Goal: Task Accomplishment & Management: Manage account settings

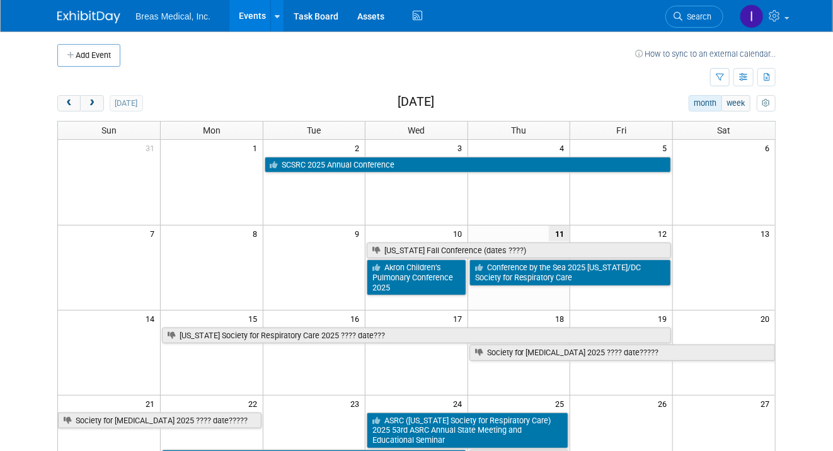
click at [796, 190] on body "Breas Medical, Inc. Events Add Event Bulk Upload Events Shareable Event Boards …" at bounding box center [416, 225] width 833 height 451
click at [94, 105] on span "next" at bounding box center [91, 104] width 9 height 8
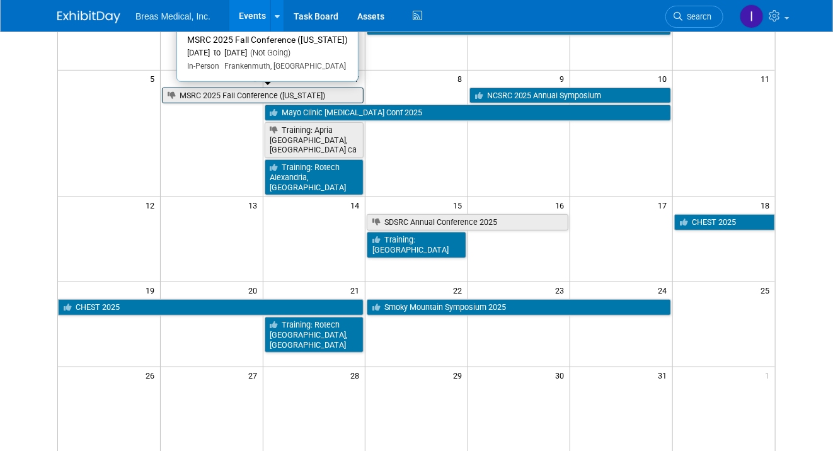
scroll to position [189, 0]
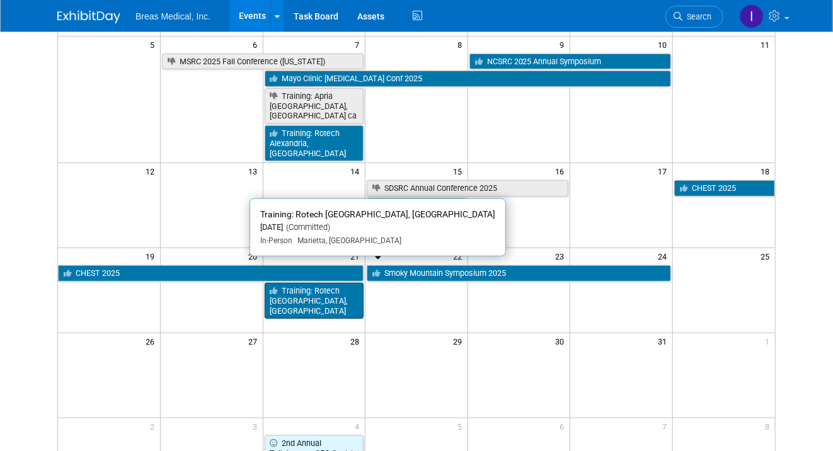
click at [313, 283] on link "Training: Rotech [GEOGRAPHIC_DATA], [GEOGRAPHIC_DATA]" at bounding box center [315, 301] width 100 height 36
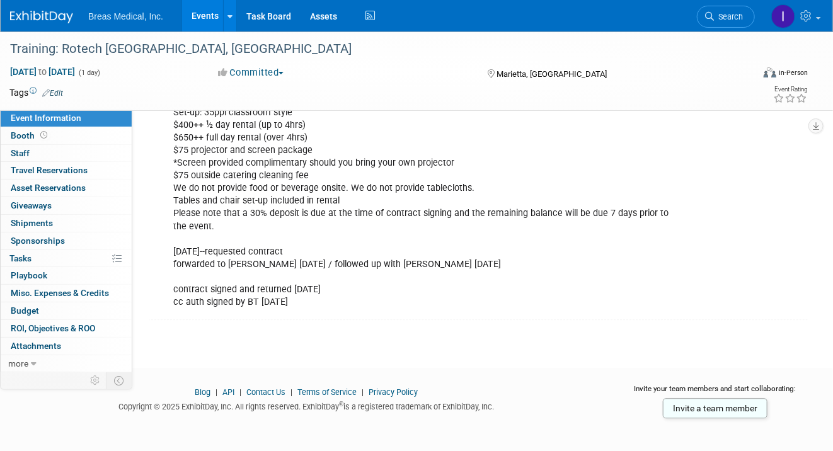
scroll to position [1227, 0]
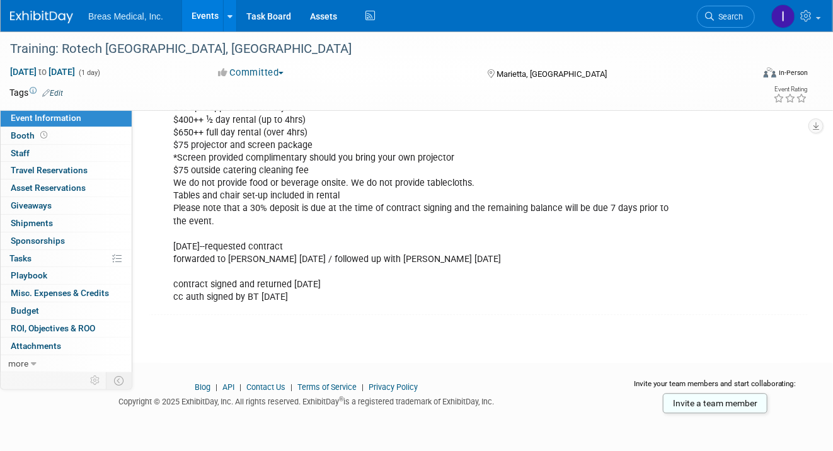
click at [199, 10] on link "Events" at bounding box center [205, 15] width 46 height 31
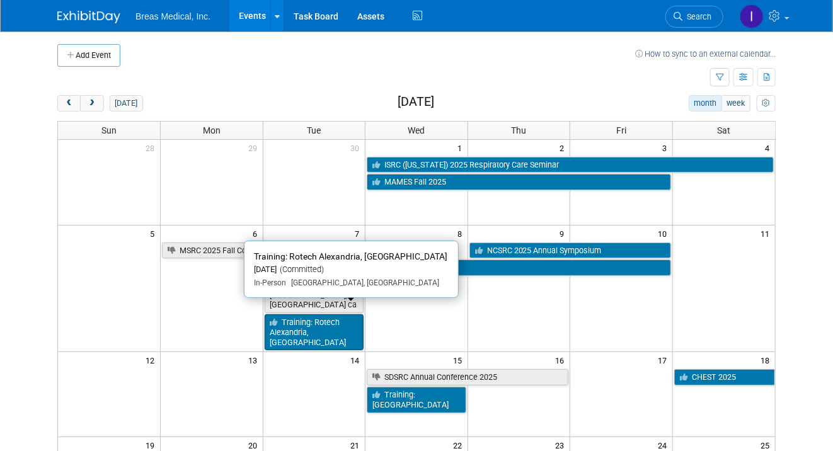
click at [290, 317] on link "Training: Rotech Alexandria, [GEOGRAPHIC_DATA]" at bounding box center [315, 332] width 100 height 36
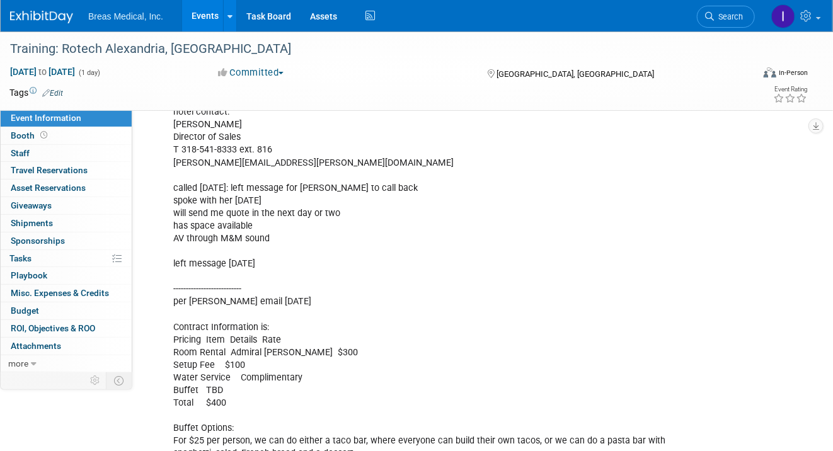
scroll to position [1312, 0]
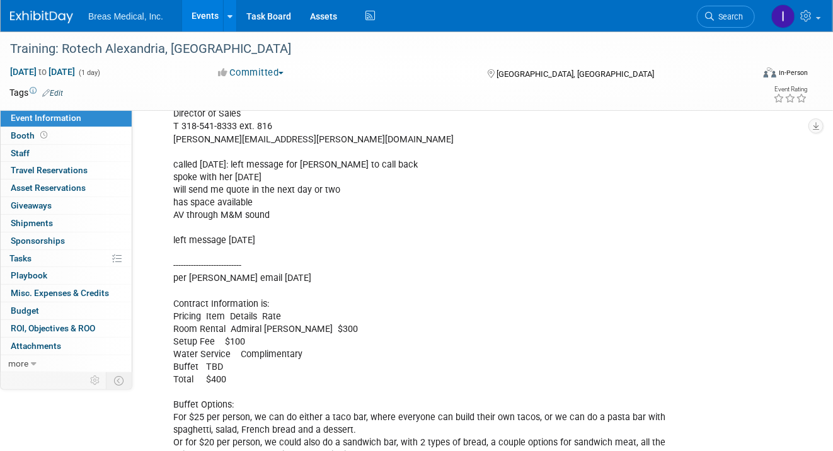
click at [17, 136] on span "Booth" at bounding box center [30, 135] width 39 height 10
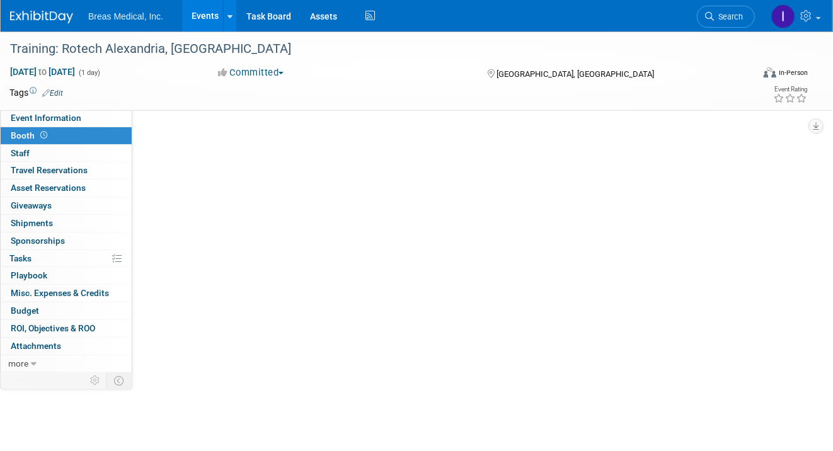
scroll to position [0, 0]
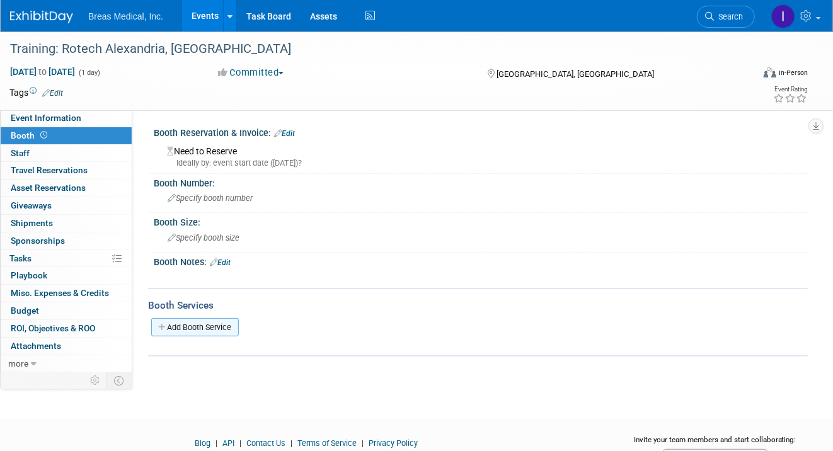
click at [201, 318] on link "Add Booth Service" at bounding box center [195, 327] width 88 height 18
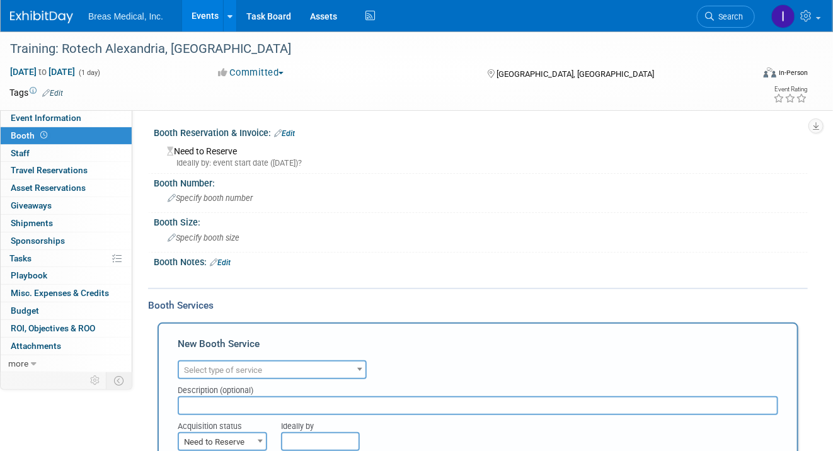
click at [280, 362] on span "Select type of service" at bounding box center [272, 370] width 186 height 18
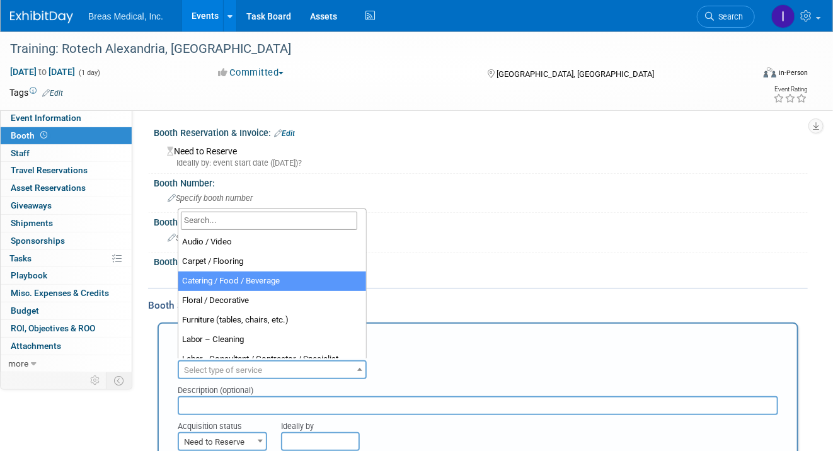
select select "22"
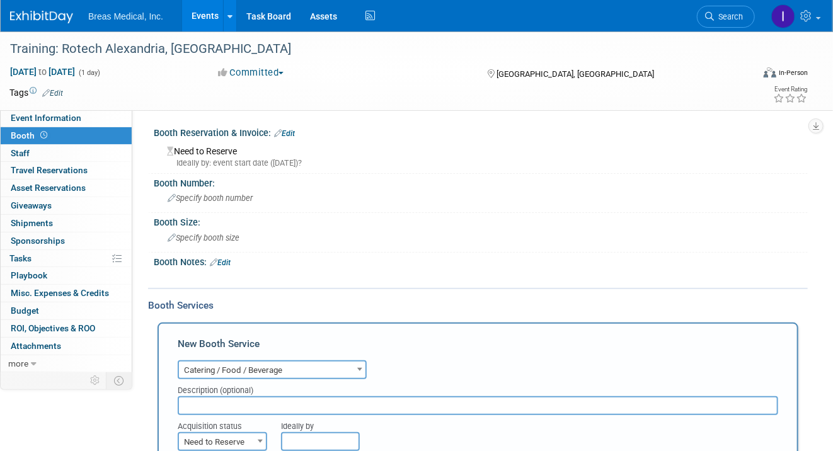
click at [237, 402] on input "text" at bounding box center [478, 405] width 600 height 19
type input "coffee"
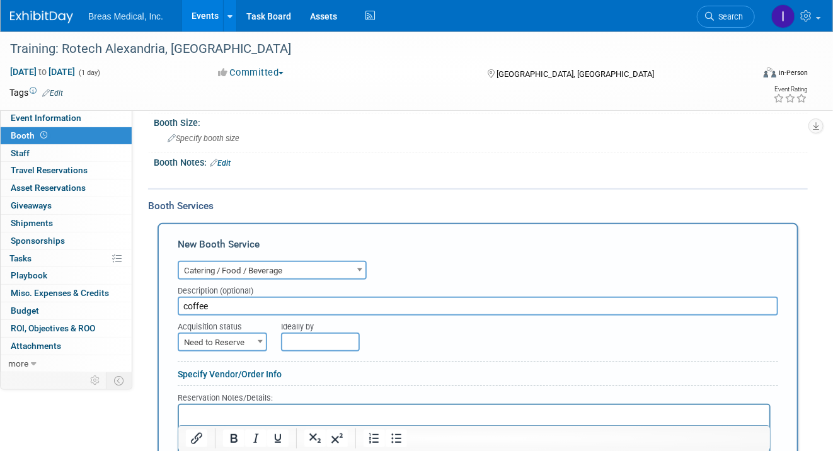
scroll to position [315, 0]
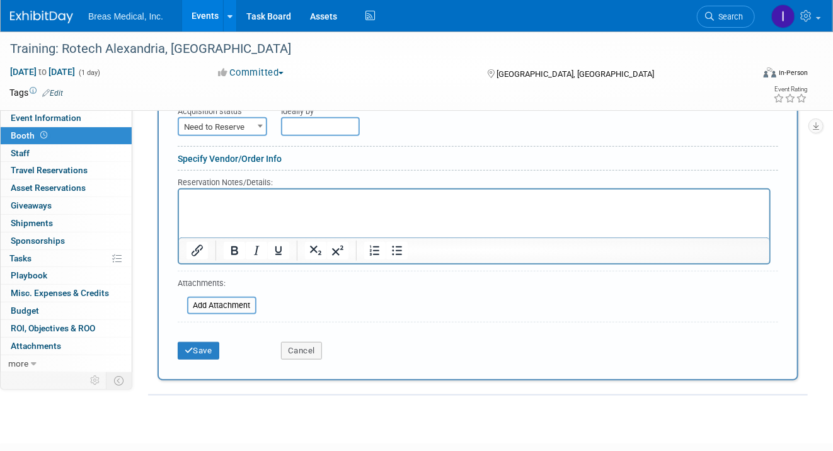
click at [237, 190] on html at bounding box center [473, 197] width 590 height 17
paste body "Rich Text Area. Press ALT-0 for help."
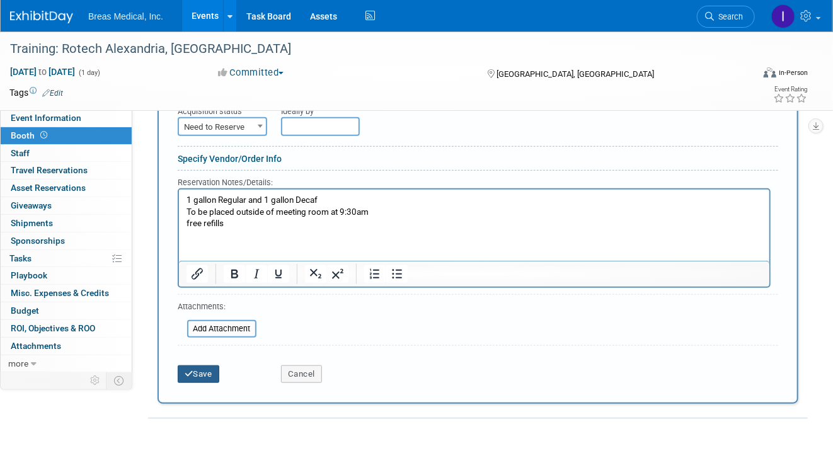
click at [208, 372] on button "Save" at bounding box center [199, 374] width 42 height 18
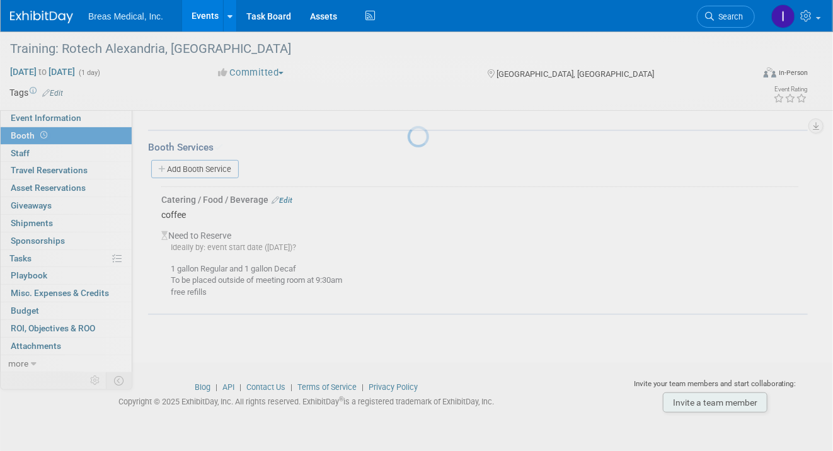
scroll to position [156, 0]
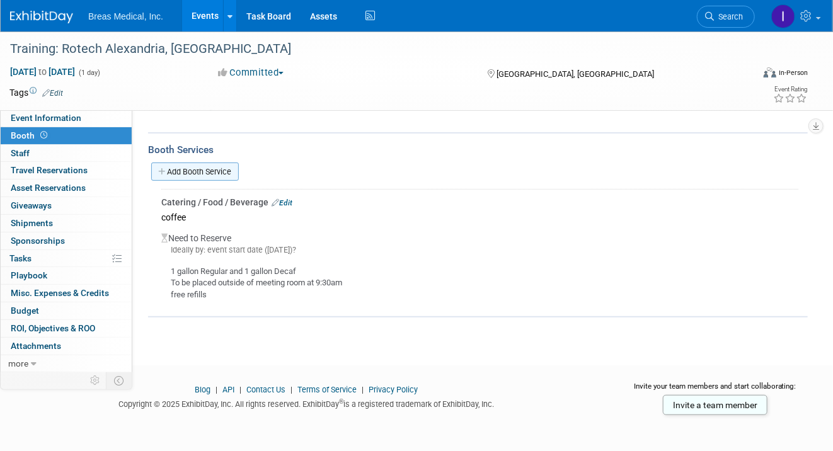
click at [190, 166] on link "Add Booth Service" at bounding box center [195, 171] width 88 height 18
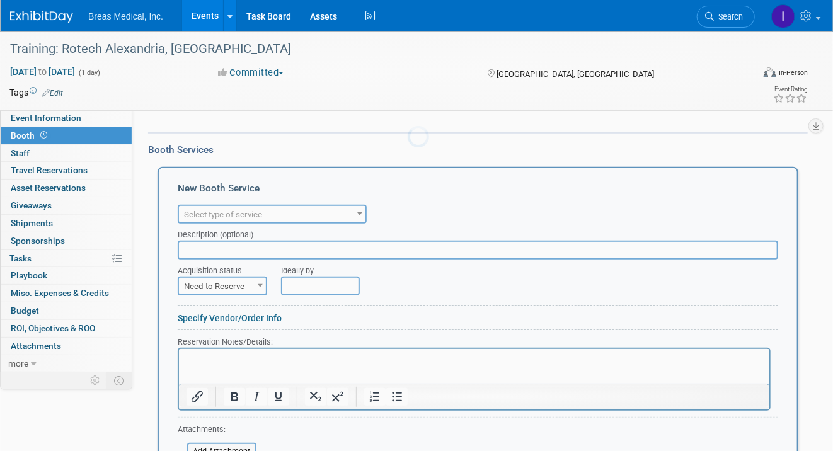
scroll to position [0, 0]
click at [248, 224] on div "Description (optional)" at bounding box center [478, 232] width 600 height 17
click at [252, 215] on span "Select type of service" at bounding box center [223, 214] width 78 height 9
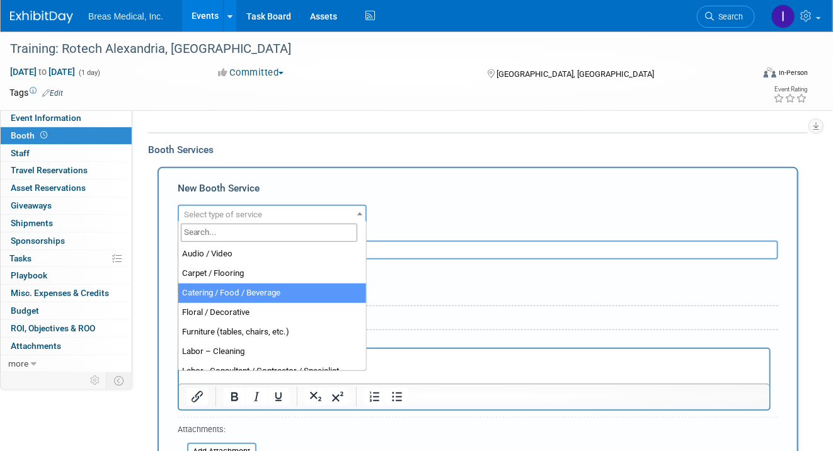
select select "22"
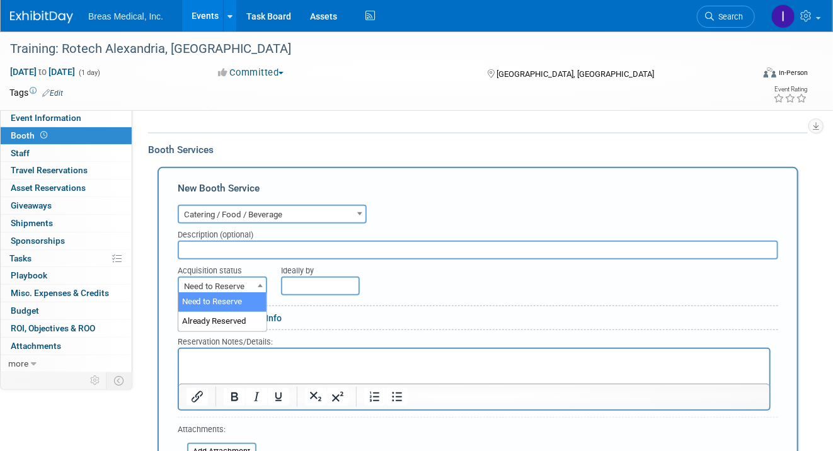
click at [234, 288] on span "Need to Reserve" at bounding box center [222, 287] width 87 height 18
select select "2"
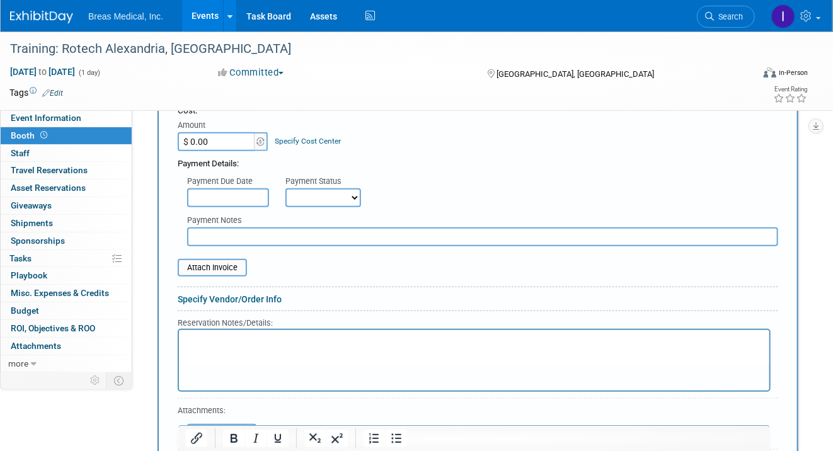
scroll to position [470, 0]
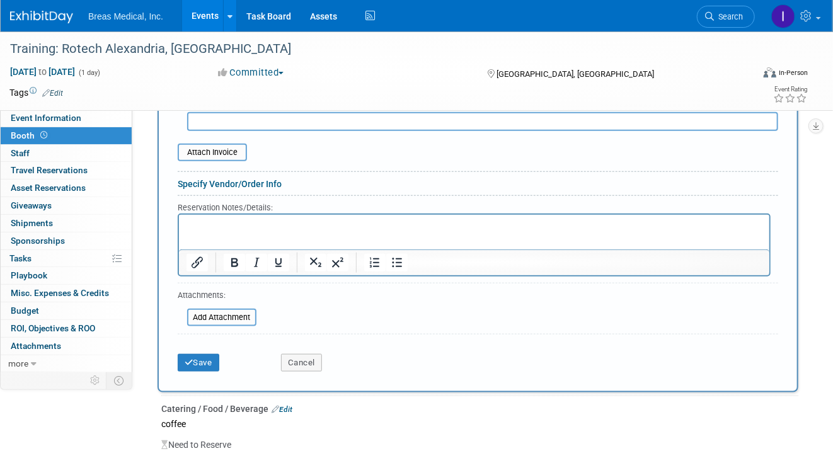
click at [239, 219] on p "Rich Text Area. Press ALT-0 for help." at bounding box center [474, 225] width 576 height 12
paste body "Rich Text Area. Press ALT-0 for help."
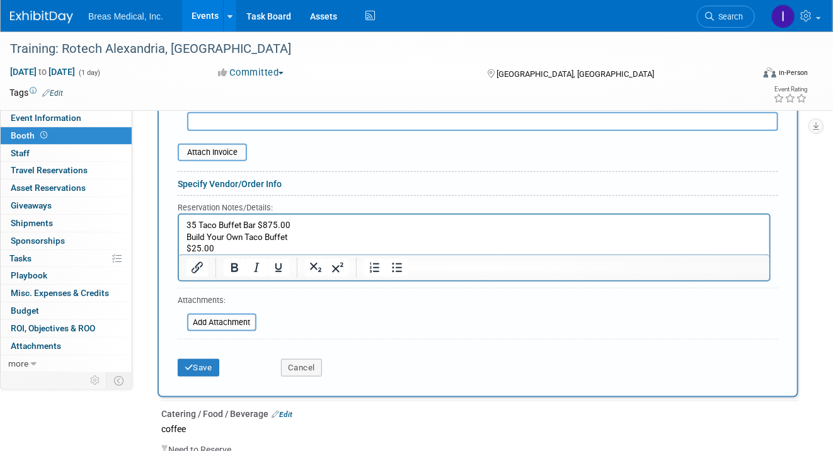
click at [346, 227] on p "35 Taco Buffet Bar $875.00 Build Your Own Taco Buffet $25.00" at bounding box center [474, 236] width 576 height 35
drag, startPoint x: 303, startPoint y: 228, endPoint x: 257, endPoint y: 225, distance: 46.1
click at [257, 225] on p "35 Taco Buffet Bar $875.00 Build Your Own Taco Buffet $25.00" at bounding box center [474, 236] width 576 height 35
drag, startPoint x: 257, startPoint y: 225, endPoint x: 183, endPoint y: 225, distance: 74.3
click at [183, 225] on html "35 Taco Buffet Bar Build Your Own Taco Buffet $25.00" at bounding box center [473, 234] width 590 height 40
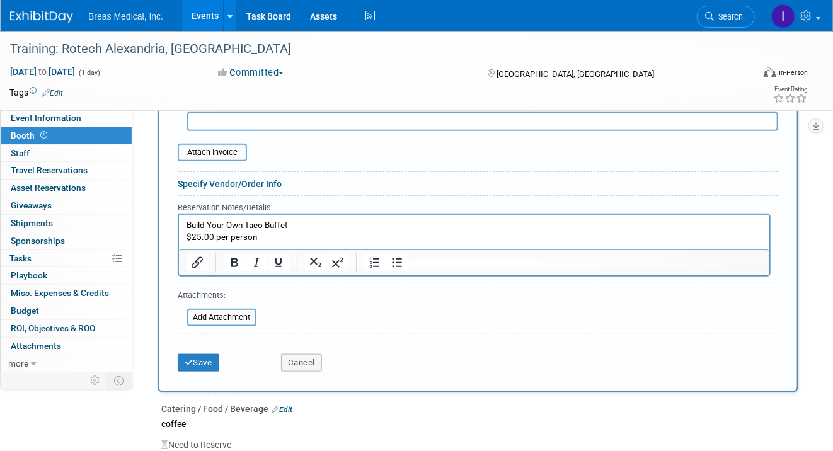
click at [816, 215] on div "Event Information Event Info Booth Booth 0 Staff 0 Staff 0 Travel Reservations …" at bounding box center [416, 42] width 833 height 962
click at [313, 233] on p "Build Your Own Taco Buffet $25.00 per person" at bounding box center [474, 230] width 576 height 23
click at [290, 237] on p "Build Your Own Taco Buffet $25.00 per person" at bounding box center [474, 230] width 576 height 23
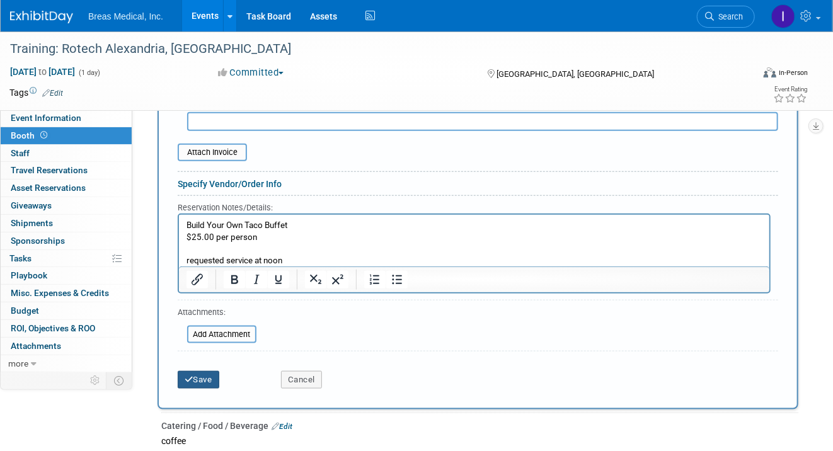
click at [201, 376] on button "Save" at bounding box center [199, 380] width 42 height 18
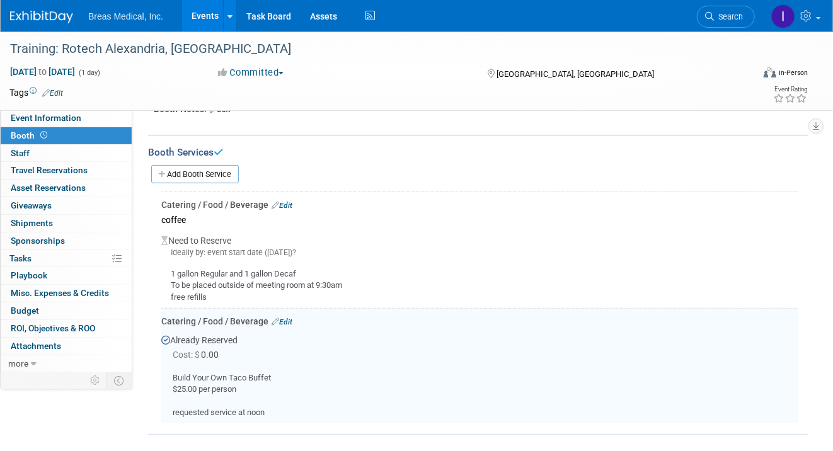
scroll to position [145, 0]
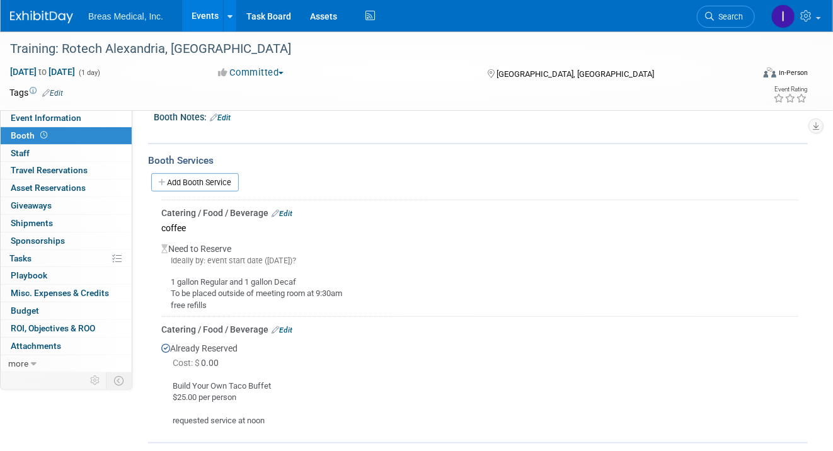
click at [290, 209] on link "Edit" at bounding box center [281, 213] width 21 height 9
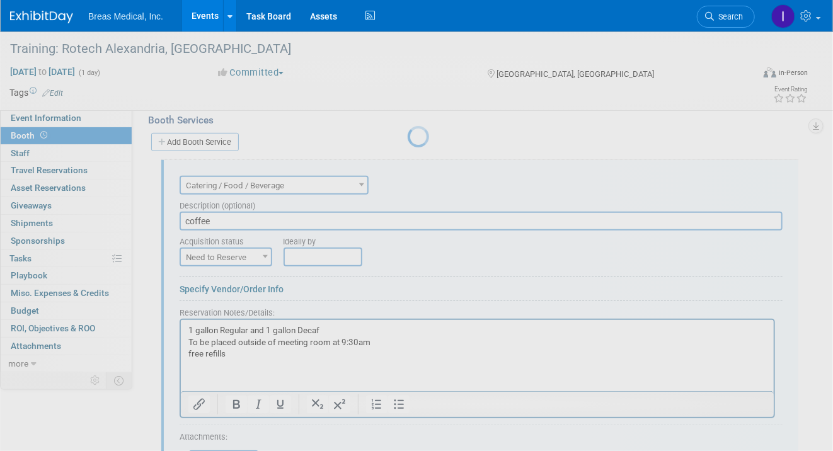
scroll to position [200, 0]
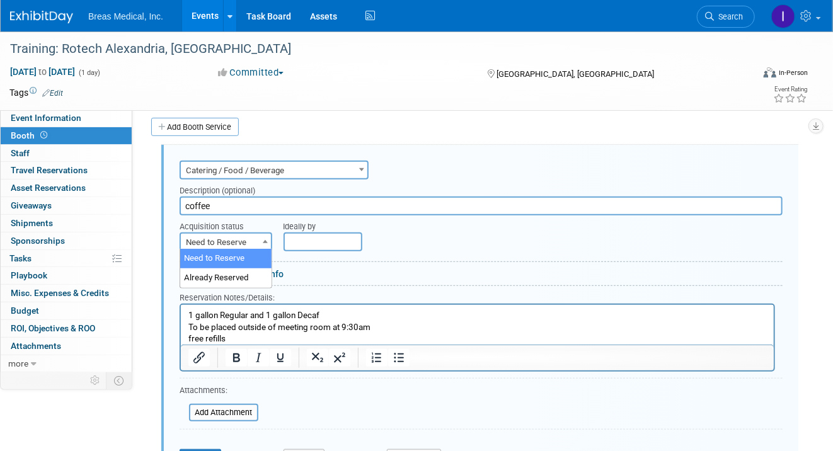
click at [256, 240] on span "Need to Reserve" at bounding box center [226, 243] width 90 height 18
select select "2"
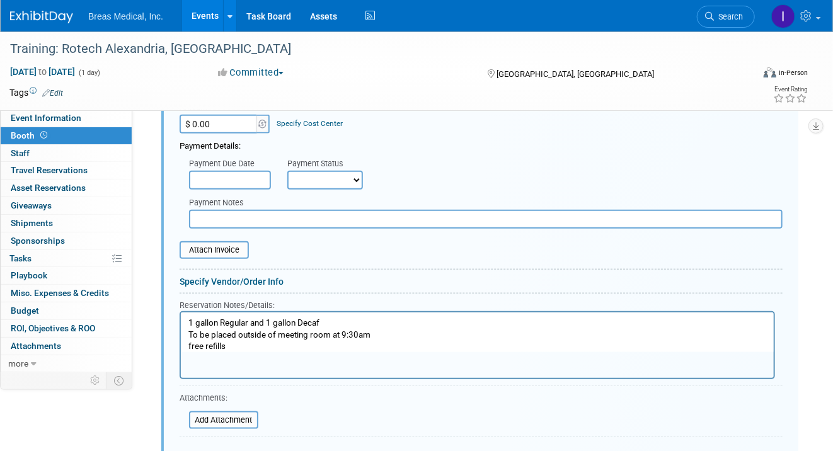
scroll to position [389, 0]
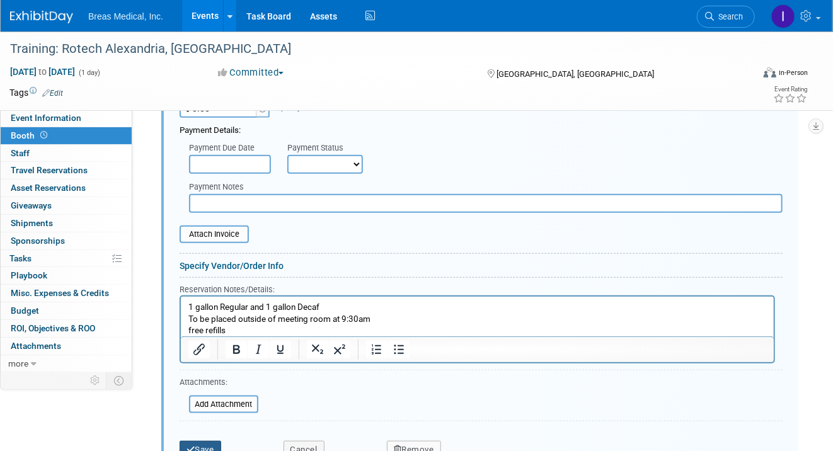
click at [201, 443] on button "Save" at bounding box center [200, 450] width 42 height 18
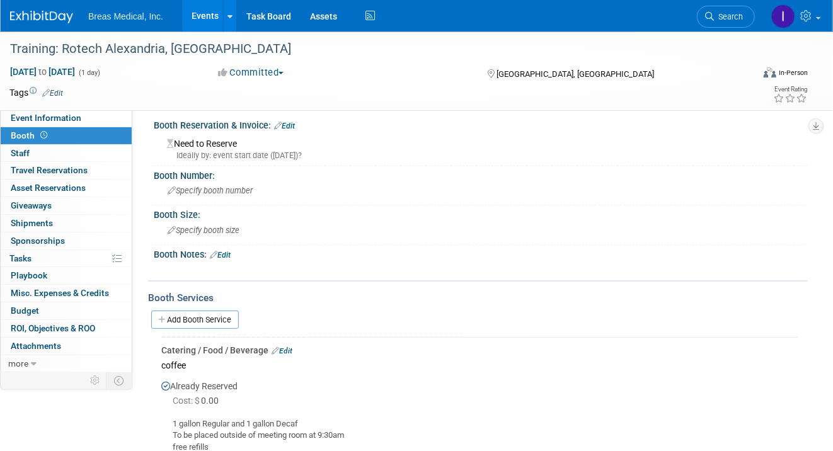
scroll to position [0, 0]
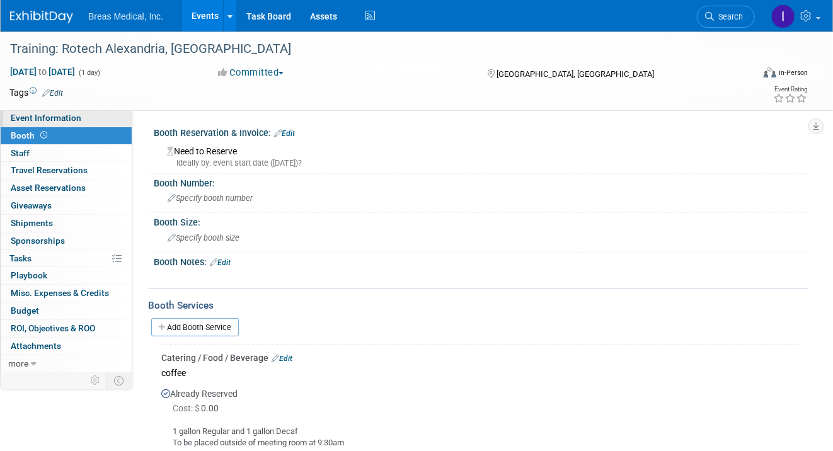
click at [60, 117] on span "Event Information" at bounding box center [46, 118] width 71 height 10
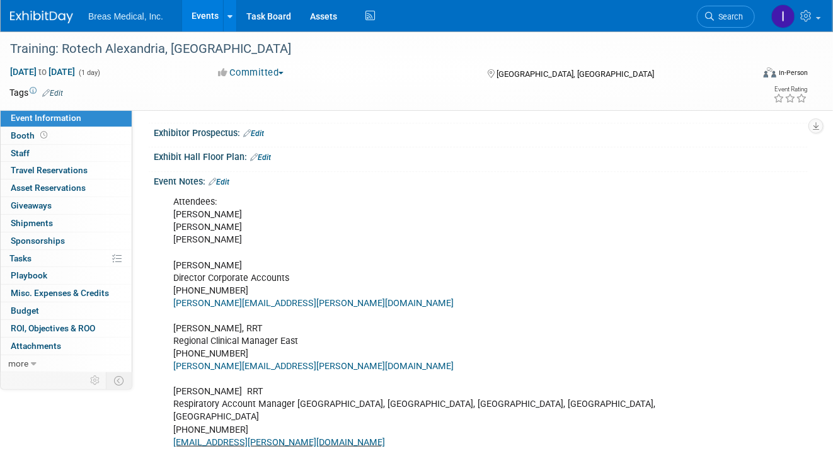
scroll to position [179, 0]
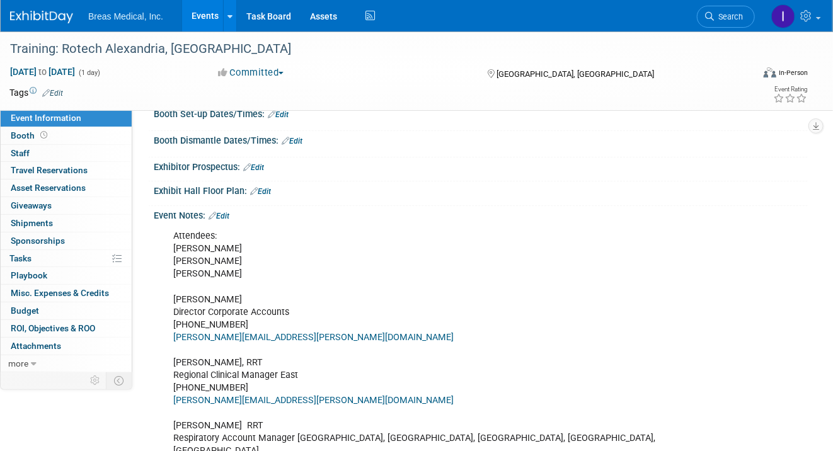
click at [227, 220] on link "Edit" at bounding box center [218, 216] width 21 height 9
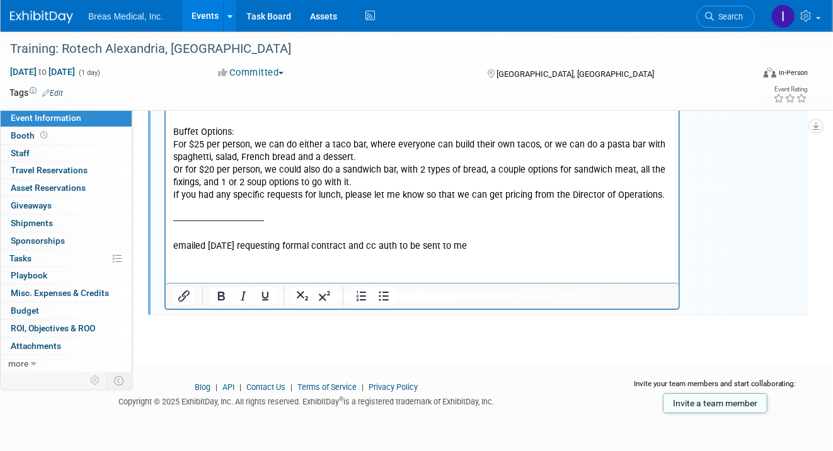
scroll to position [1596, 0]
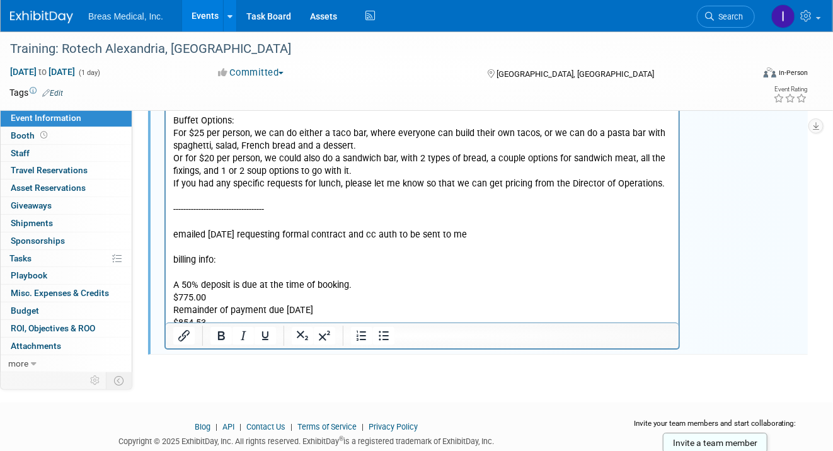
scroll to position [1759, 0]
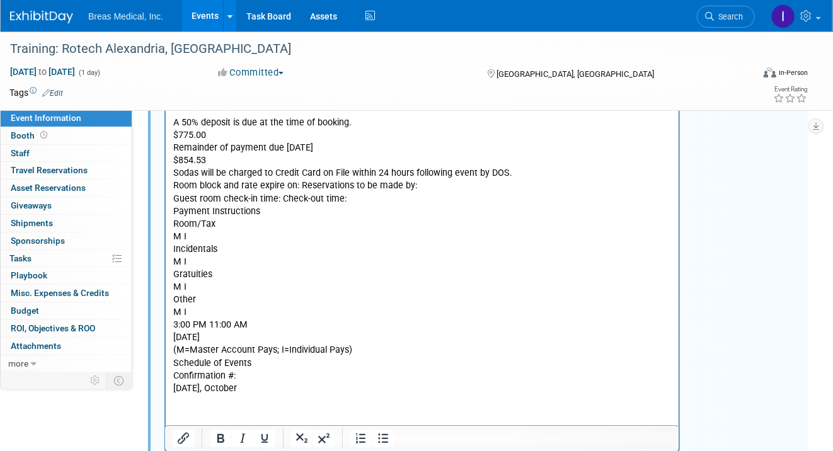
click at [263, 248] on p "A 50% deposit is due at the time of booking. $775.00 Remainder of payment due S…" at bounding box center [422, 256] width 498 height 278
drag, startPoint x: 171, startPoint y: 184, endPoint x: 261, endPoint y: 384, distance: 219.6
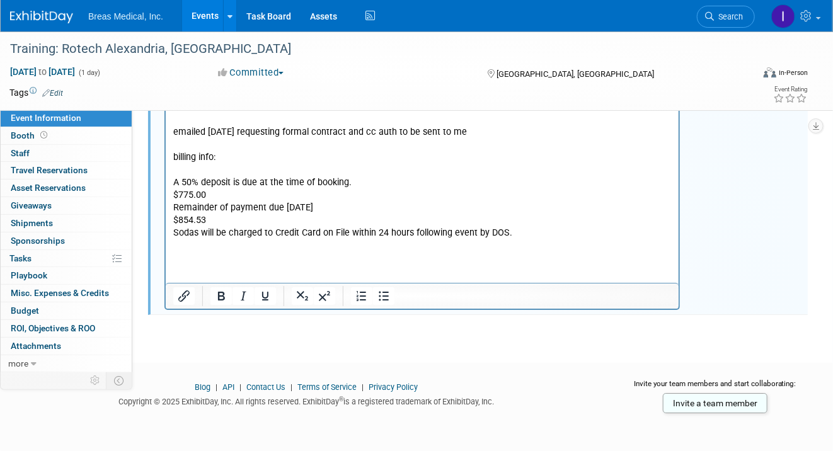
click at [402, 185] on p "A 50% deposit is due at the time of booking. $775.00 Remainder of payment due S…" at bounding box center [422, 215] width 498 height 76
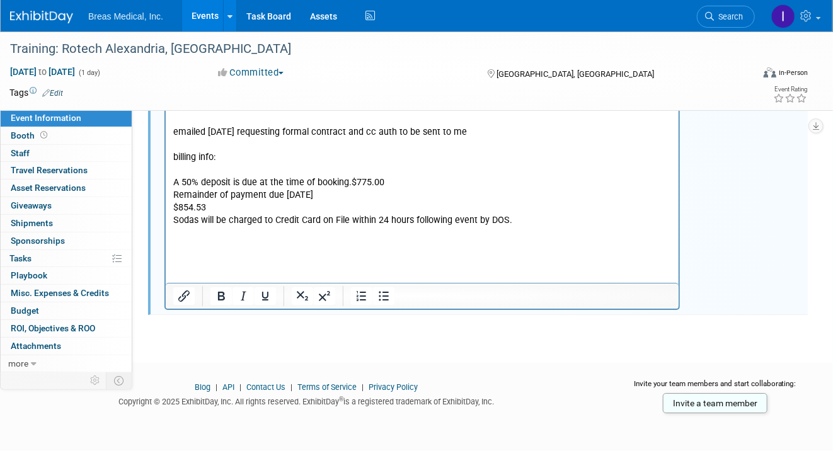
scroll to position [1718, 0]
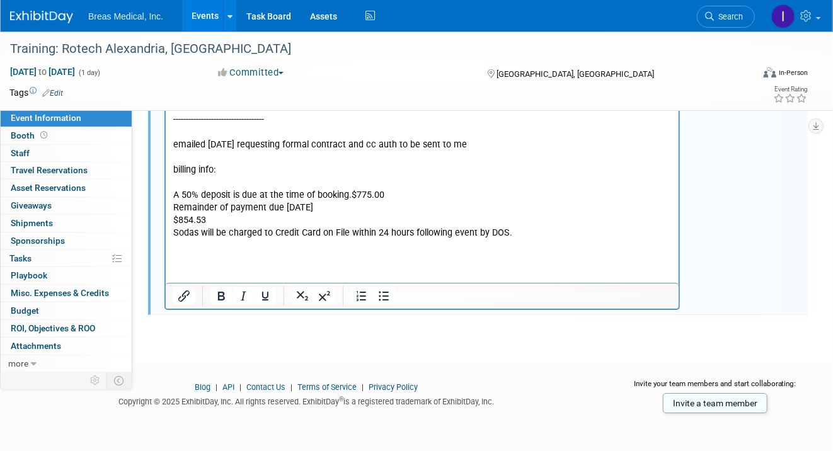
click at [397, 210] on p "A 50% deposit is due at the time of booking. $775.00 Remainder of payment due S…" at bounding box center [422, 221] width 498 height 63
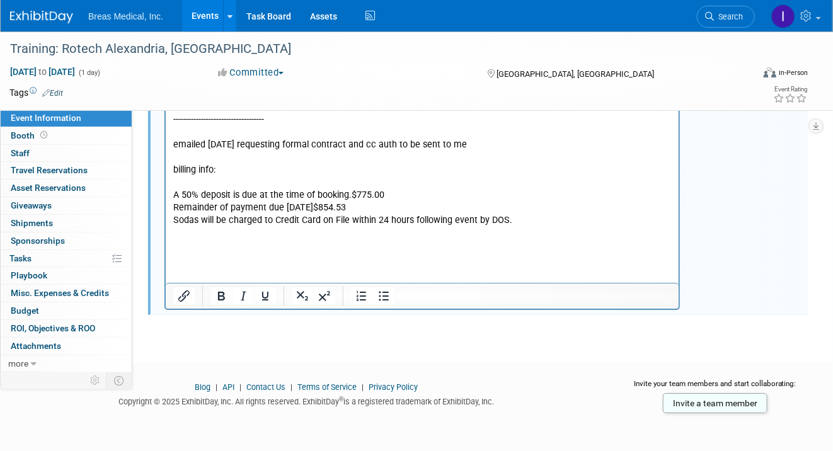
scroll to position [1705, 0]
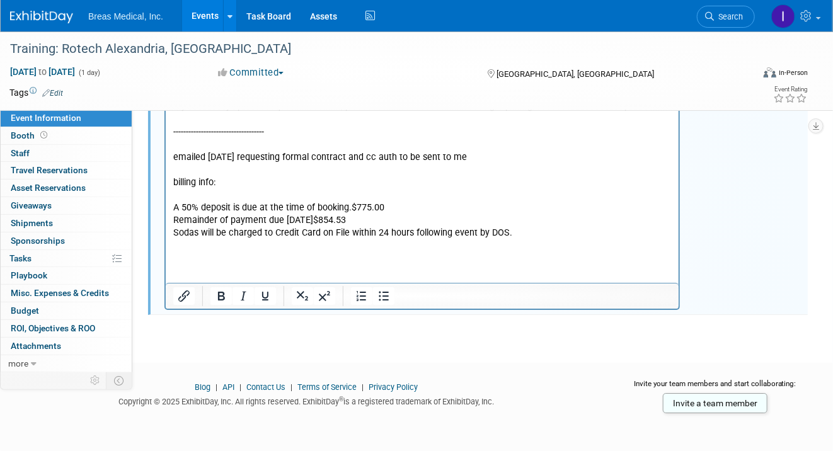
click at [190, 198] on p "Rich Text Area. Press ALT-0 for help." at bounding box center [422, 196] width 498 height 13
click at [198, 252] on p "A 50% deposit is due at the time of booking. $775.00 Remainder of payment due S…" at bounding box center [422, 227] width 498 height 50
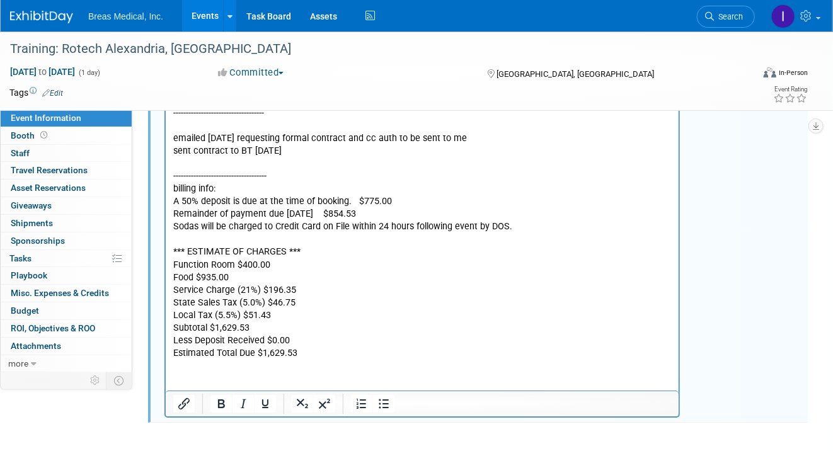
click at [318, 151] on p "sent contract to BT 9-11-2025" at bounding box center [422, 151] width 498 height 13
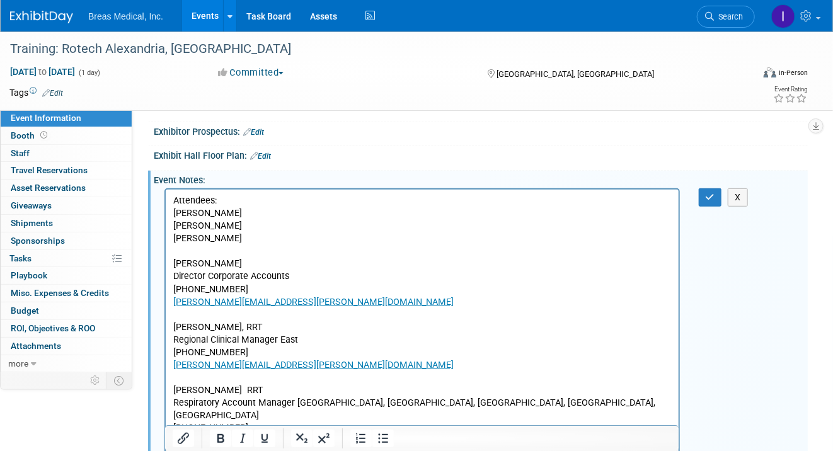
scroll to position [207, 0]
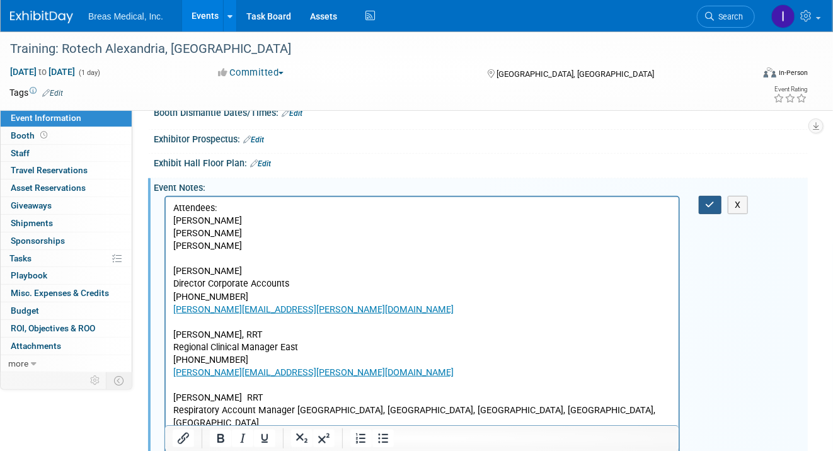
click at [705, 209] on icon "button" at bounding box center [709, 204] width 9 height 9
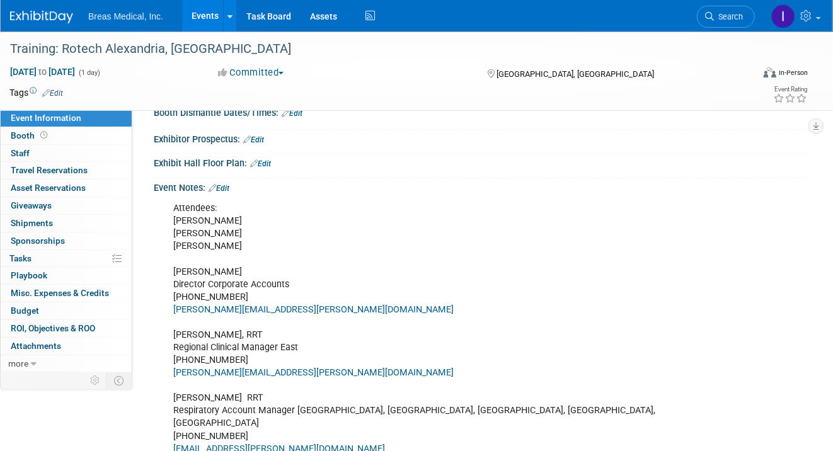
drag, startPoint x: 717, startPoint y: 81, endPoint x: 705, endPoint y: 80, distance: 11.4
click at [717, 81] on div "Virtual In-Person Hybrid <img src="https://www.exhibitday.com/Images/Format-Vir…" at bounding box center [748, 74] width 117 height 19
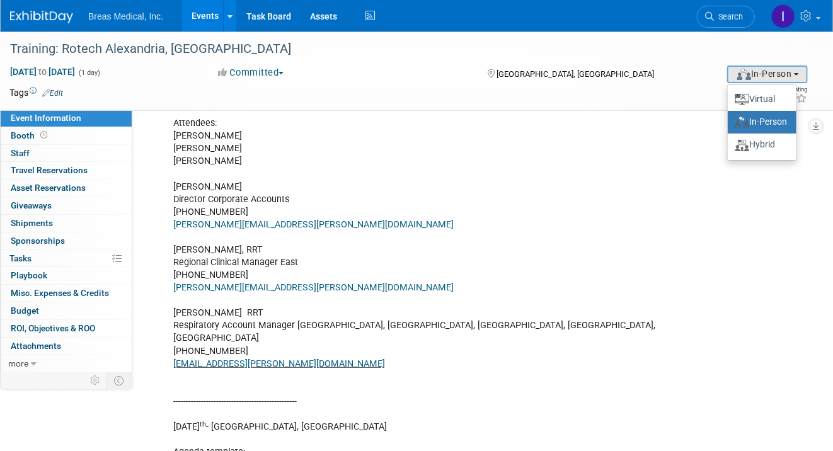
scroll to position [270, 0]
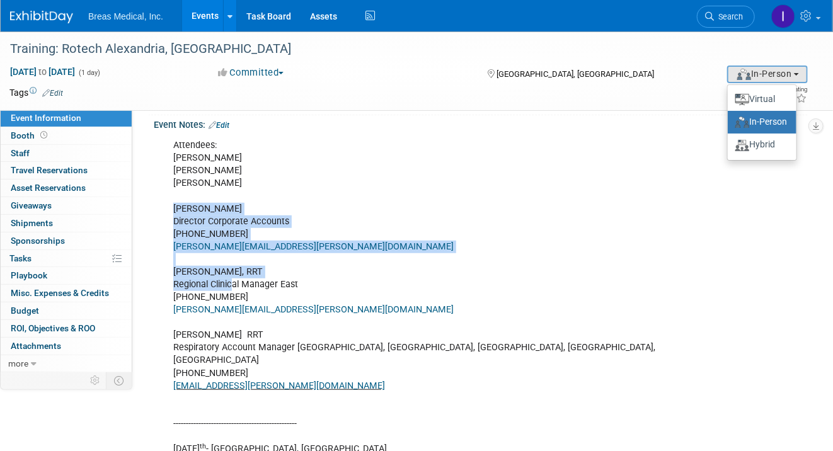
drag, startPoint x: 175, startPoint y: 237, endPoint x: 231, endPoint y: 319, distance: 99.2
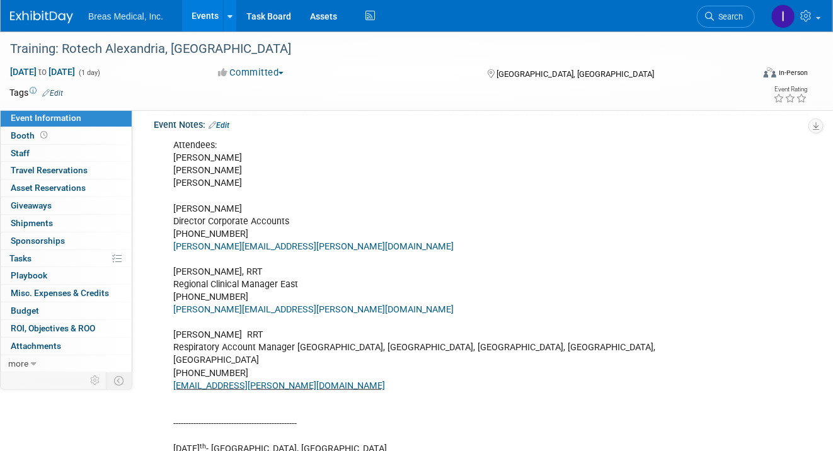
drag, startPoint x: 231, startPoint y: 319, endPoint x: 176, endPoint y: 189, distance: 141.4
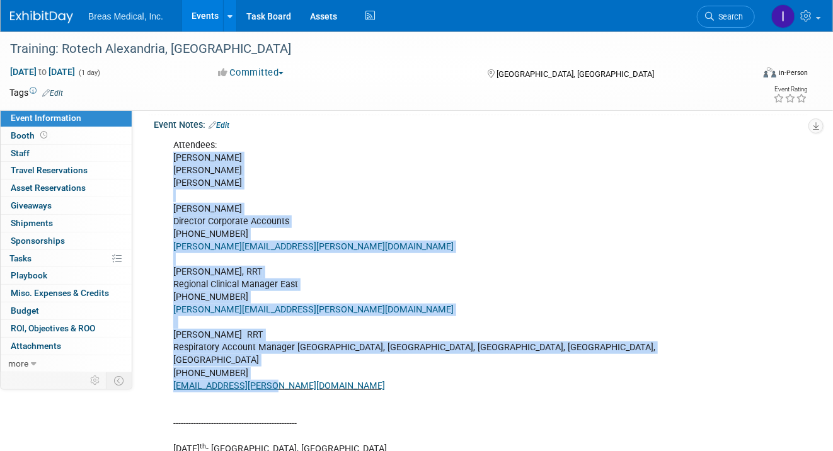
drag, startPoint x: 173, startPoint y: 186, endPoint x: 287, endPoint y: 401, distance: 243.7
copy div "Brett Townsend Heath Boles Joseph Melanson Brett Townsend Director Corporate Ac…"
drag, startPoint x: 321, startPoint y: 212, endPoint x: 314, endPoint y: 210, distance: 7.4
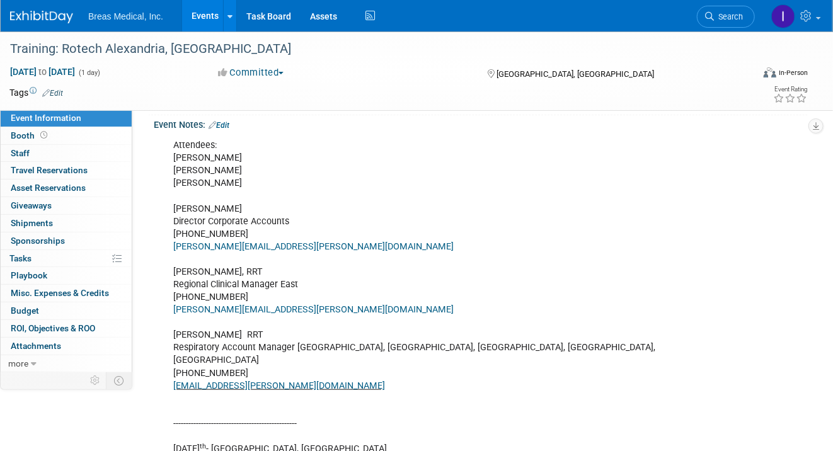
click at [210, 14] on link "Events" at bounding box center [205, 15] width 46 height 31
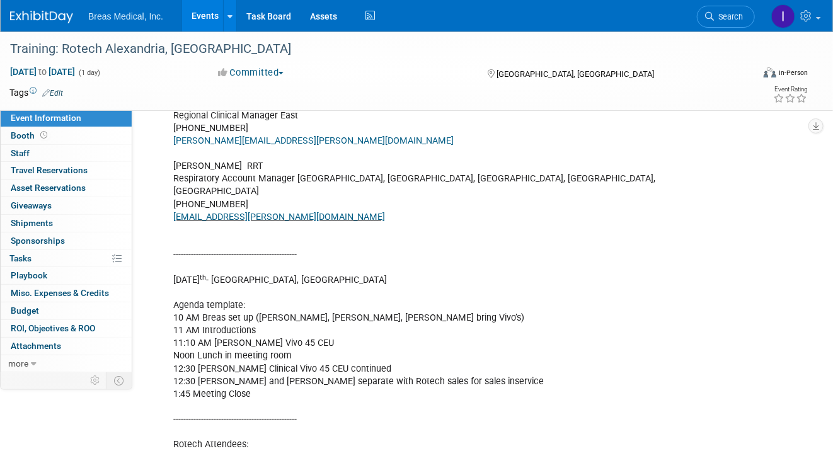
scroll to position [458, 0]
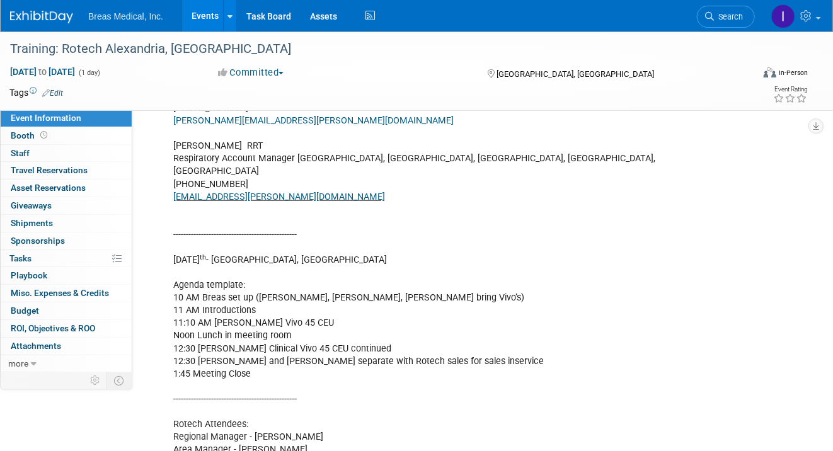
click at [202, 18] on link "Events" at bounding box center [205, 15] width 46 height 31
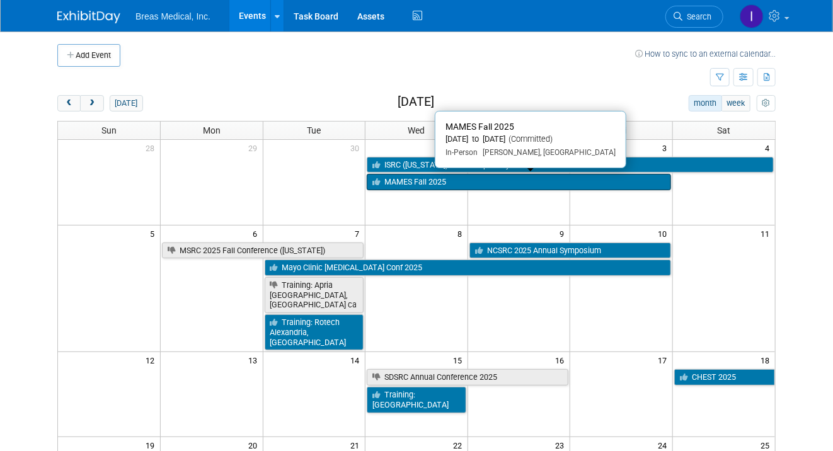
click at [450, 181] on link "MAMES Fall 2025" at bounding box center [519, 182] width 304 height 16
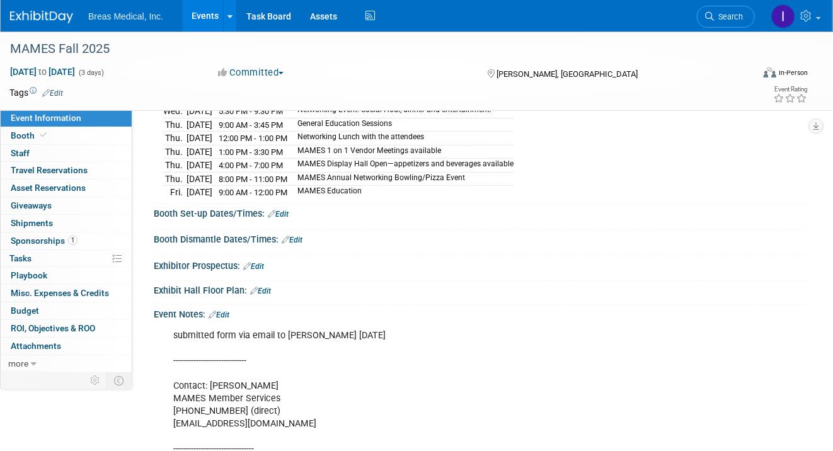
scroll to position [189, 0]
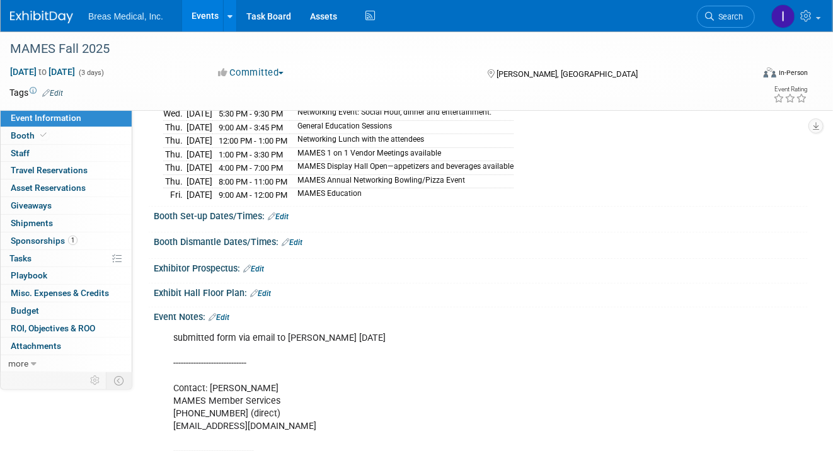
click at [286, 213] on link "Edit" at bounding box center [278, 216] width 21 height 9
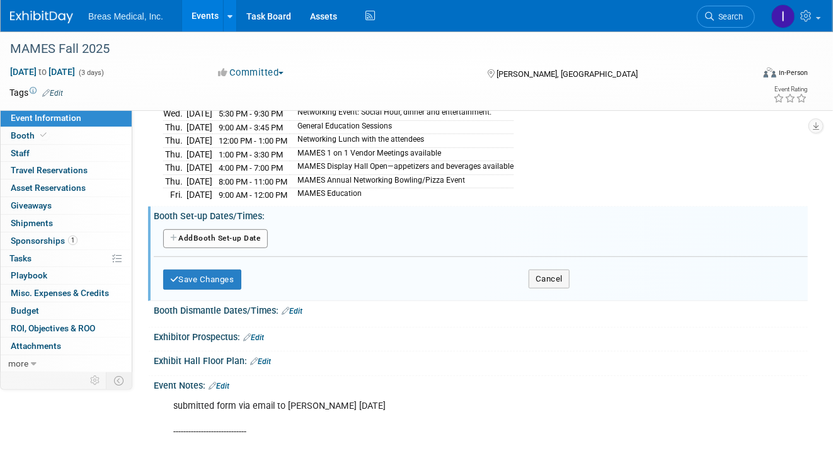
click at [222, 232] on button "Add Another Booth Set-up Date" at bounding box center [215, 238] width 105 height 19
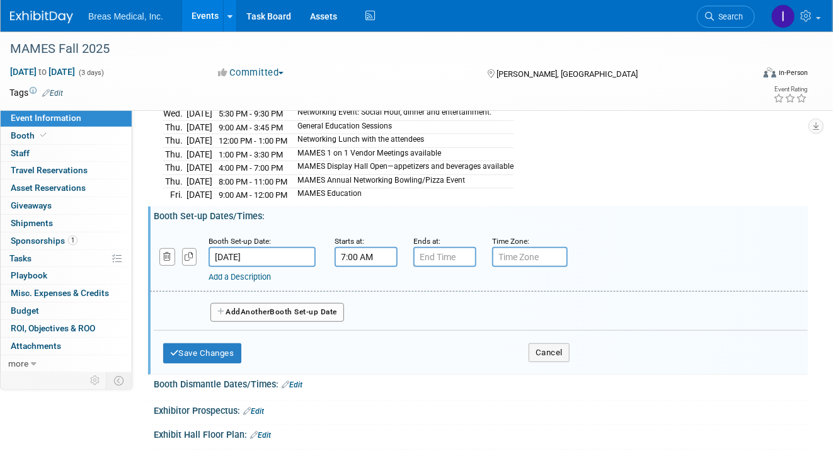
click at [366, 251] on input "7:00 AM" at bounding box center [365, 257] width 63 height 20
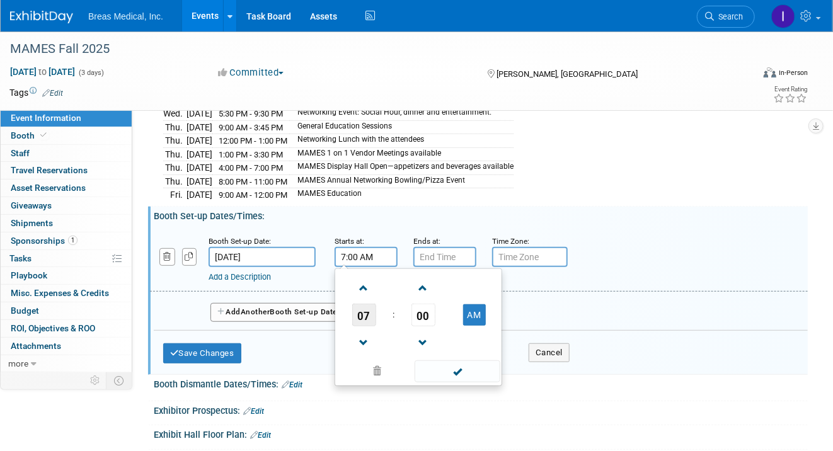
click at [368, 312] on span "07" at bounding box center [364, 315] width 24 height 23
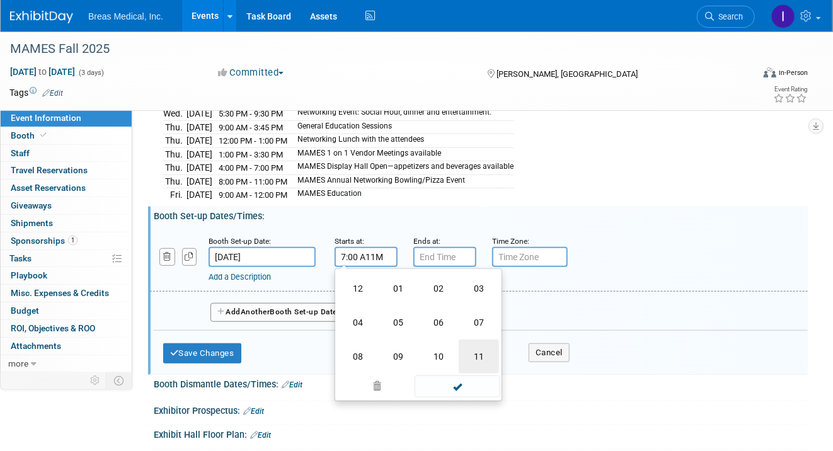
click at [474, 350] on td "11" at bounding box center [478, 356] width 40 height 34
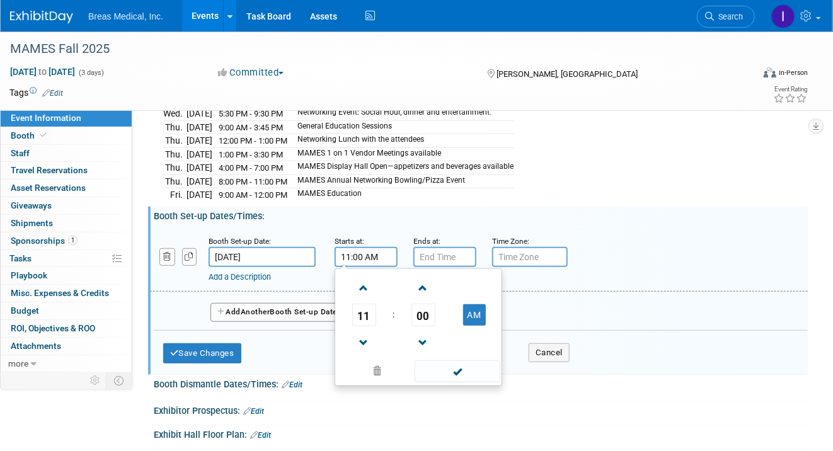
type input "11:00 AM"
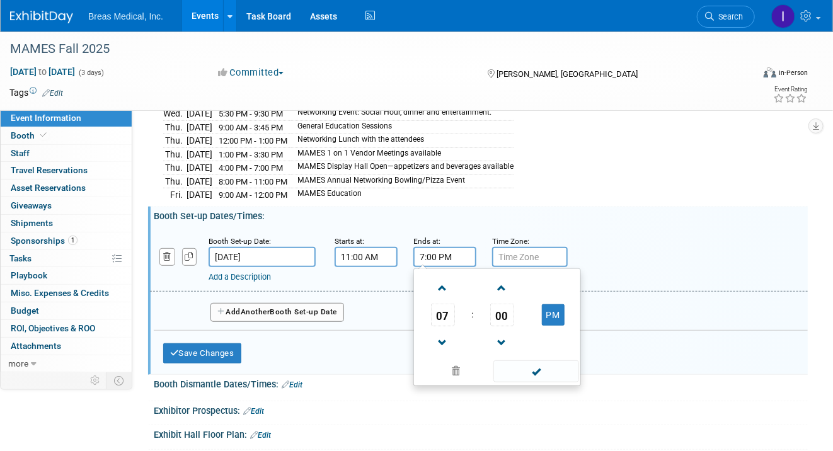
click at [452, 252] on input "7:00 PM" at bounding box center [444, 257] width 63 height 20
click at [439, 309] on span "07" at bounding box center [443, 315] width 24 height 23
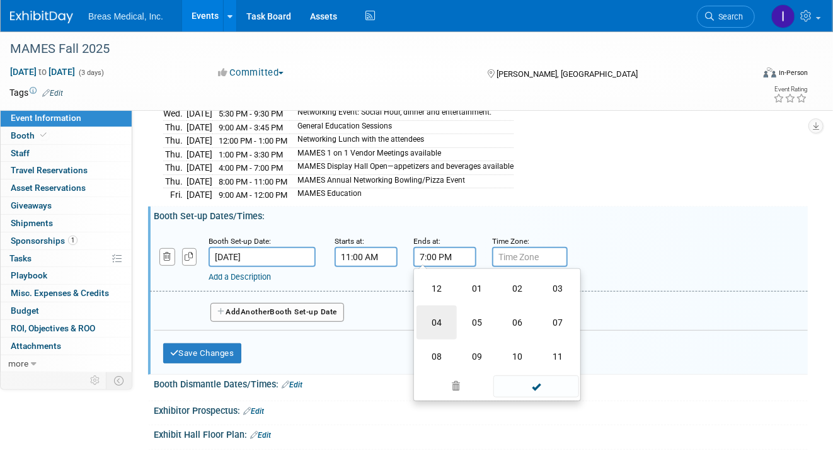
click at [438, 314] on td "04" at bounding box center [436, 322] width 40 height 34
type input "4:00 PM"
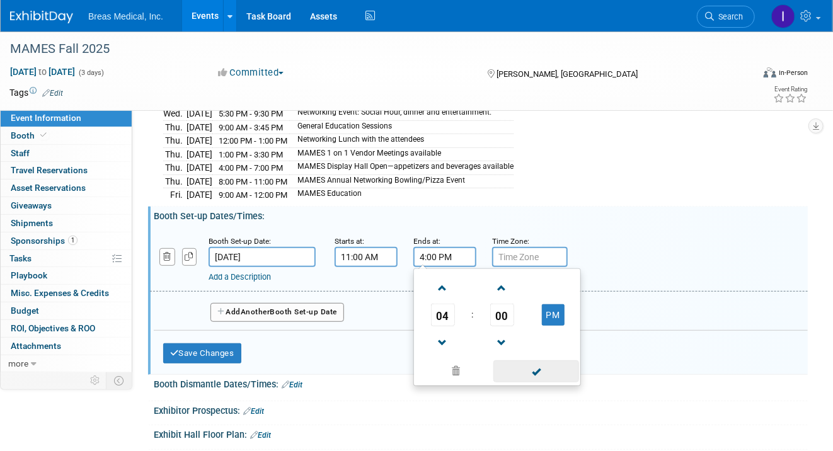
click at [543, 365] on span at bounding box center [535, 371] width 85 height 22
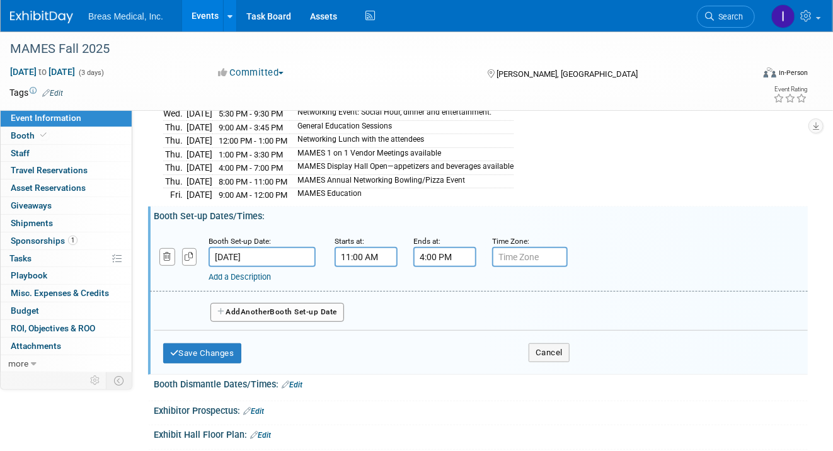
click at [292, 307] on button "Add Another Booth Set-up Date" at bounding box center [277, 312] width 134 height 19
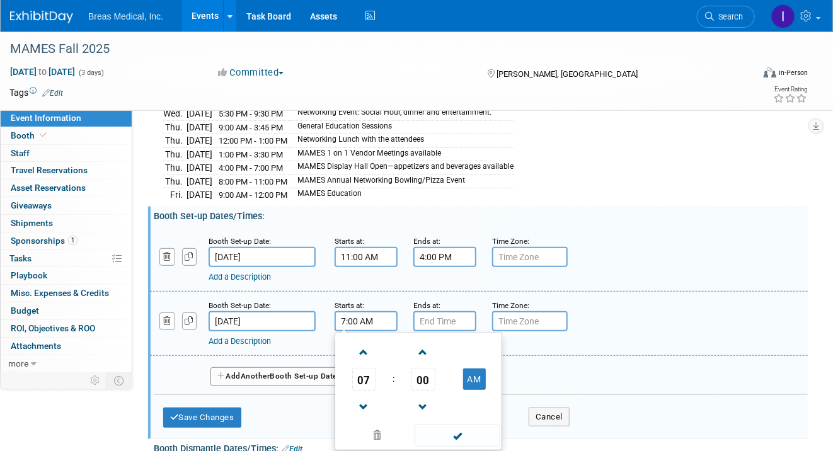
click at [346, 321] on input "7:00 AM" at bounding box center [365, 321] width 63 height 20
click at [360, 380] on span "07" at bounding box center [364, 379] width 24 height 23
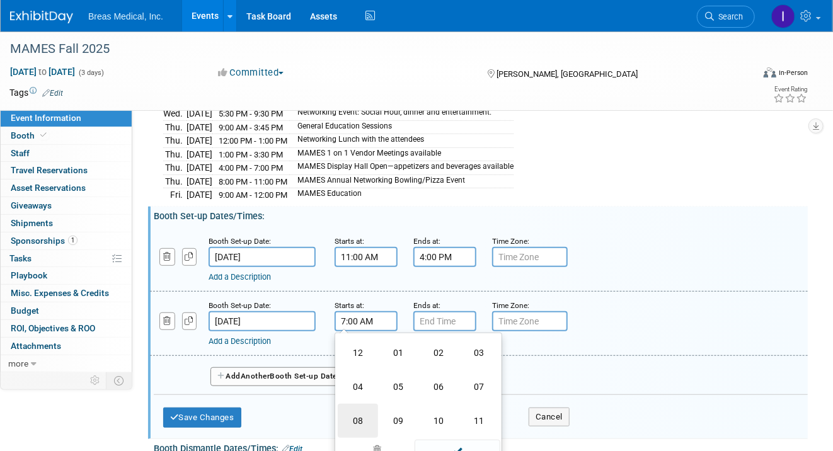
click at [353, 415] on td "08" at bounding box center [358, 421] width 40 height 34
type input "8:00 AM"
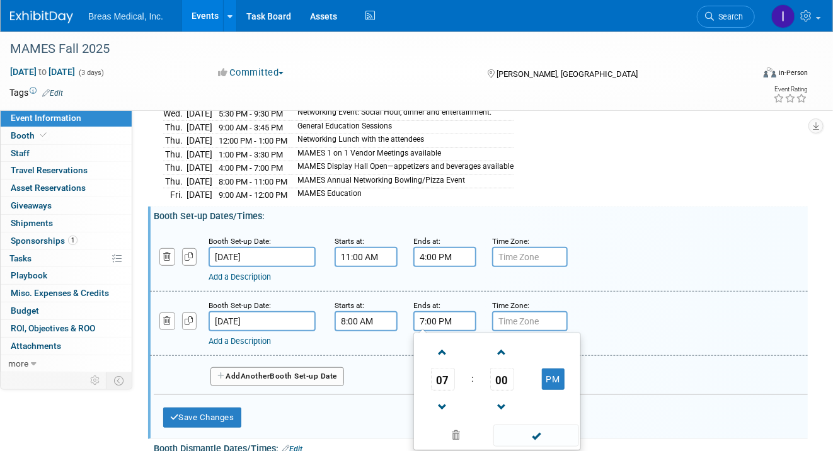
click at [446, 314] on input "7:00 PM" at bounding box center [444, 321] width 63 height 20
click at [441, 373] on span "07" at bounding box center [443, 379] width 24 height 23
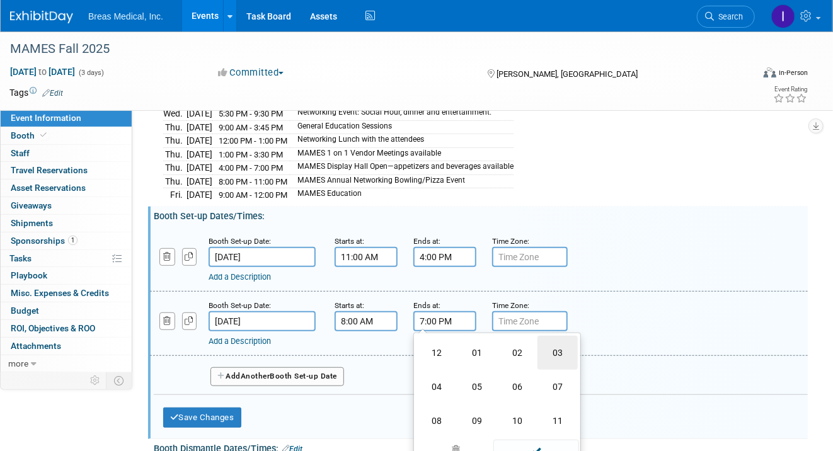
click at [557, 342] on td "03" at bounding box center [557, 353] width 40 height 34
type input "3:00 PM"
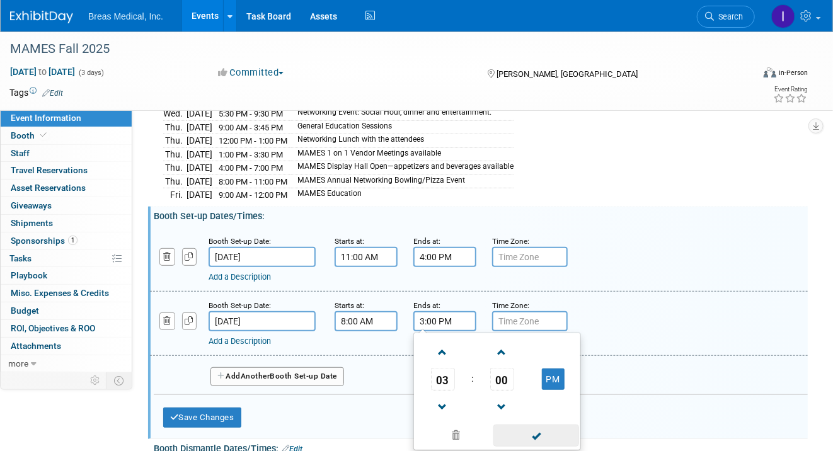
click at [531, 431] on span at bounding box center [535, 435] width 85 height 22
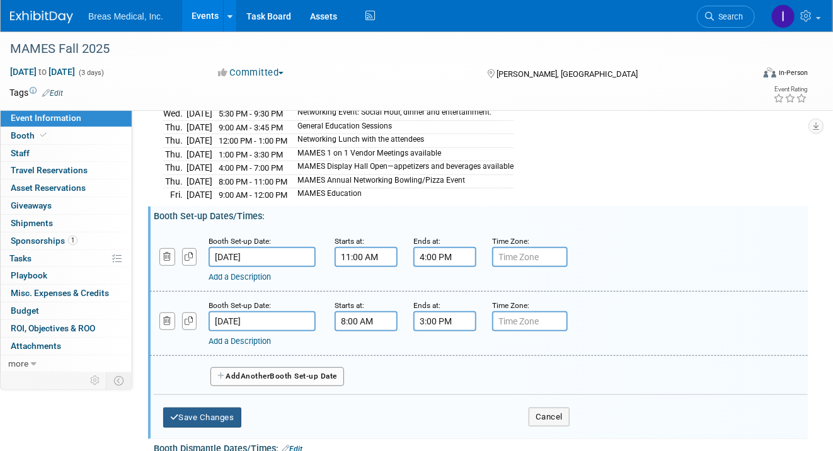
click at [217, 407] on button "Save Changes" at bounding box center [202, 417] width 78 height 20
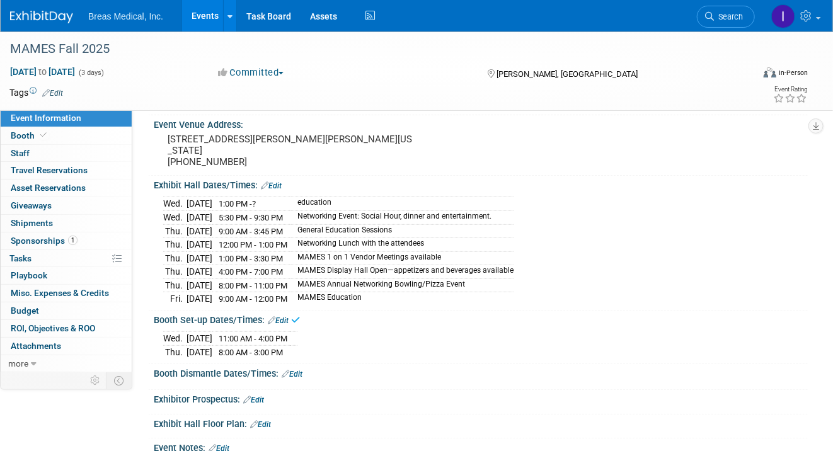
scroll to position [63, 0]
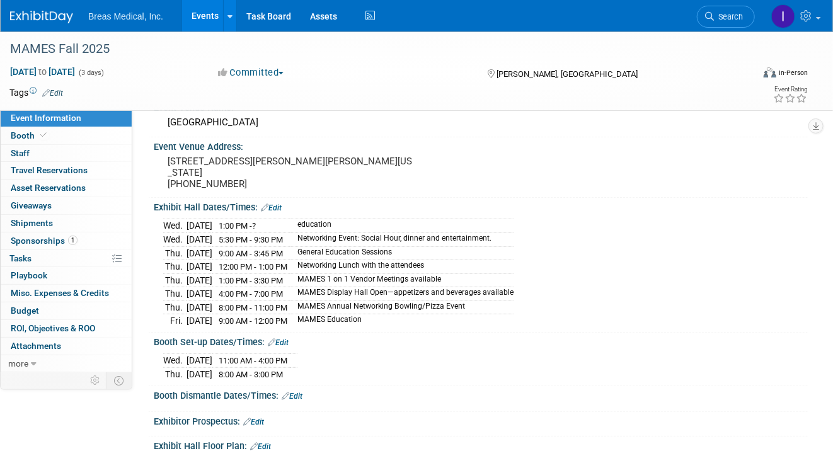
click at [513, 319] on td "MAMES Education" at bounding box center [402, 320] width 224 height 13
click at [55, 138] on link "Booth" at bounding box center [66, 135] width 131 height 17
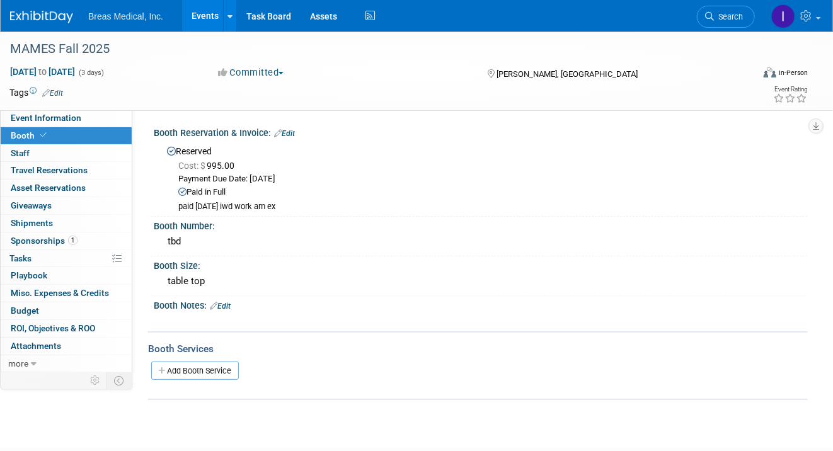
click at [229, 309] on link "Edit" at bounding box center [220, 306] width 21 height 9
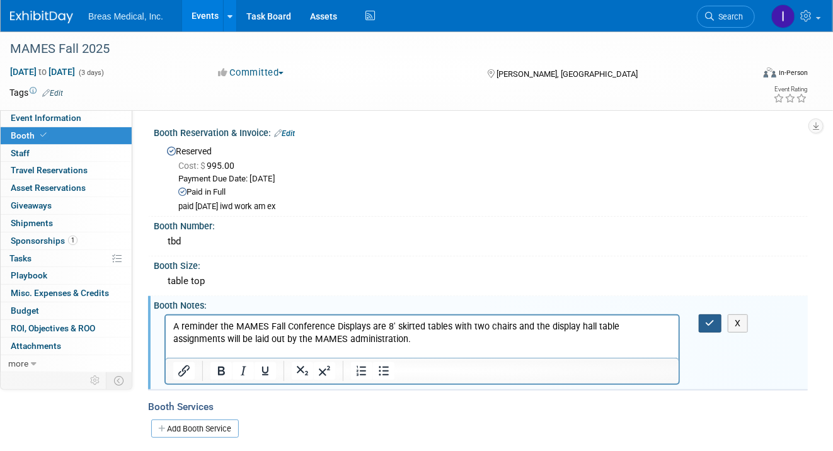
click at [715, 317] on button "button" at bounding box center [709, 323] width 23 height 18
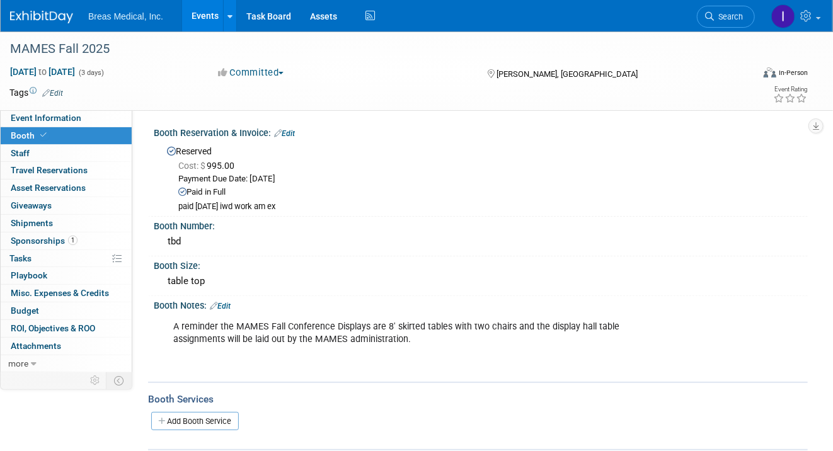
click at [203, 13] on link "Events" at bounding box center [205, 15] width 46 height 31
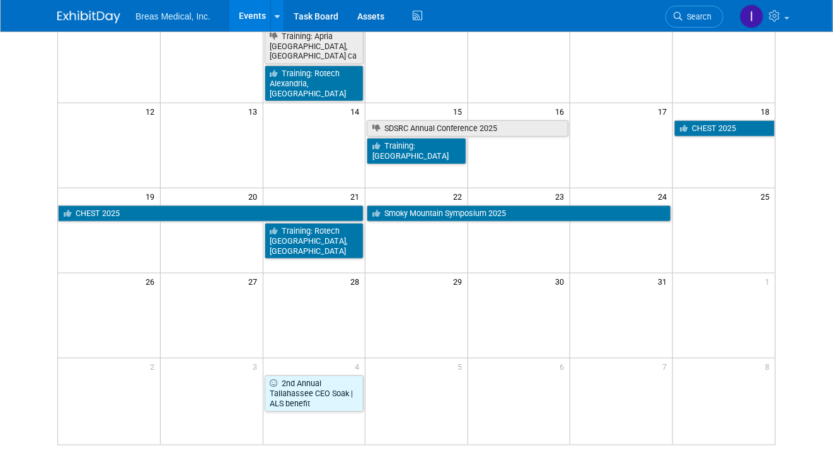
scroll to position [252, 0]
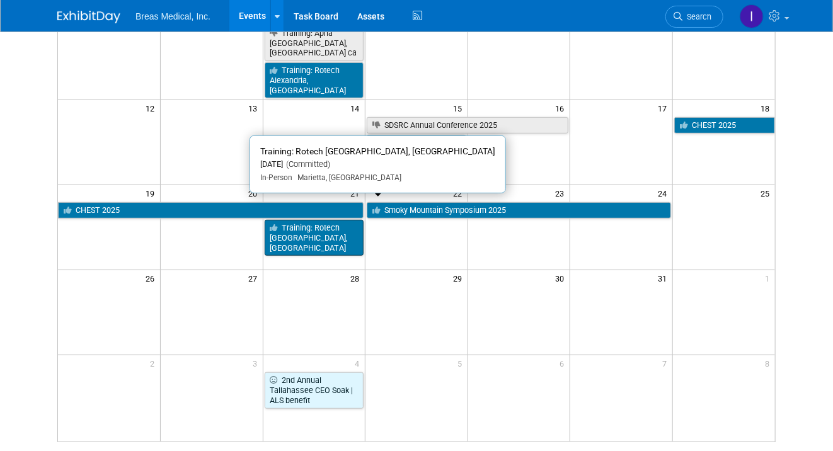
click at [304, 220] on link "Training: Rotech [GEOGRAPHIC_DATA], [GEOGRAPHIC_DATA]" at bounding box center [315, 238] width 100 height 36
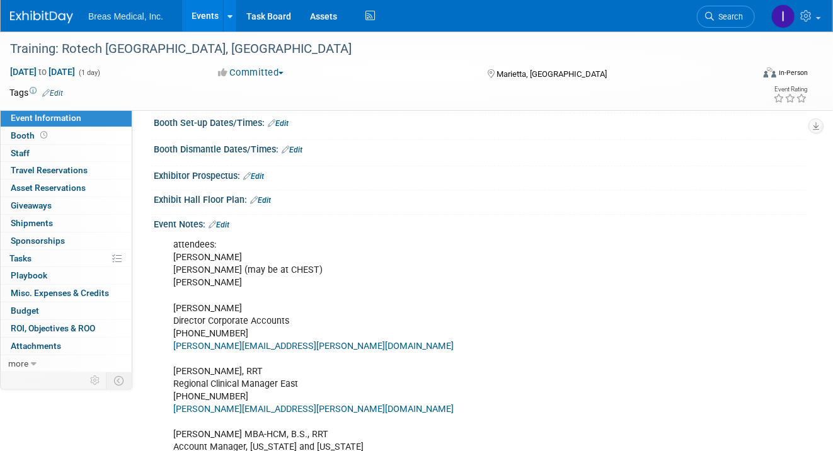
scroll to position [156, 0]
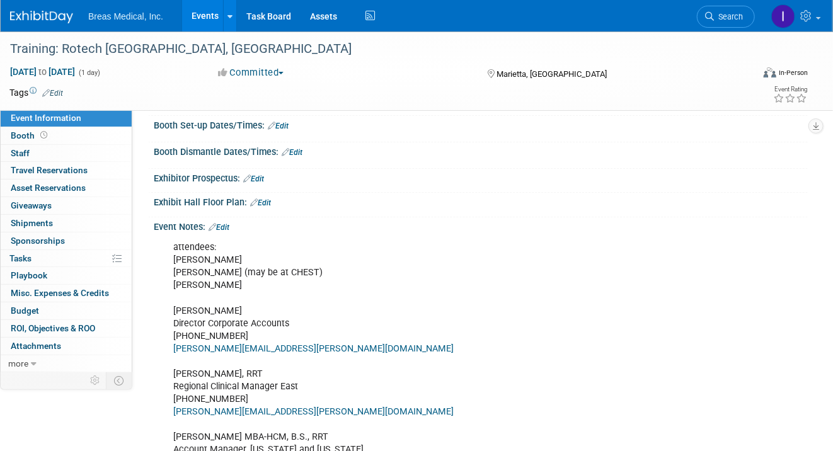
click at [228, 232] on link "Edit" at bounding box center [218, 227] width 21 height 9
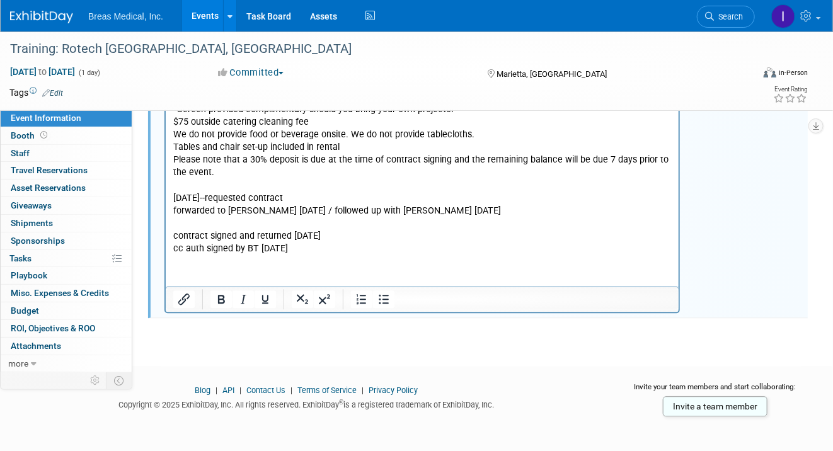
scroll to position [1280, 0]
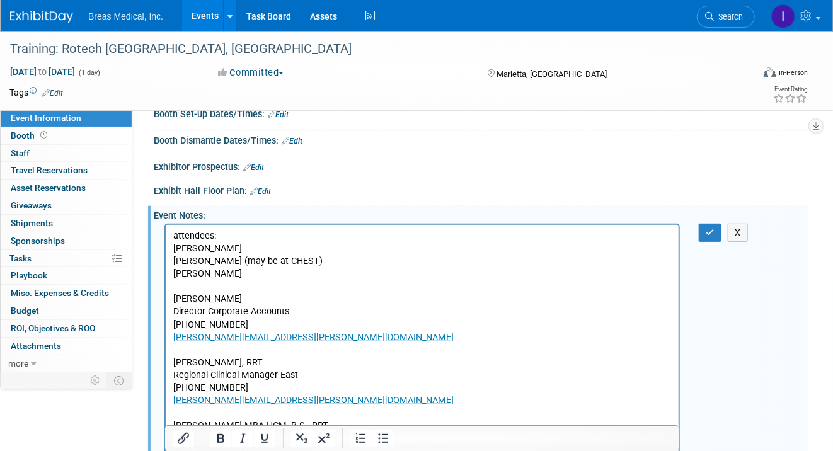
scroll to position [146, 0]
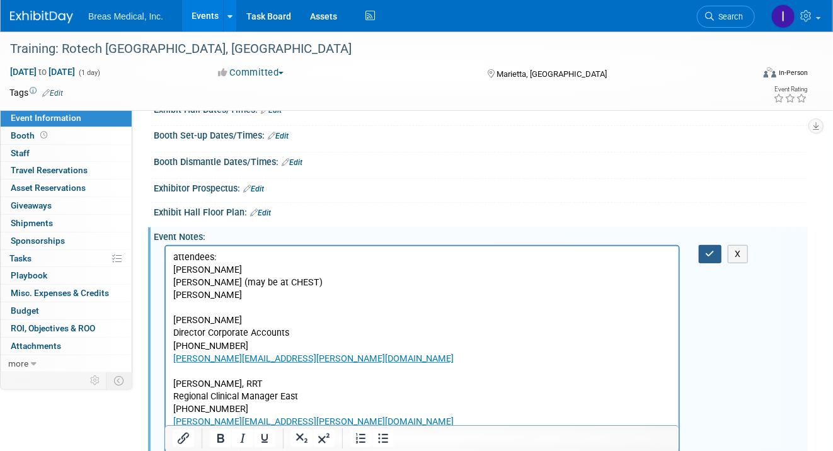
click at [711, 258] on icon "button" at bounding box center [709, 253] width 9 height 9
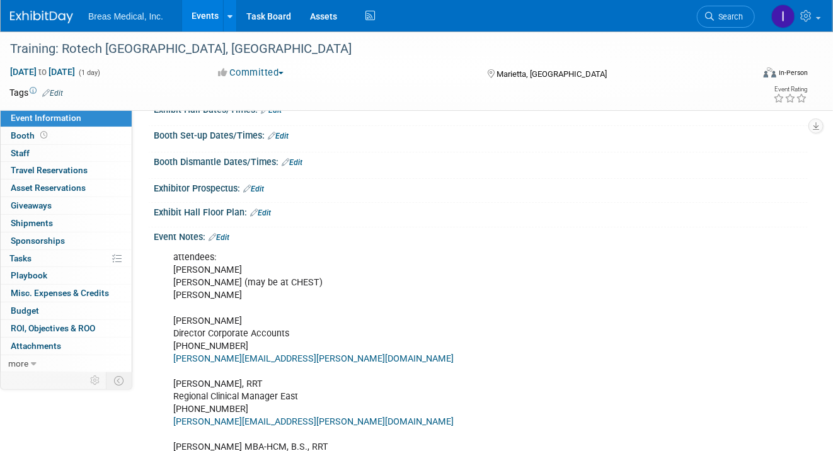
click at [715, 96] on div "Event Rating" at bounding box center [749, 95] width 136 height 22
click at [59, 89] on link "Edit" at bounding box center [52, 93] width 21 height 9
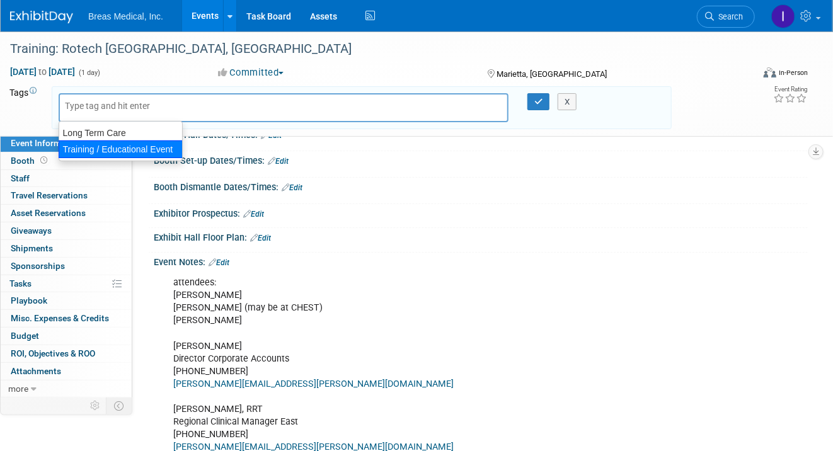
click at [98, 150] on div "Training / Educational Event" at bounding box center [121, 149] width 124 height 18
type input "Training / Educational Event"
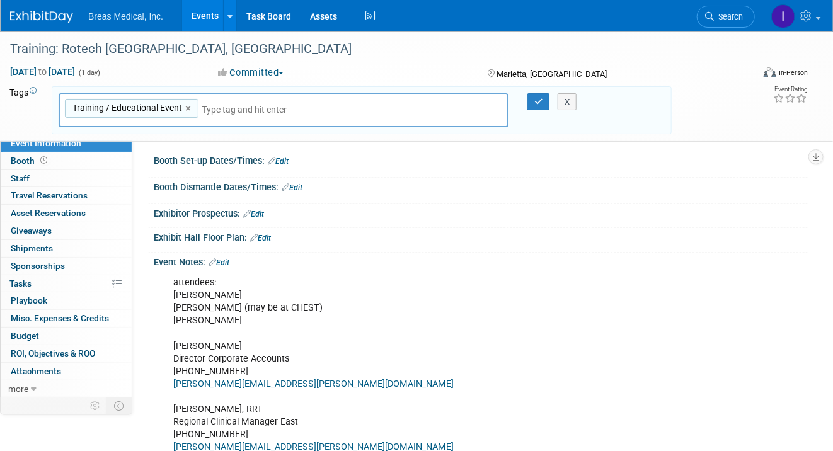
click at [544, 98] on div "X" at bounding box center [570, 102] width 52 height 18
click at [530, 101] on button "button" at bounding box center [538, 102] width 23 height 18
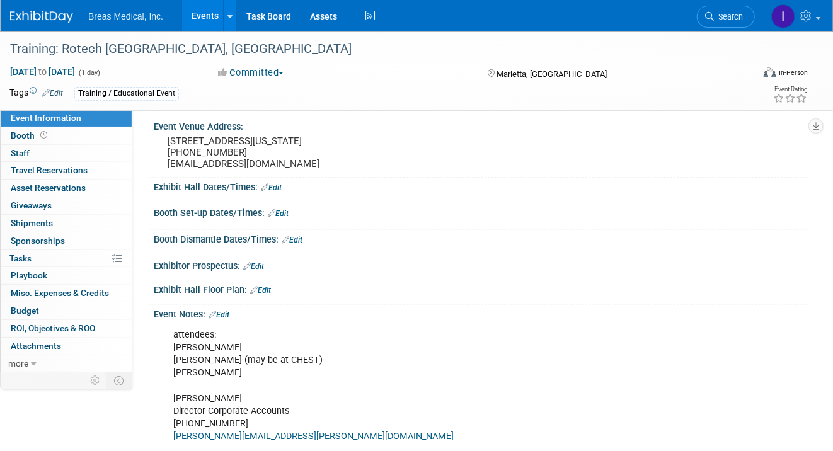
scroll to position [0, 0]
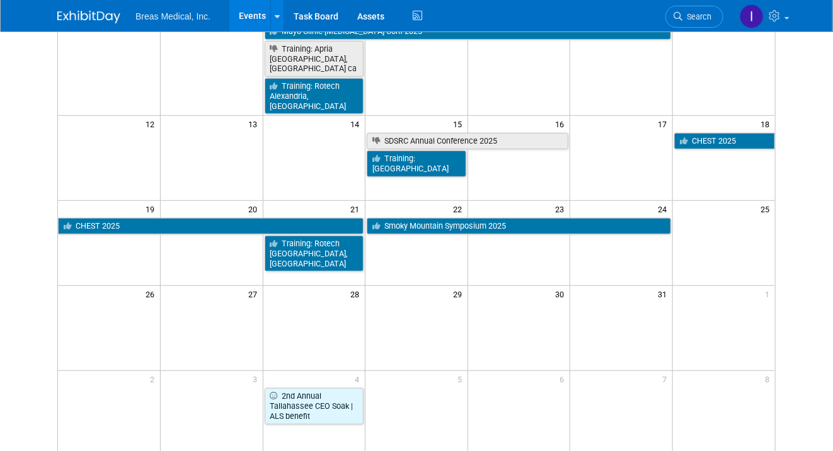
scroll to position [252, 0]
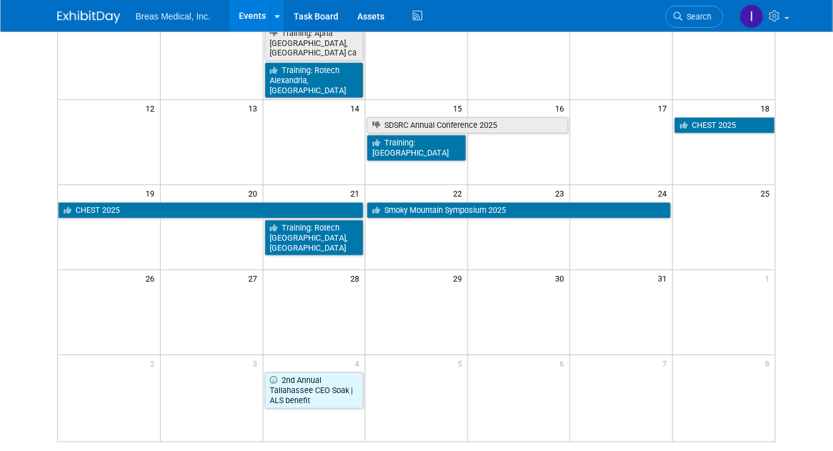
click at [316, 288] on td at bounding box center [314, 312] width 103 height 85
drag, startPoint x: 320, startPoint y: 282, endPoint x: 299, endPoint y: 269, distance: 24.3
click at [299, 270] on td at bounding box center [314, 312] width 103 height 85
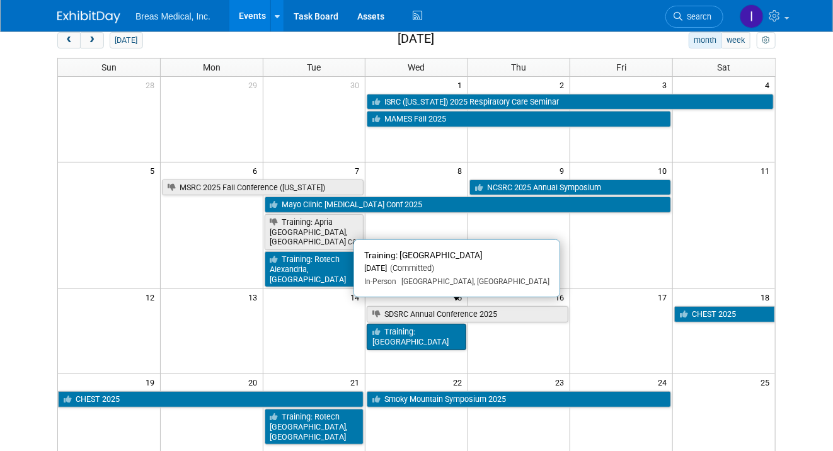
scroll to position [0, 0]
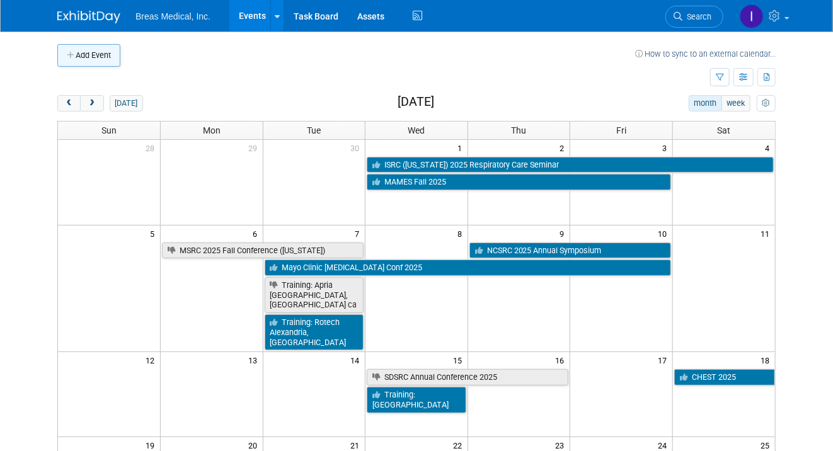
click at [100, 59] on button "Add Event" at bounding box center [88, 55] width 63 height 23
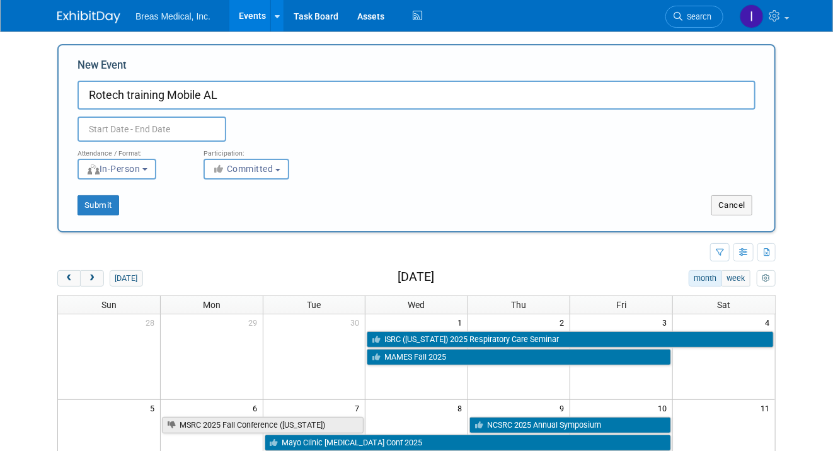
type input "Rotech training Mobile AL"
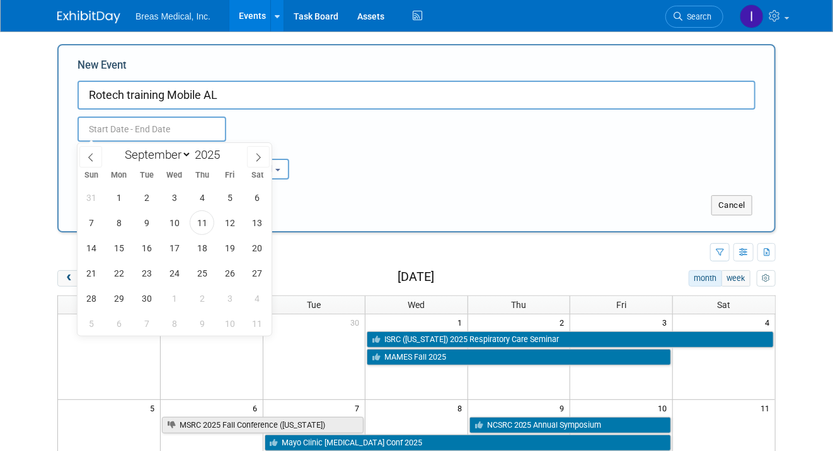
click at [156, 131] on input "text" at bounding box center [151, 129] width 149 height 25
click at [252, 156] on span at bounding box center [258, 156] width 23 height 21
select select "9"
click at [144, 297] on span "28" at bounding box center [146, 298] width 25 height 25
click at [150, 297] on span "28" at bounding box center [146, 298] width 25 height 25
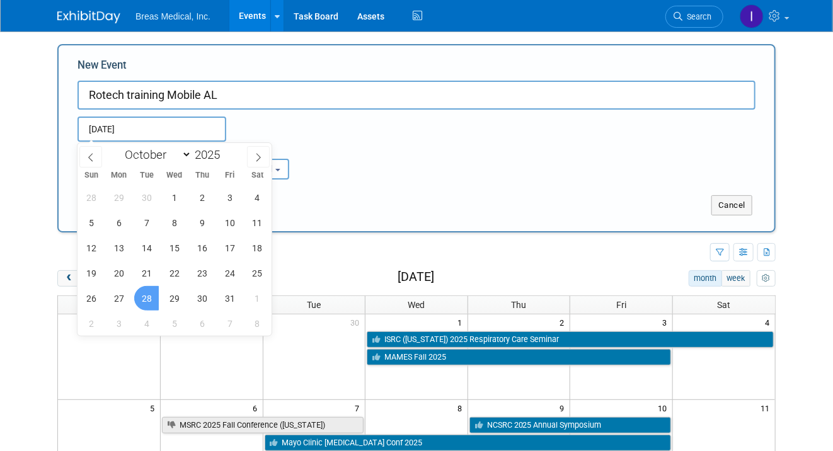
type input "Oct 28, 2025 to Oct 28, 2025"
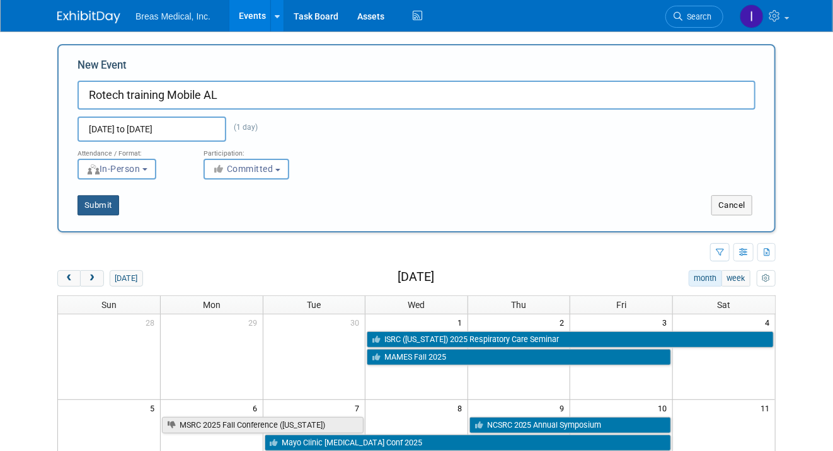
click at [96, 204] on button "Submit" at bounding box center [98, 205] width 42 height 20
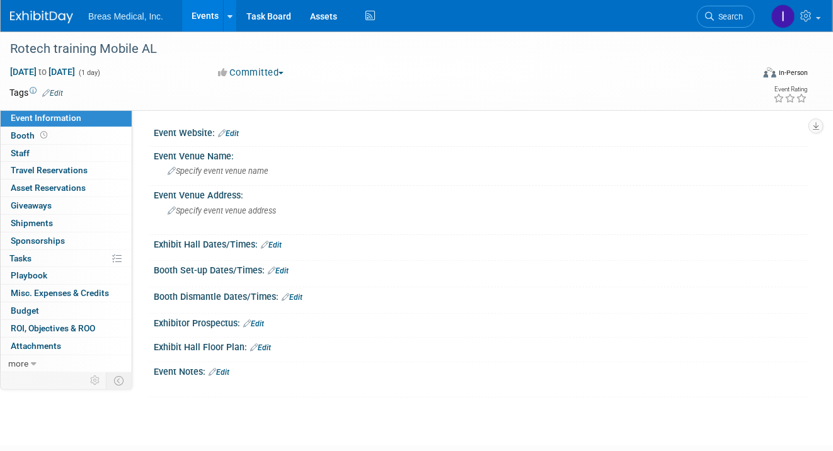
click at [219, 380] on div at bounding box center [421, 386] width 515 height 13
click at [224, 370] on link "Edit" at bounding box center [218, 372] width 21 height 9
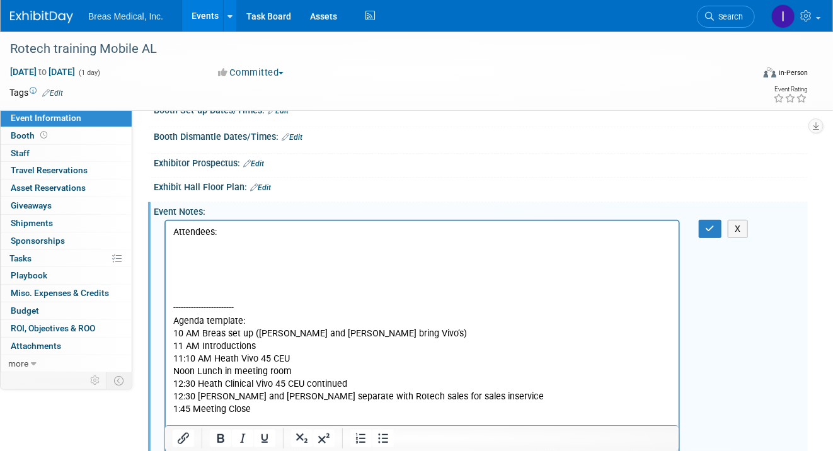
click at [236, 278] on p "Rich Text Area. Press ALT-0 for help." at bounding box center [422, 282] width 498 height 13
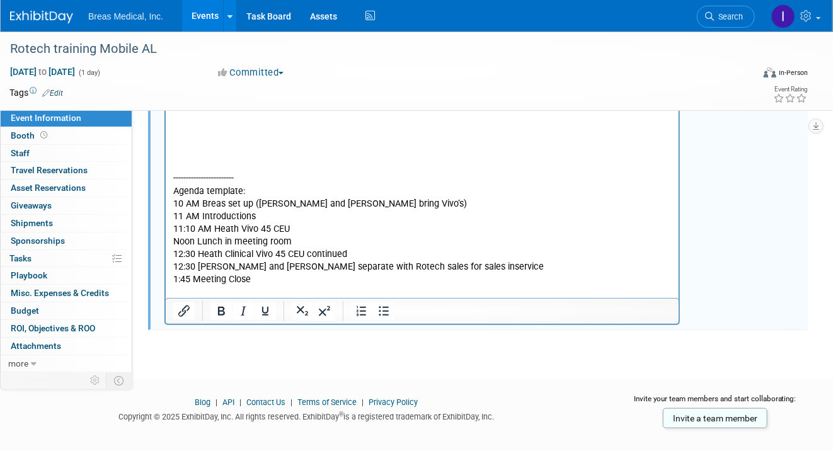
scroll to position [302, 0]
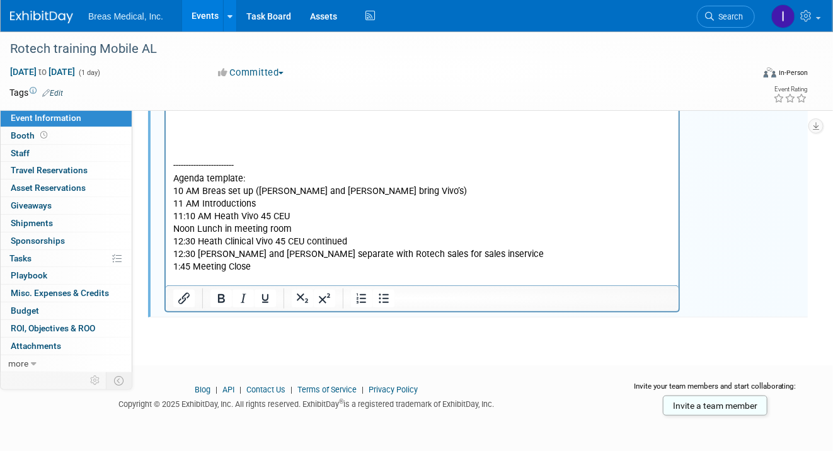
click at [268, 273] on p "Rich Text Area. Press ALT-0 for help." at bounding box center [422, 279] width 498 height 13
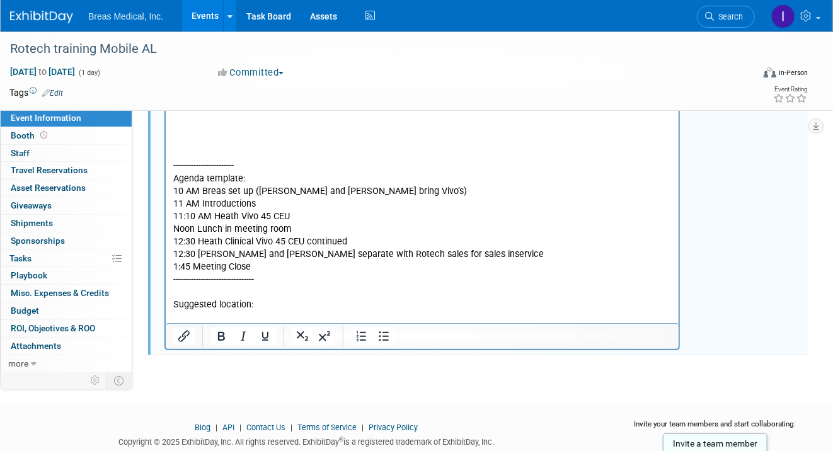
scroll to position [0, 0]
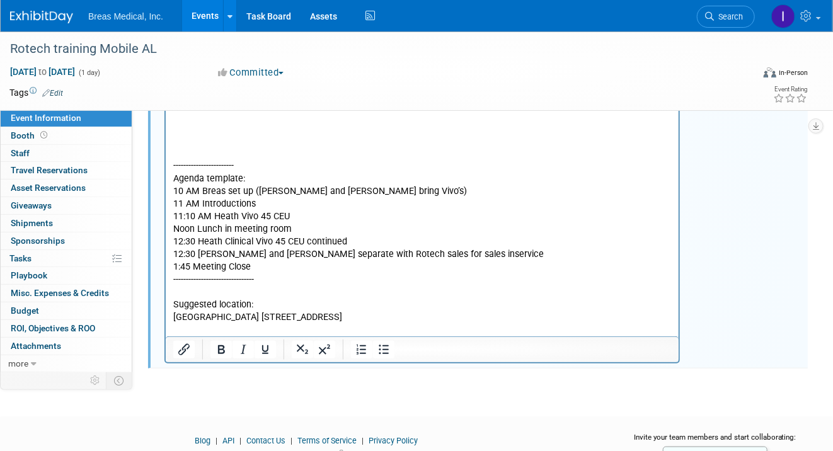
click at [244, 314] on p "Hilton Garden Inn 15 N Conception Street, Mobile AL 36602" at bounding box center [422, 317] width 498 height 13
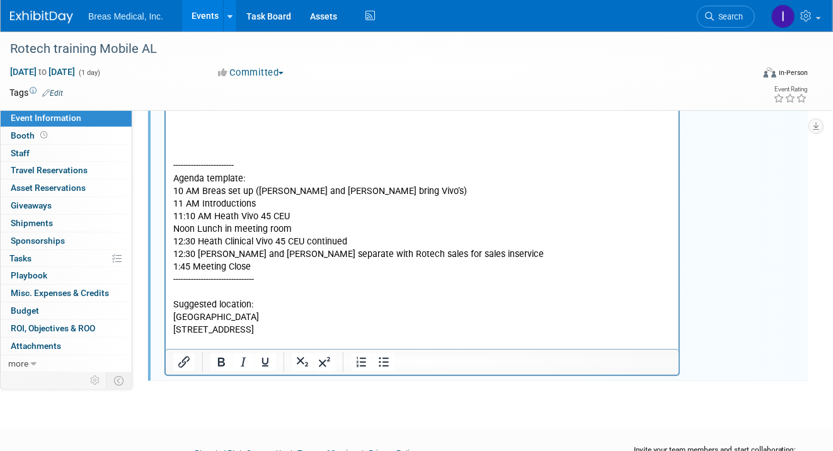
click at [269, 330] on p "15 N Conception Street, Mobile AL 36602" at bounding box center [422, 330] width 498 height 13
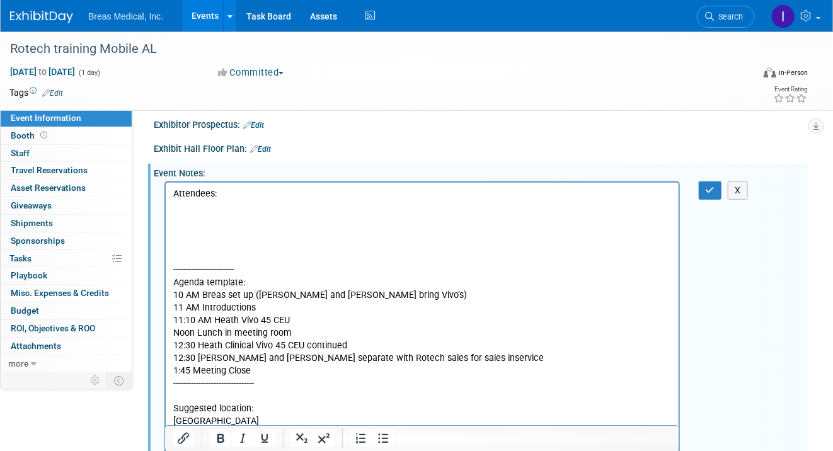
scroll to position [176, 0]
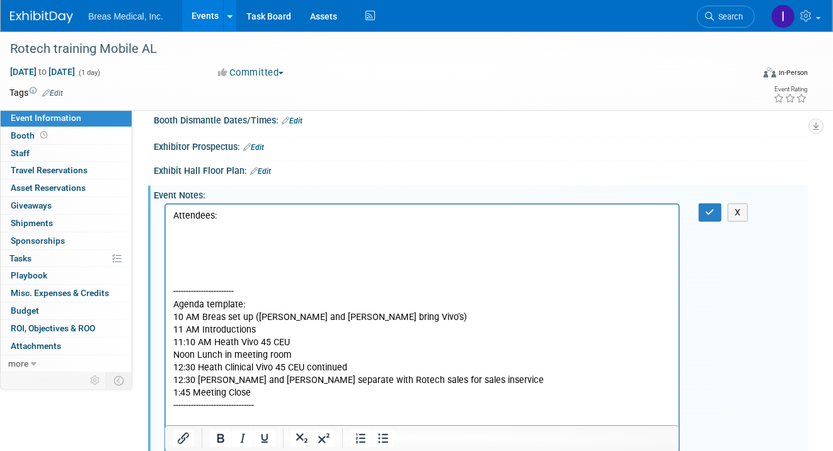
click at [199, 230] on p "Rich Text Area. Press ALT-0 for help." at bounding box center [422, 228] width 498 height 13
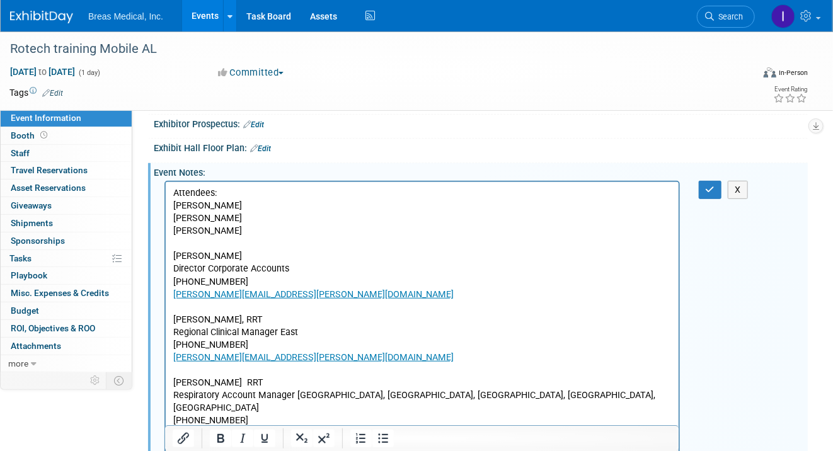
drag, startPoint x: 258, startPoint y: 234, endPoint x: 171, endPoint y: 230, distance: 87.0
click at [172, 230] on body "Attendees: Brett Townsend Heath Boles Joseph Melanson Brett Townsend Director C…" at bounding box center [421, 439] width 499 height 506
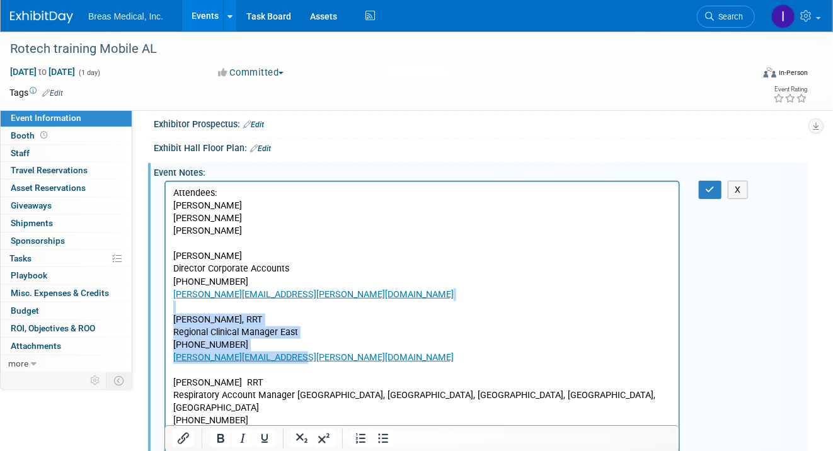
drag, startPoint x: 297, startPoint y: 357, endPoint x: 327, endPoint y: 481, distance: 126.9
click at [165, 301] on html "Attendees: Brett Townsend Heath Boles Tom Fahy Brett Townsend Director Corporat…" at bounding box center [421, 436] width 513 height 511
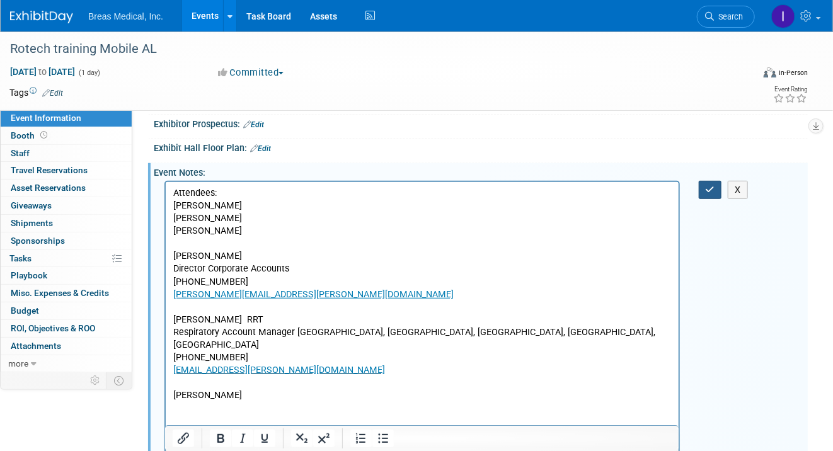
click at [710, 193] on button "button" at bounding box center [709, 190] width 23 height 18
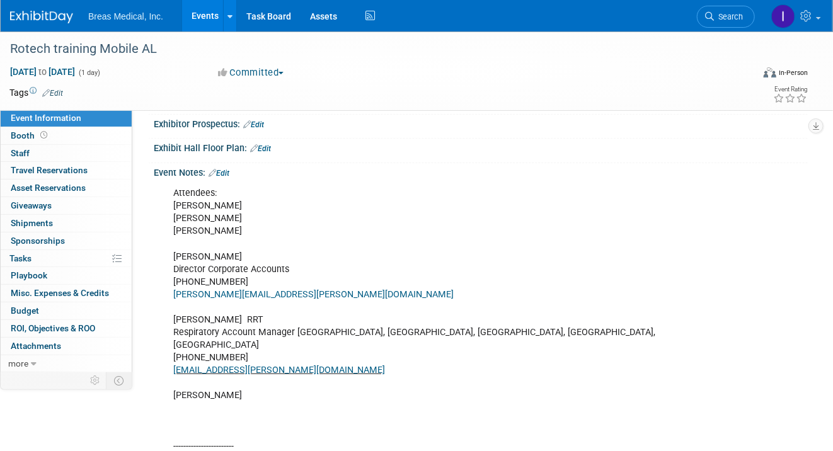
click at [791, 239] on div "Attendees: Brett Townsend Heath Boles Tom Fahy Brett Townsend Director Corporat…" at bounding box center [481, 408] width 654 height 460
click at [70, 48] on div "Rotech training Mobile AL" at bounding box center [373, 49] width 734 height 23
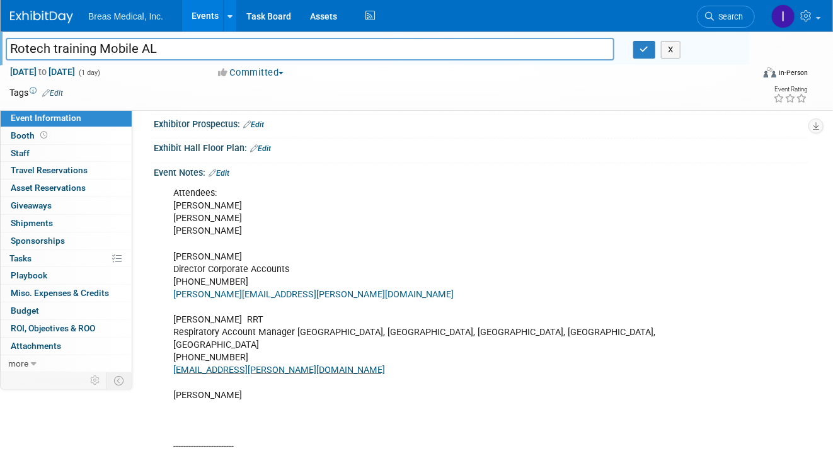
click at [10, 47] on input "Rotech training Mobile AL" at bounding box center [310, 49] width 608 height 22
type input "Training: Rotech Mobile AL"
click at [62, 89] on link "Edit" at bounding box center [52, 93] width 21 height 9
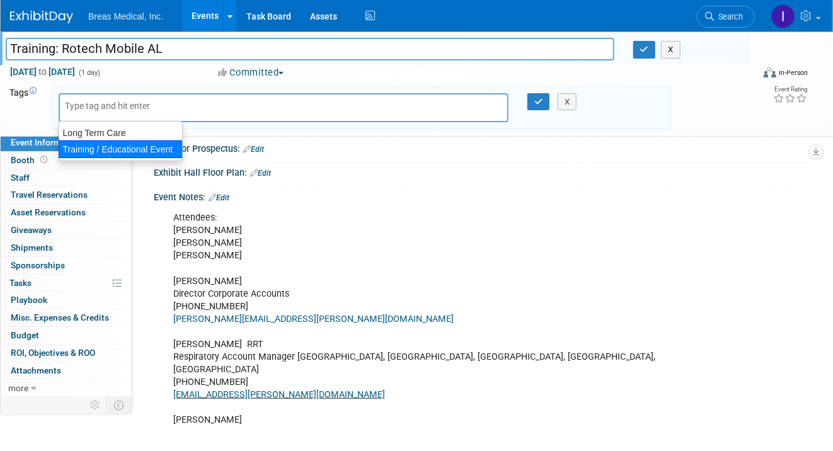
drag, startPoint x: 91, startPoint y: 145, endPoint x: 137, endPoint y: 145, distance: 46.0
click at [92, 146] on div "Training / Educational Event" at bounding box center [121, 149] width 124 height 18
type input "Training / Educational Event"
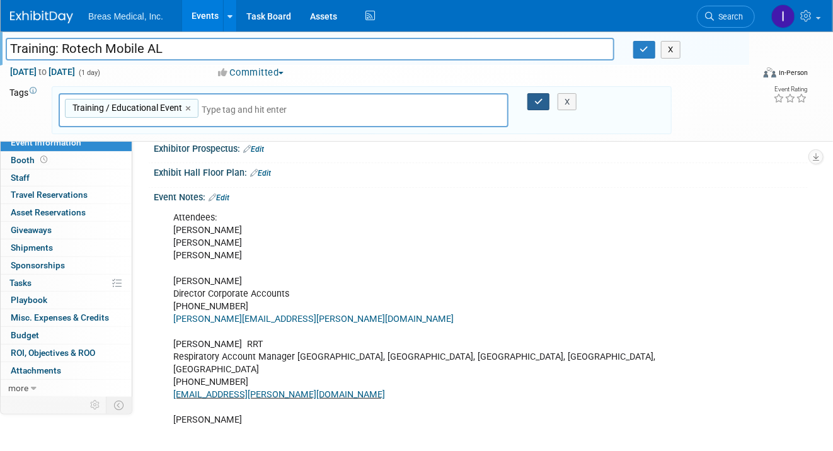
click at [532, 100] on button "button" at bounding box center [538, 102] width 23 height 18
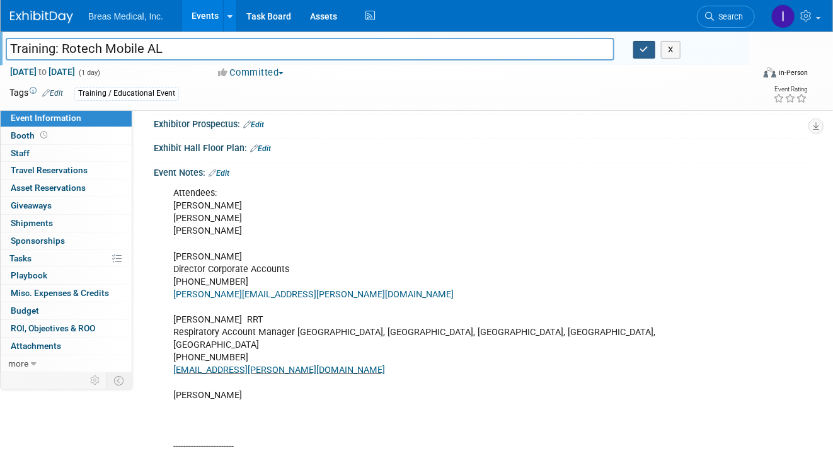
click at [642, 52] on icon "button" at bounding box center [644, 49] width 9 height 8
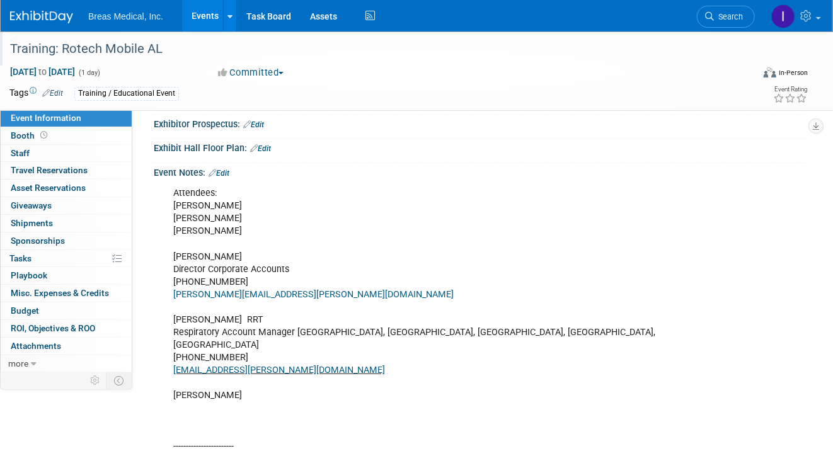
click at [205, 11] on link "Events" at bounding box center [205, 15] width 46 height 31
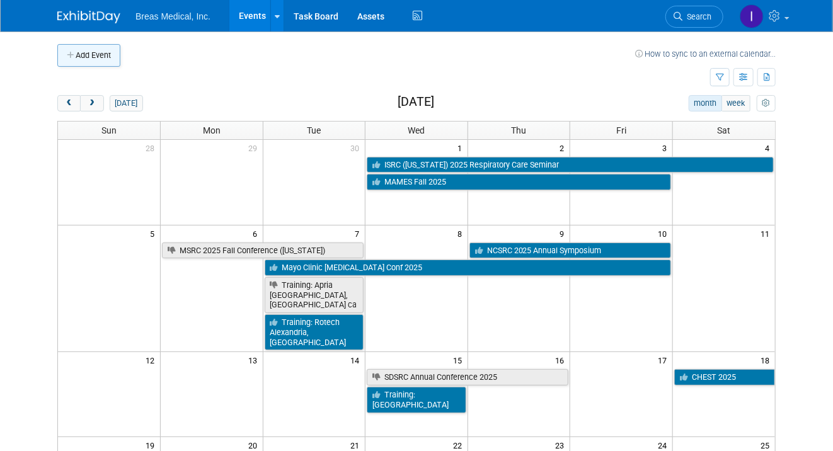
click at [108, 59] on button "Add Event" at bounding box center [88, 55] width 63 height 23
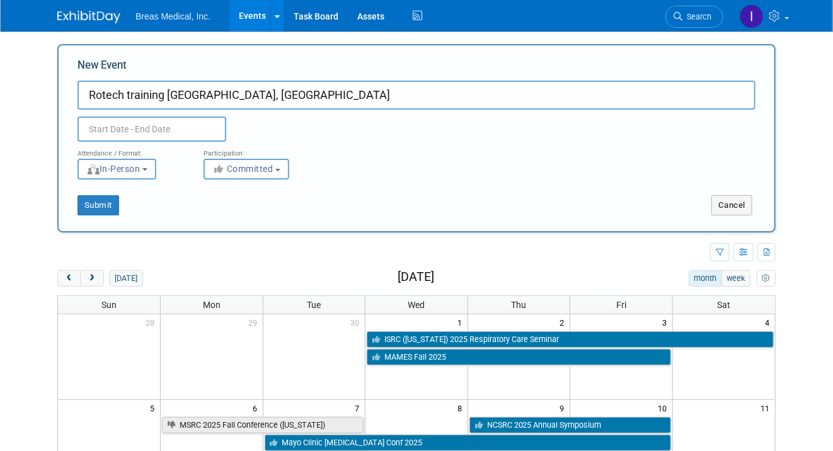
type input "Rotech training [GEOGRAPHIC_DATA], [GEOGRAPHIC_DATA]"
click at [176, 126] on input "text" at bounding box center [151, 129] width 149 height 25
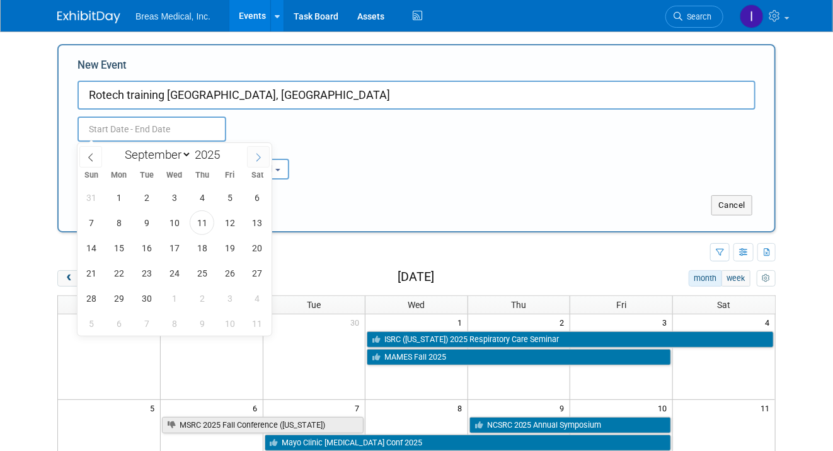
click at [259, 156] on icon at bounding box center [258, 157] width 9 height 9
select select "10"
click at [145, 278] on span "18" at bounding box center [146, 273] width 25 height 25
type input "[DATE] to [DATE]"
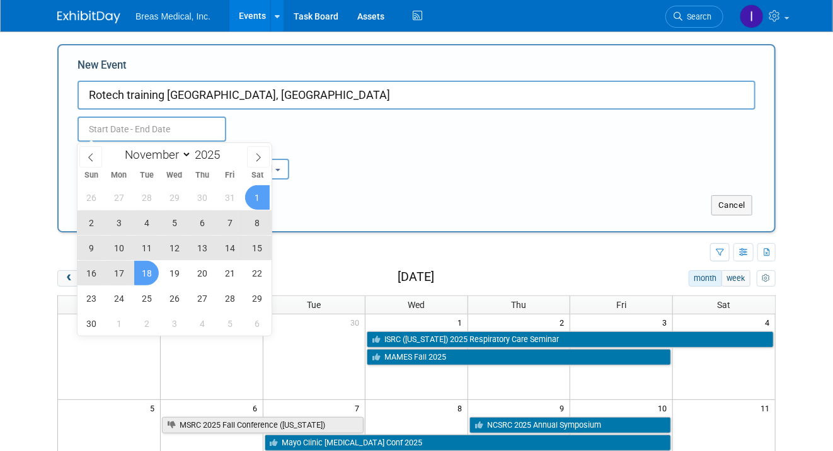
type input "[DATE] to [DATE]"
click at [361, 162] on div "Attendance / Format: <img src="[URL][DOMAIN_NAME]" style="width: 19px; margin-t…" at bounding box center [416, 161] width 697 height 38
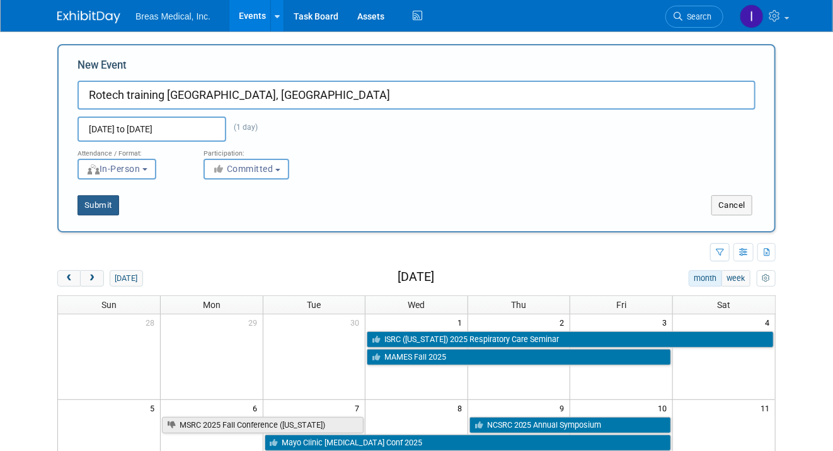
click at [101, 201] on button "Submit" at bounding box center [98, 205] width 42 height 20
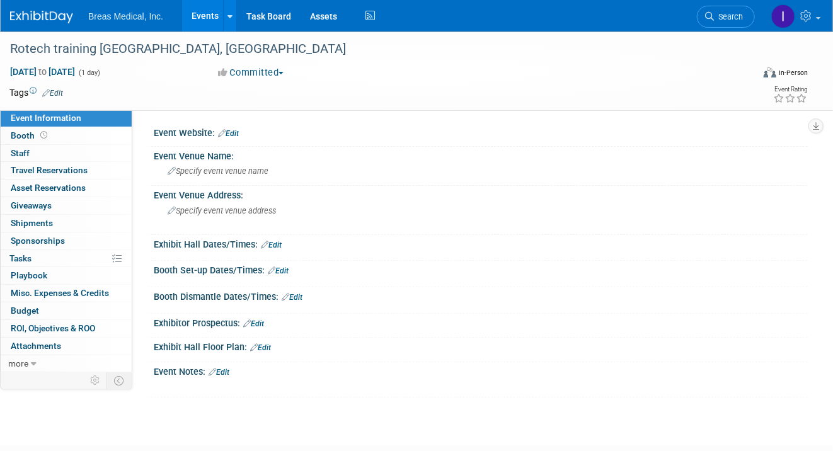
click at [227, 368] on link "Edit" at bounding box center [218, 372] width 21 height 9
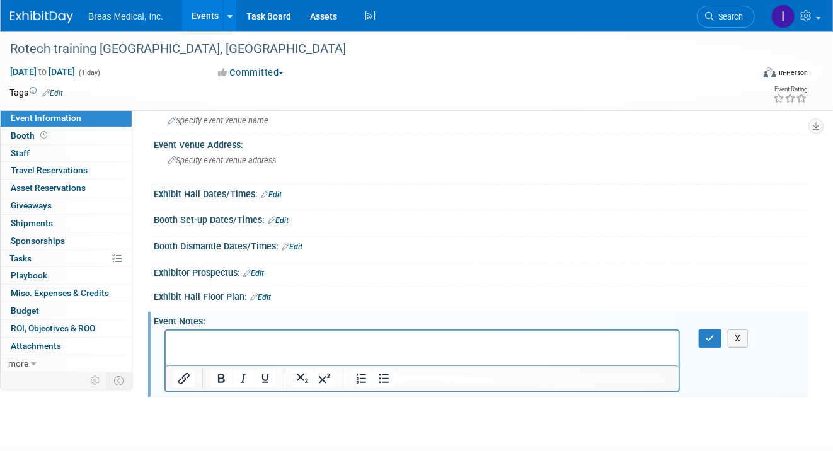
scroll to position [126, 0]
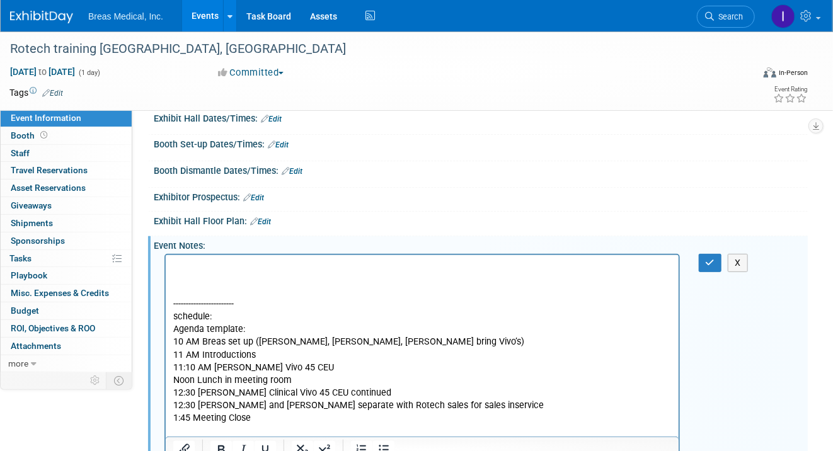
click at [278, 414] on p "1:45 Meeting Close" at bounding box center [422, 417] width 498 height 13
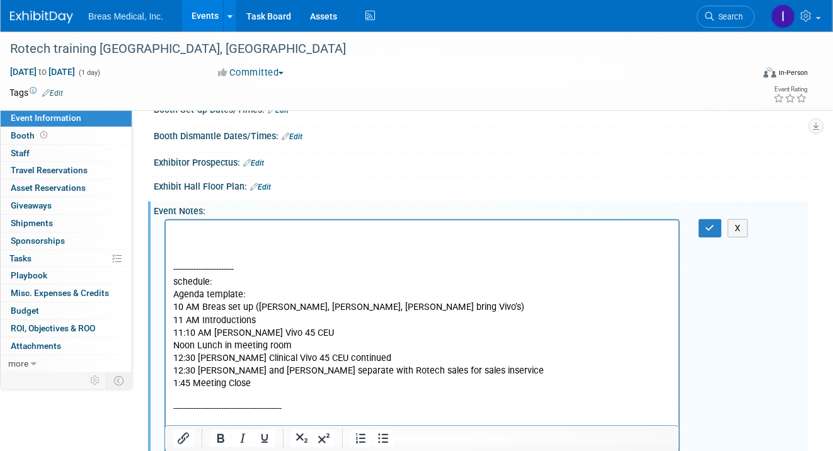
scroll to position [173, 0]
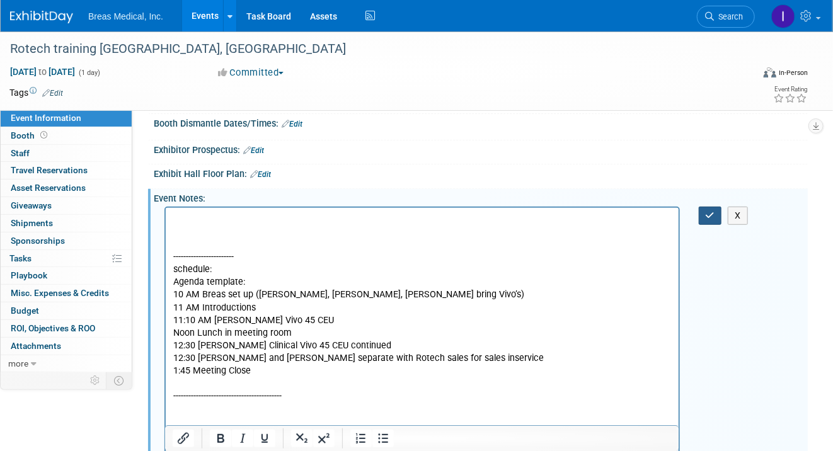
click at [705, 212] on icon "button" at bounding box center [709, 215] width 9 height 9
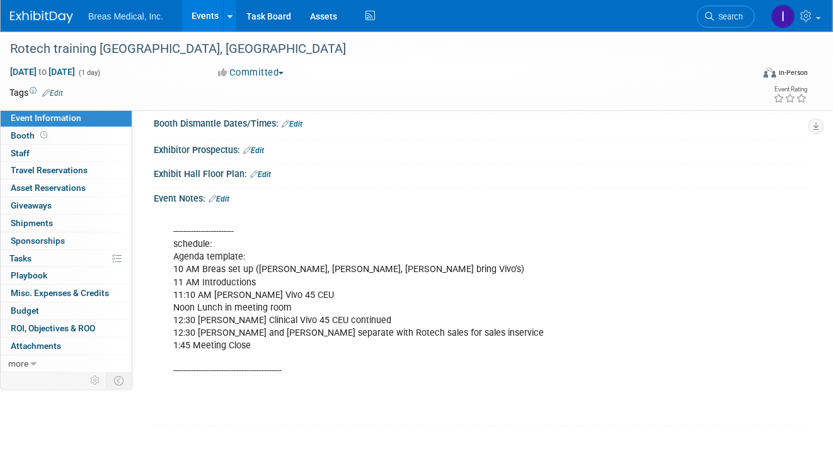
click at [229, 195] on link "Edit" at bounding box center [218, 199] width 21 height 9
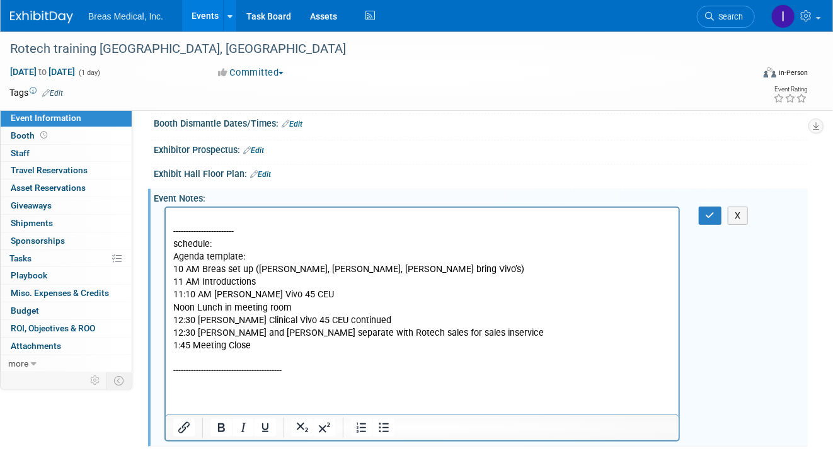
scroll to position [0, 0]
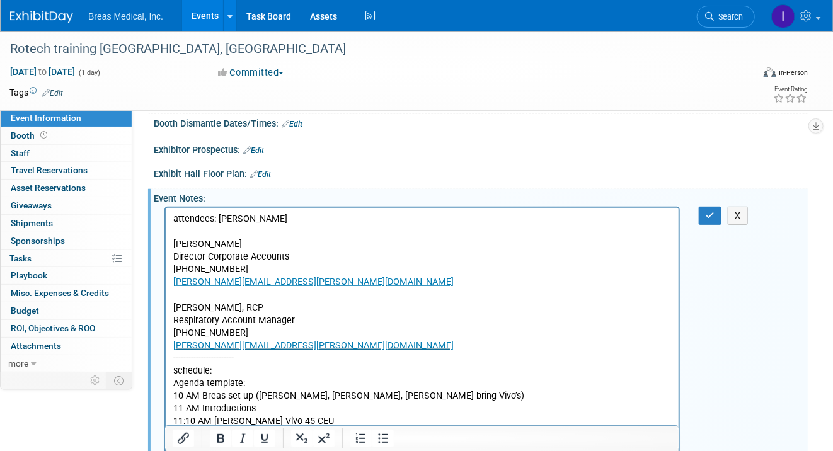
click at [313, 352] on p "attendees: Brett, Jodi Brett Townsend Director Corporate Accounts 770-324-6525 …" at bounding box center [422, 376] width 498 height 329
click at [314, 341] on p "attendees: Brett, Jodi Brett Townsend Director Corporate Accounts 770-324-6525 …" at bounding box center [422, 376] width 498 height 329
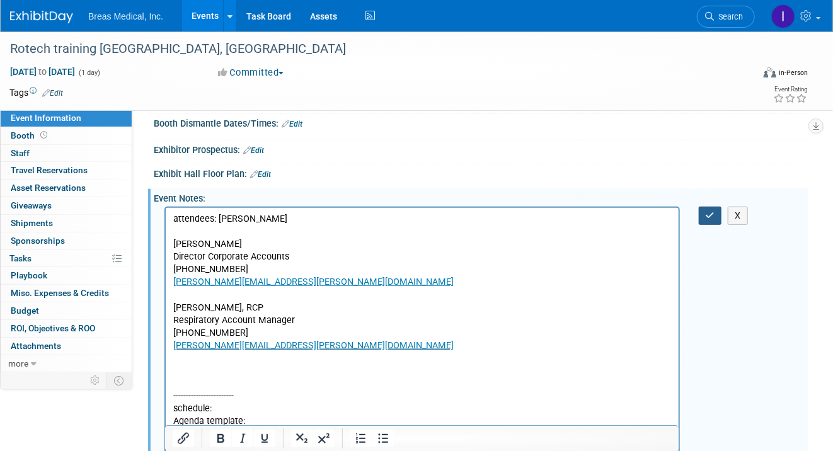
click at [708, 211] on icon "button" at bounding box center [709, 215] width 9 height 9
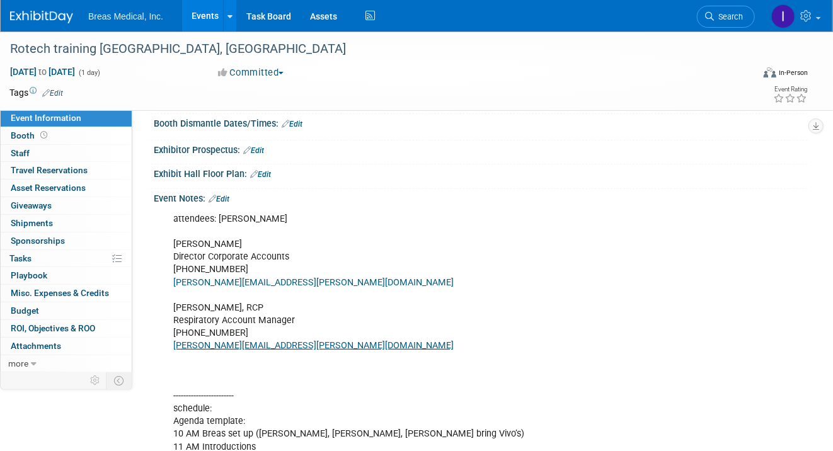
click at [225, 200] on link "Edit" at bounding box center [218, 199] width 21 height 9
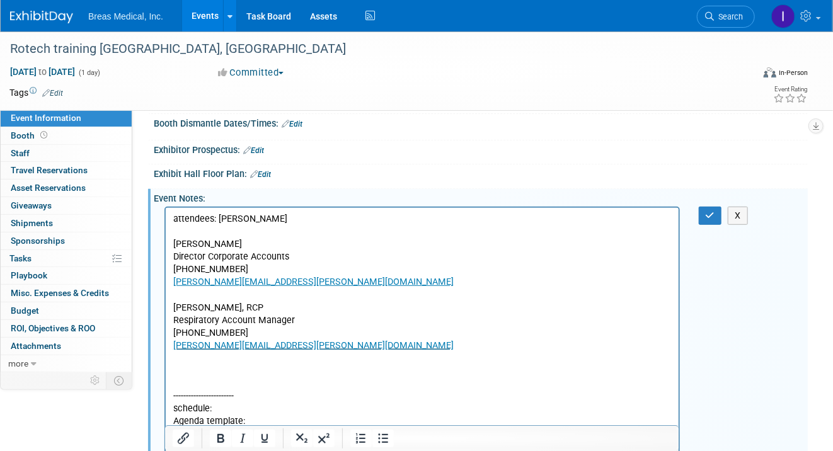
click at [297, 353] on p "attendees: Brett, Jodi Brett Townsend Director Corporate Accounts 770-324-6525 …" at bounding box center [422, 395] width 498 height 367
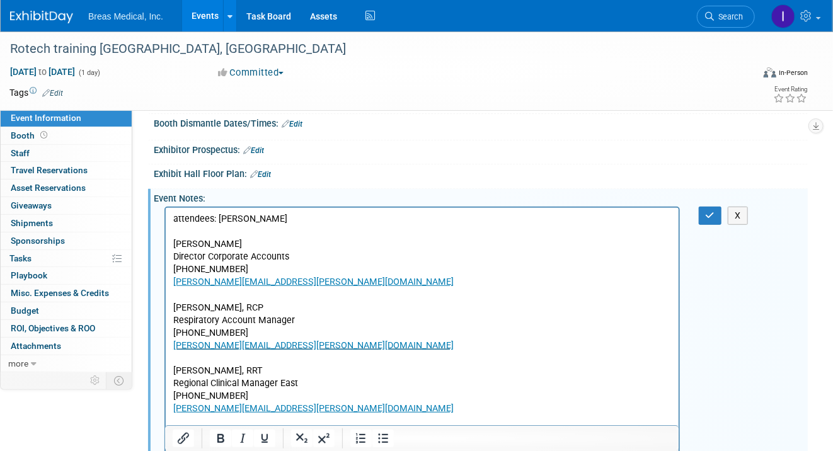
click at [273, 217] on p "attendees: Brett, Jodi Brett Townsend Director Corporate Accounts 770-324-6525 …" at bounding box center [422, 281] width 498 height 139
click at [713, 215] on icon "button" at bounding box center [709, 215] width 9 height 9
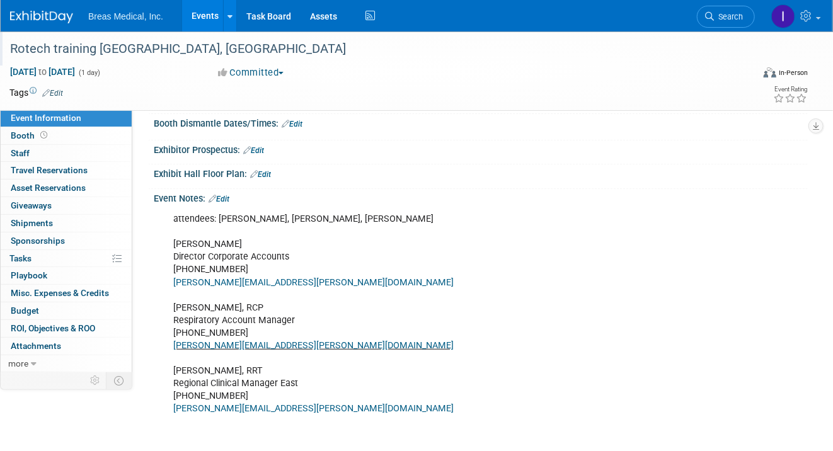
click at [83, 45] on div "Rotech training Phoenix, AZ" at bounding box center [373, 49] width 734 height 23
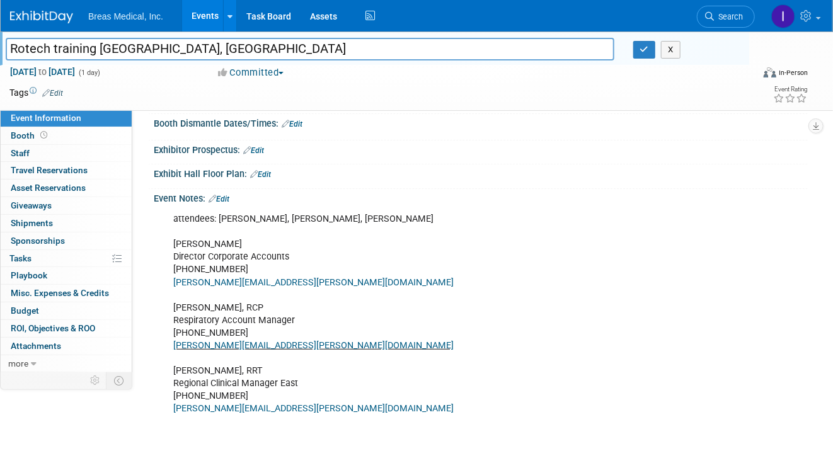
drag, startPoint x: 100, startPoint y: 50, endPoint x: 54, endPoint y: 50, distance: 46.0
click at [54, 50] on input "Rotech training Phoenix, AZ" at bounding box center [310, 49] width 608 height 22
type input "Training: Rotech Phoenix, [GEOGRAPHIC_DATA]"
click at [647, 49] on icon "button" at bounding box center [644, 49] width 9 height 8
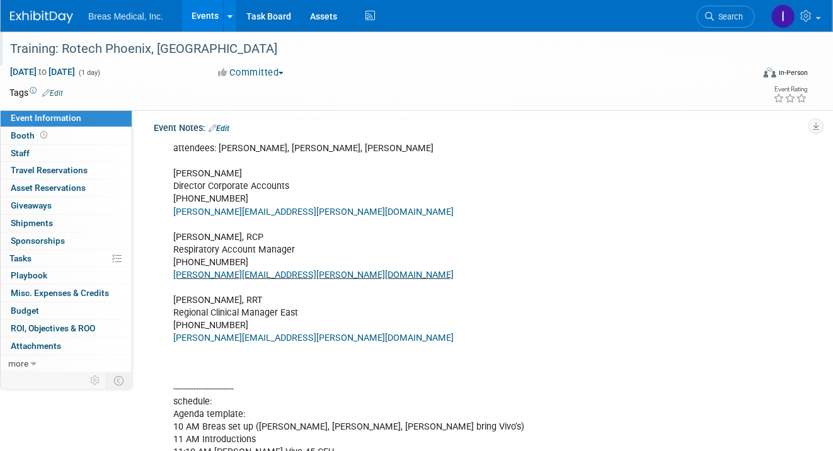
scroll to position [173, 0]
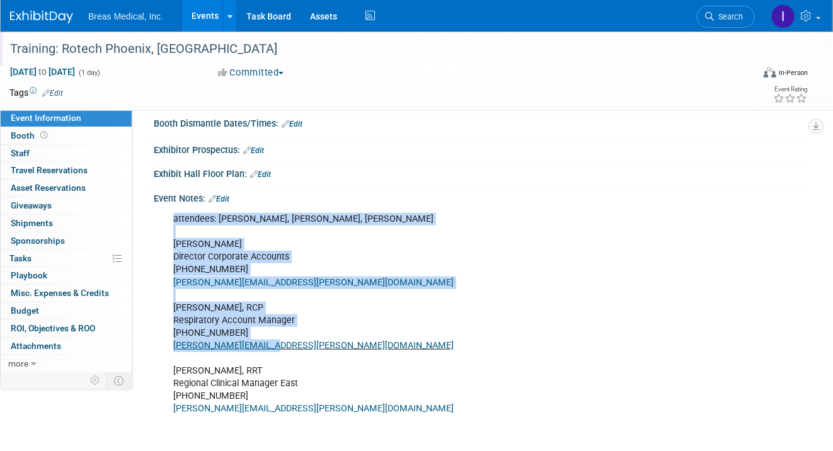
drag, startPoint x: 172, startPoint y: 215, endPoint x: 275, endPoint y: 347, distance: 167.4
click at [275, 347] on div "attendees: Brett, Jodi, Joe Brett Townsend Director Corporate Accounts 770-324-…" at bounding box center [421, 428] width 515 height 443
copy div "attendees: Brett, Jodi, Joe Brett Townsend Director Corporate Accounts 770-324-…"
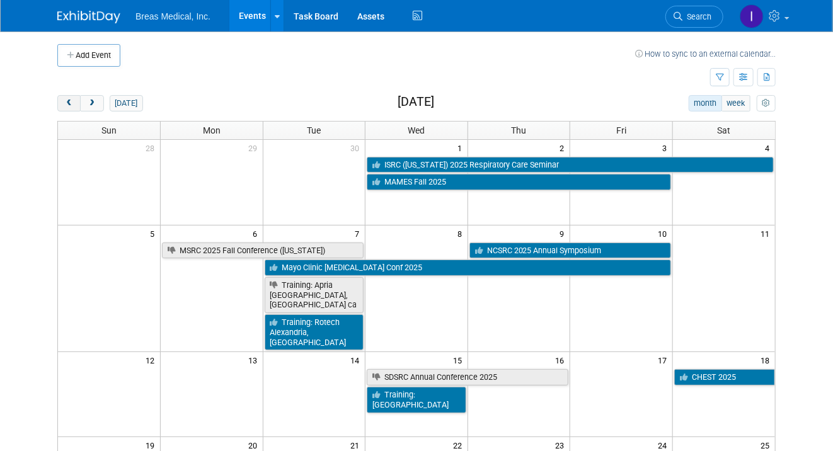
click at [65, 105] on span "prev" at bounding box center [68, 104] width 9 height 8
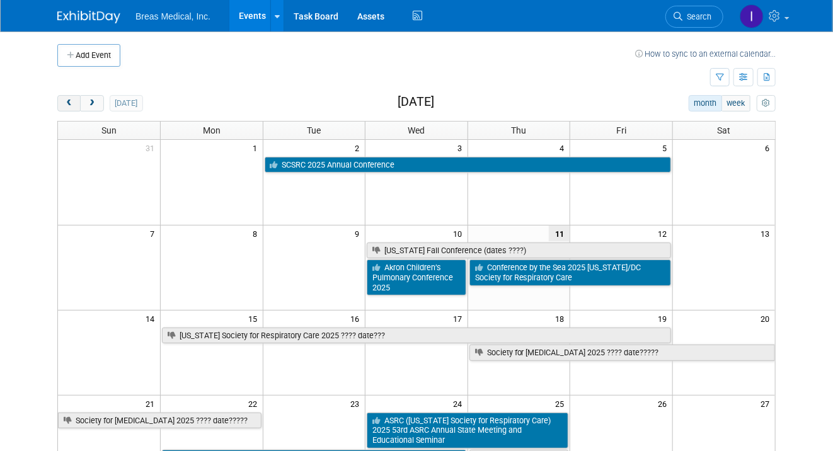
click at [65, 105] on span "prev" at bounding box center [68, 104] width 9 height 8
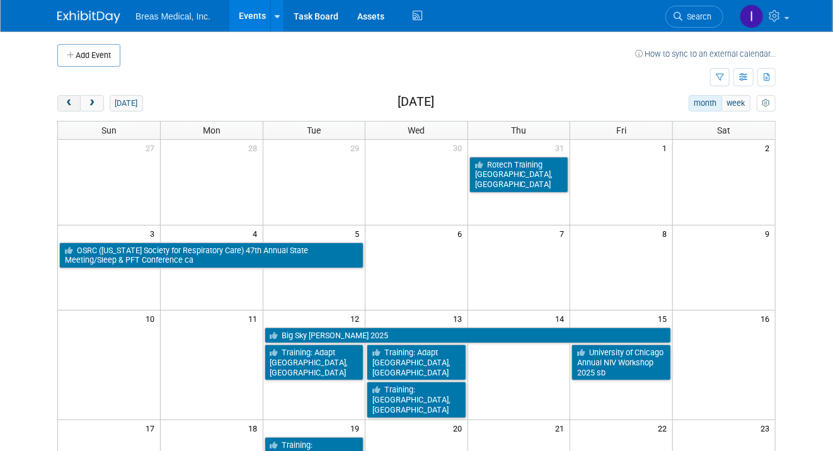
click at [65, 105] on span "prev" at bounding box center [68, 104] width 9 height 8
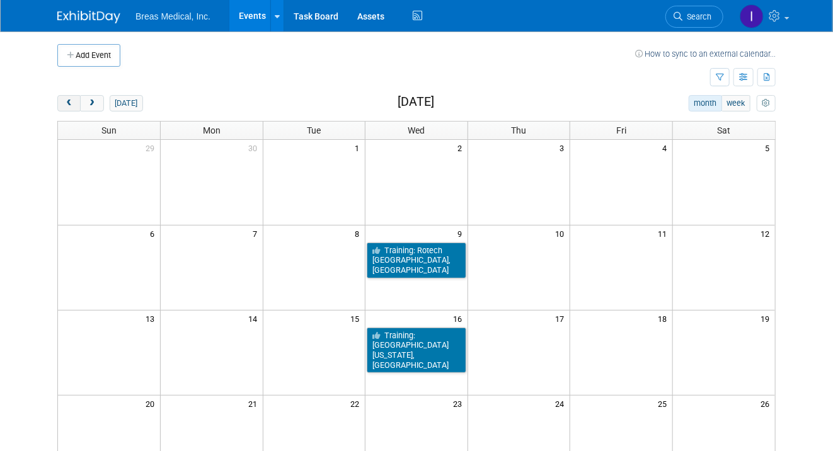
click at [65, 105] on span "prev" at bounding box center [68, 104] width 9 height 8
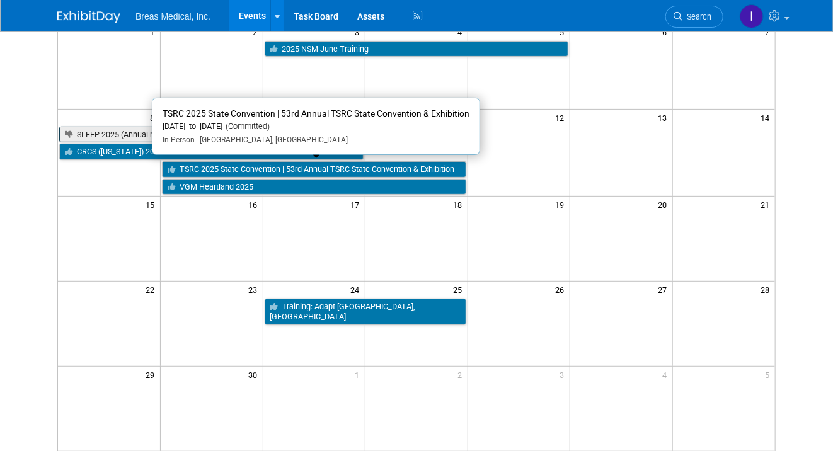
scroll to position [63, 0]
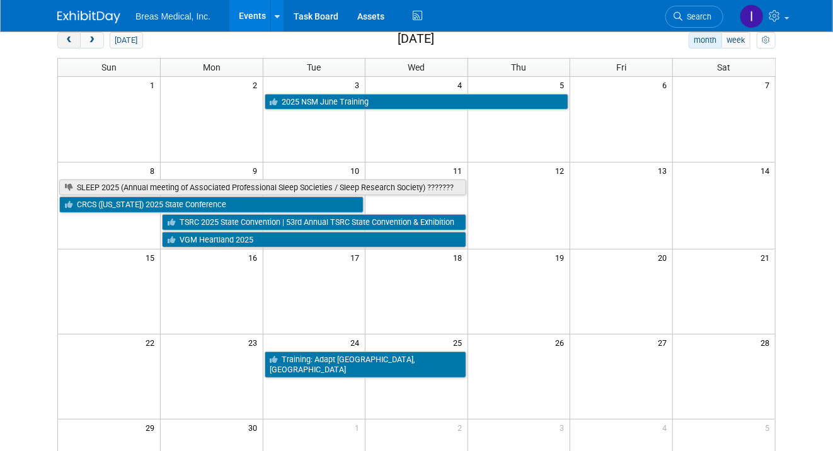
click at [68, 40] on span "prev" at bounding box center [68, 41] width 9 height 8
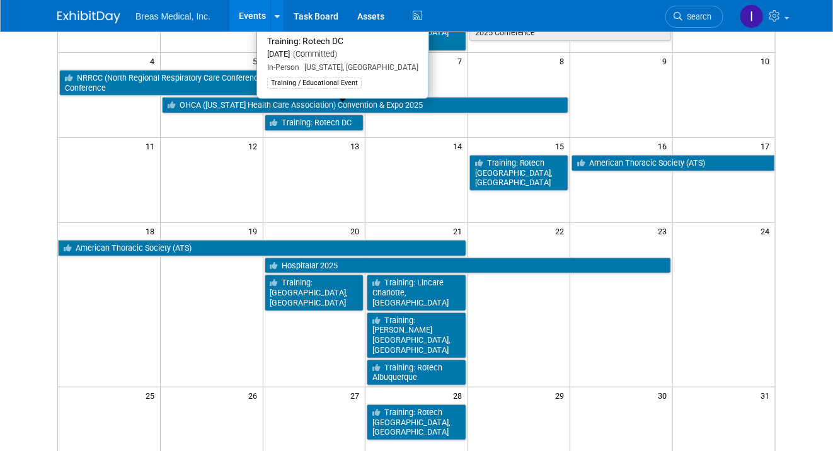
scroll to position [189, 0]
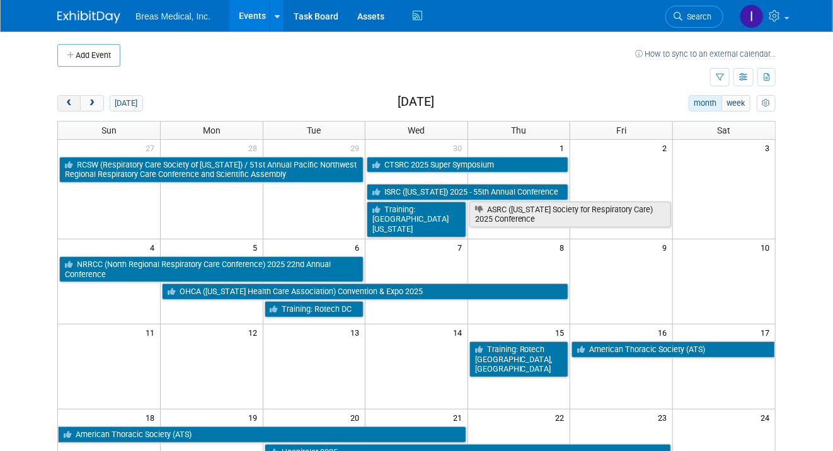
click at [67, 103] on span "prev" at bounding box center [68, 104] width 9 height 8
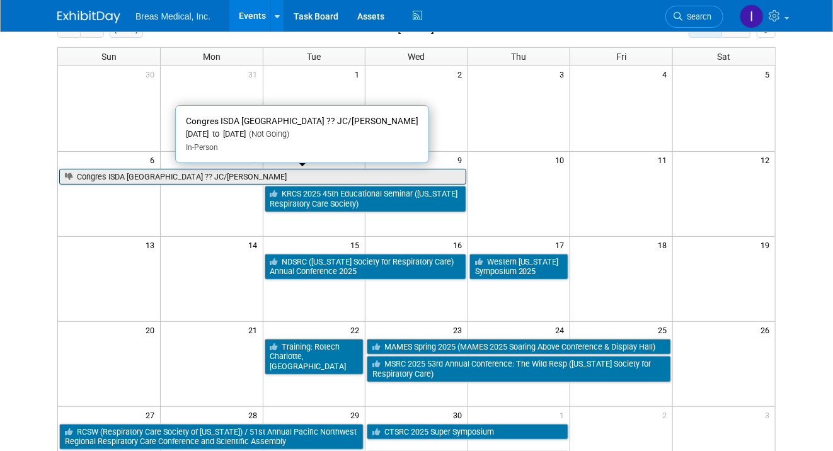
scroll to position [63, 0]
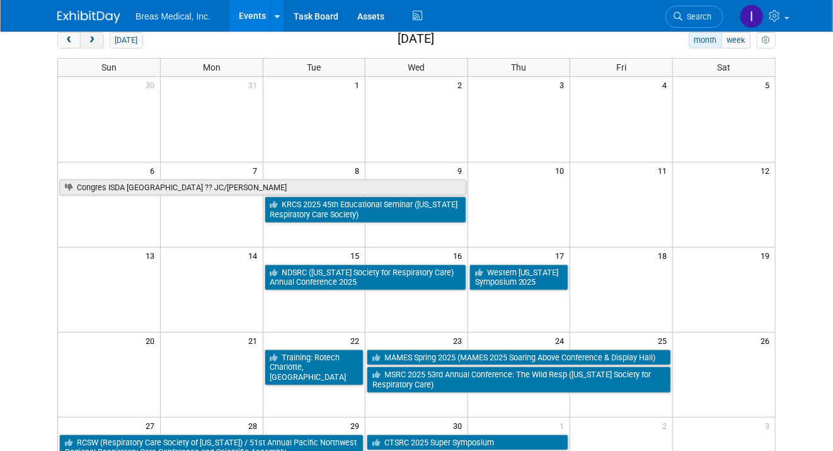
click at [96, 42] on button "next" at bounding box center [91, 40] width 23 height 16
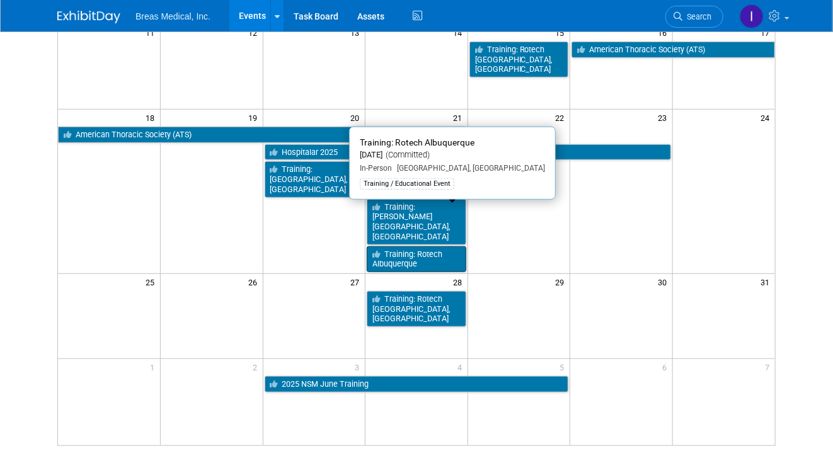
scroll to position [315, 0]
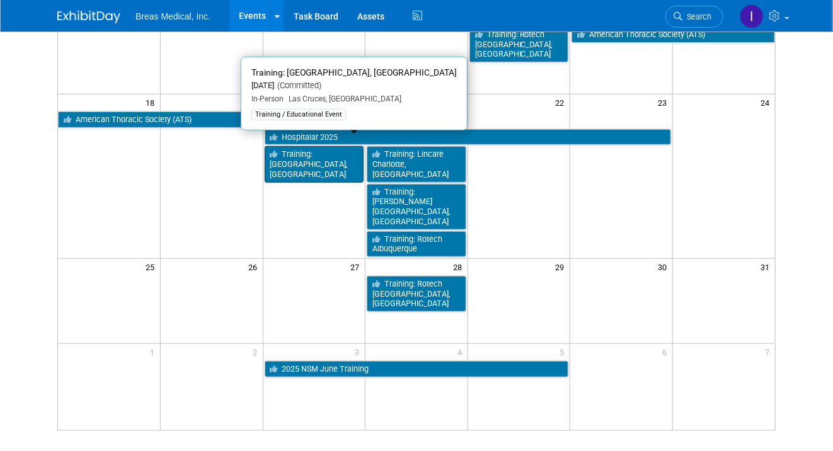
click at [321, 148] on link "Training: [GEOGRAPHIC_DATA], [GEOGRAPHIC_DATA]" at bounding box center [315, 164] width 100 height 36
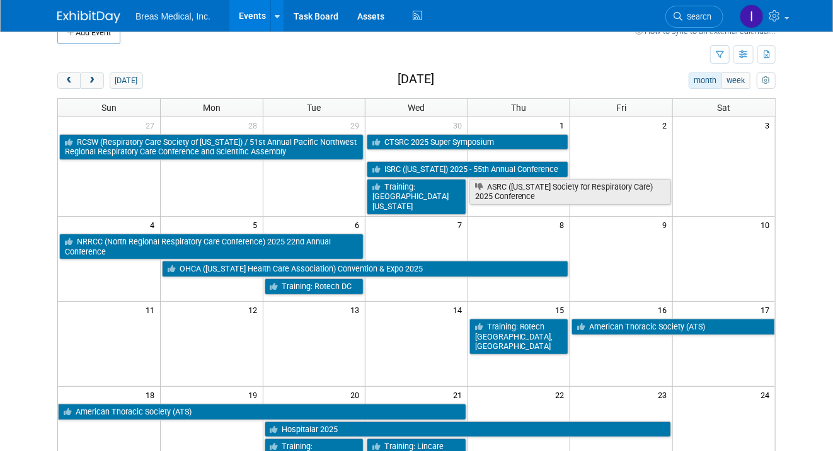
scroll to position [0, 0]
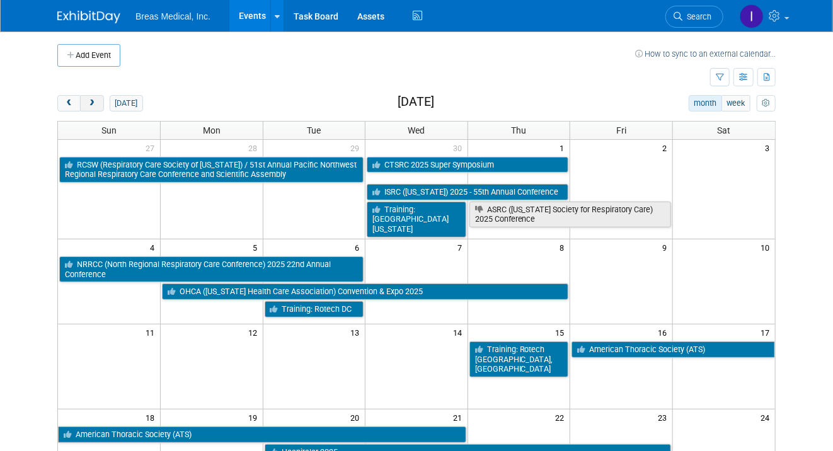
click at [88, 103] on span "next" at bounding box center [91, 104] width 9 height 8
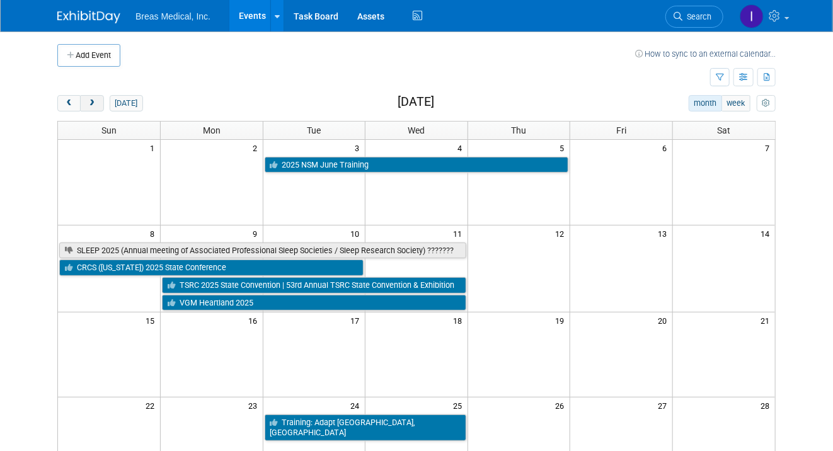
click at [88, 100] on span "next" at bounding box center [91, 104] width 9 height 8
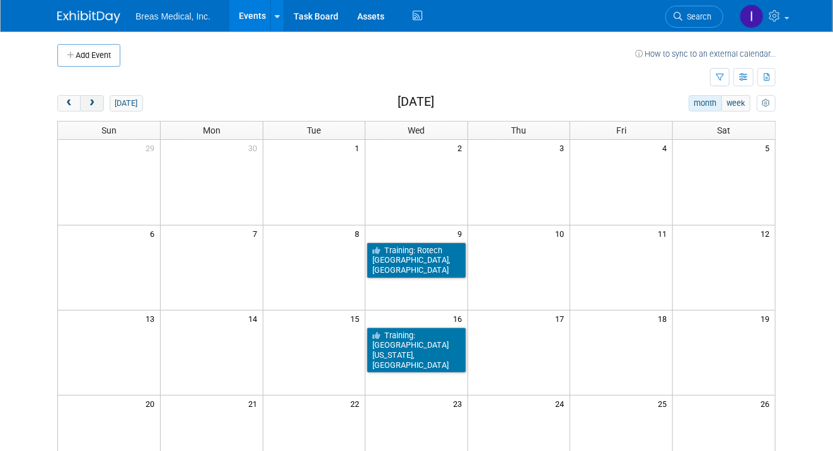
click at [88, 100] on span "next" at bounding box center [91, 104] width 9 height 8
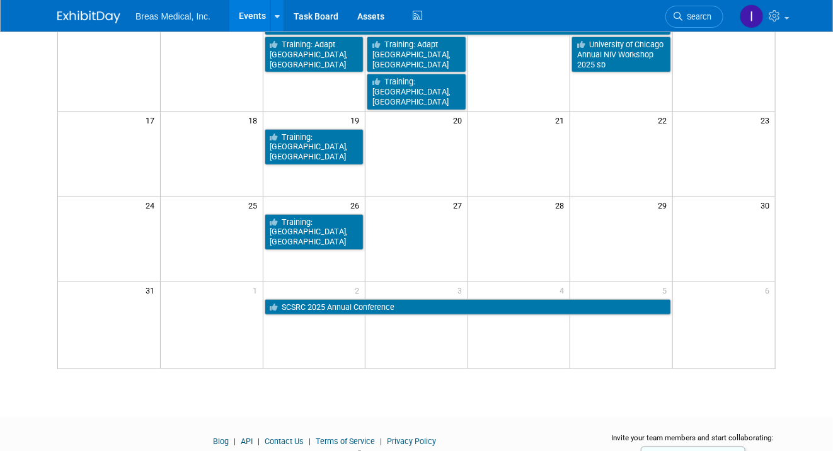
scroll to position [315, 0]
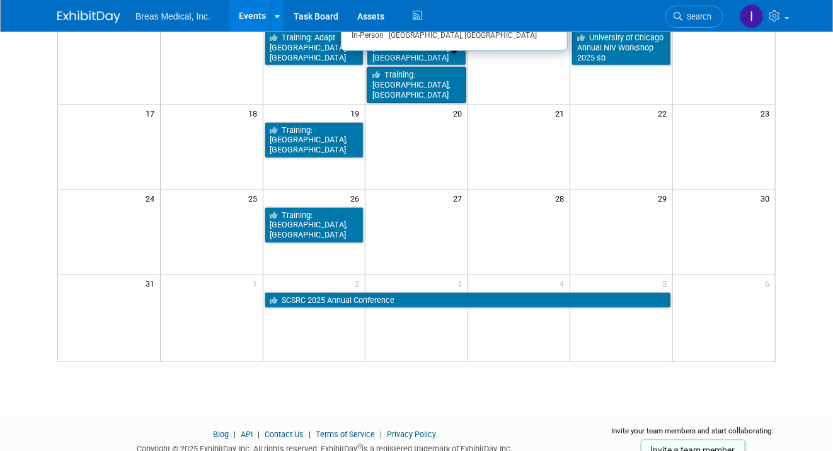
click at [408, 71] on link "Training: [GEOGRAPHIC_DATA], [GEOGRAPHIC_DATA]" at bounding box center [417, 85] width 100 height 36
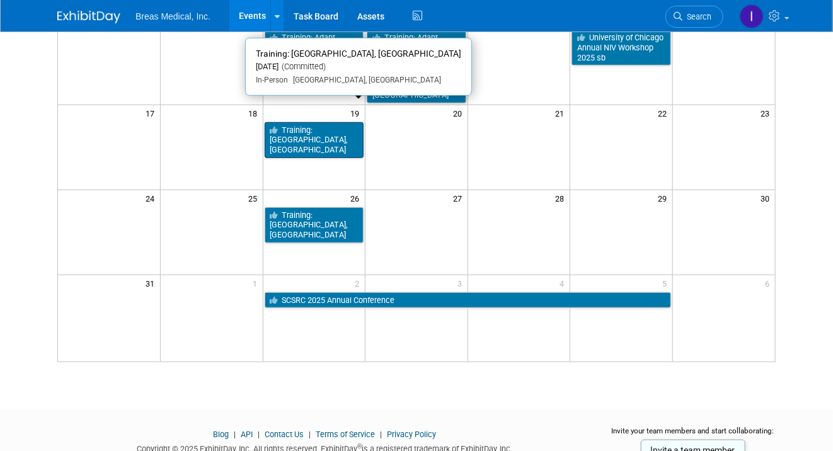
click at [302, 122] on link "Training: Rotech Lexington, KY" at bounding box center [315, 140] width 100 height 36
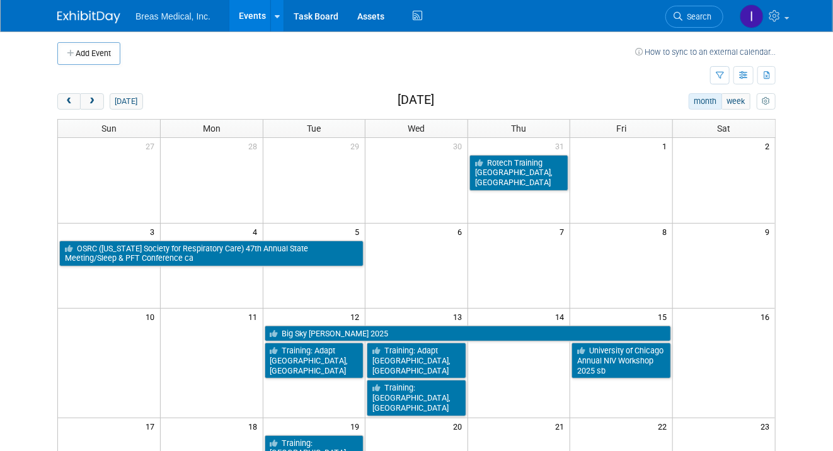
scroll to position [0, 0]
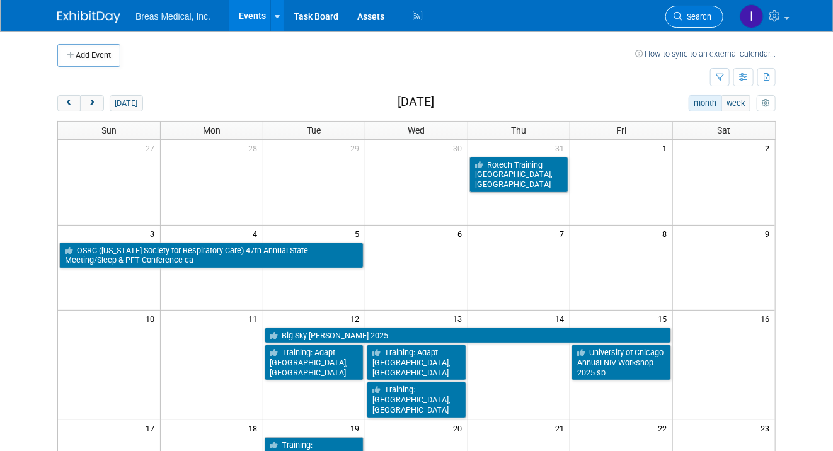
click at [688, 8] on link "Search" at bounding box center [694, 17] width 58 height 22
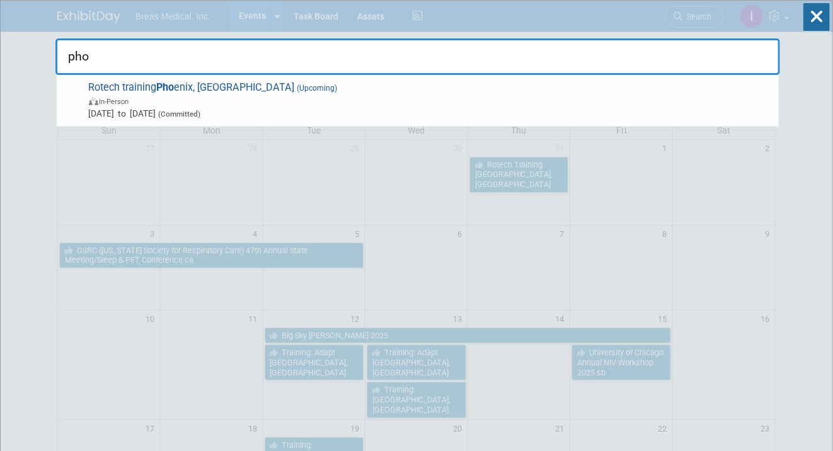
type input "pho"
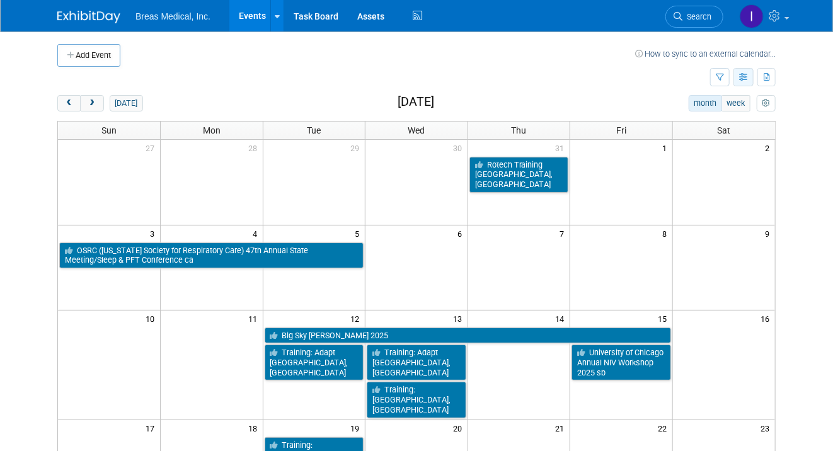
click at [741, 76] on icon "button" at bounding box center [743, 78] width 9 height 8
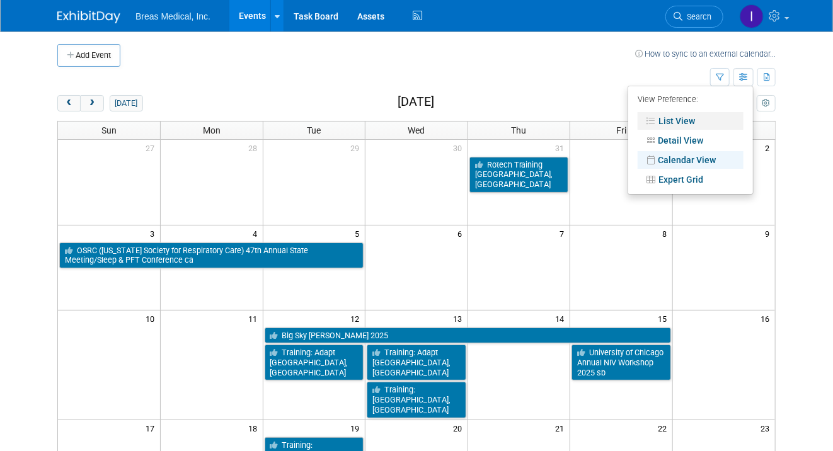
click at [676, 120] on link "List View" at bounding box center [690, 121] width 106 height 18
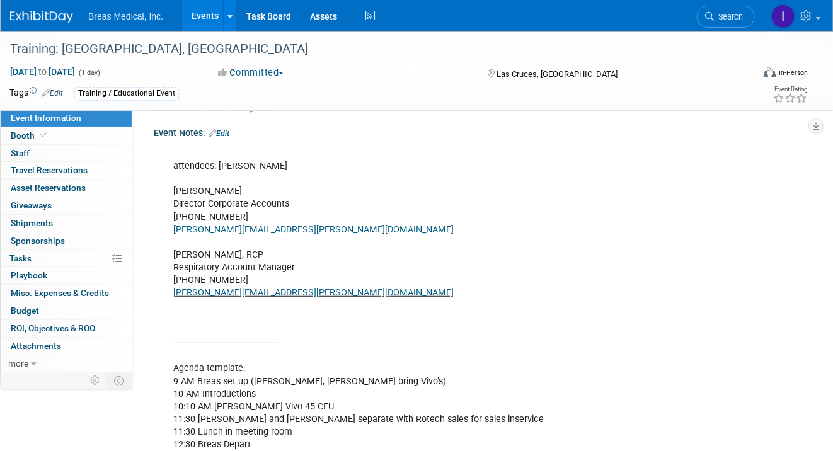
scroll to position [252, 0]
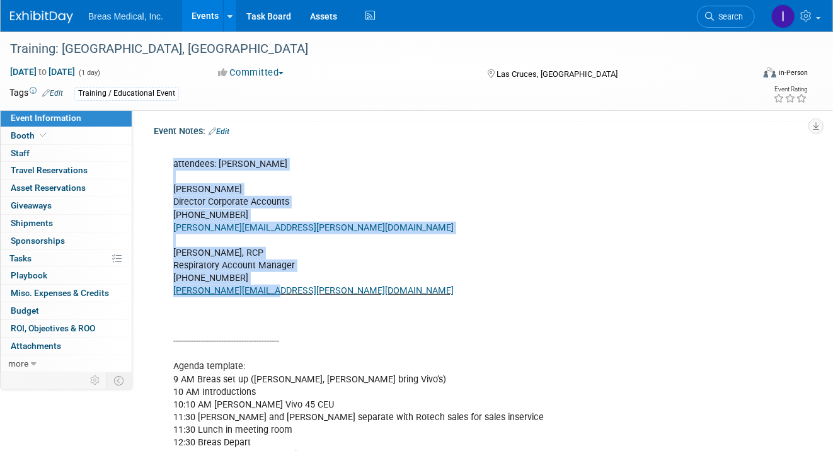
drag, startPoint x: 173, startPoint y: 198, endPoint x: 290, endPoint y: 328, distance: 175.2
copy div "attendees: [PERSON_NAME] [PERSON_NAME] Director Corporate Accounts [PHONE_NUMBE…"
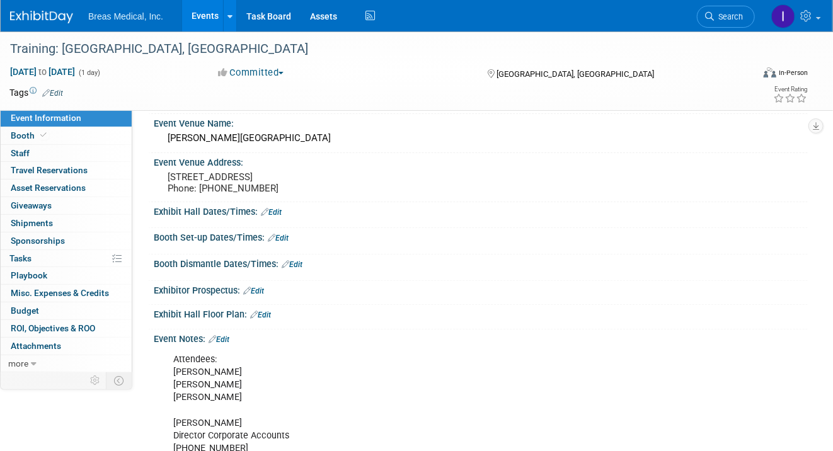
scroll to position [63, 0]
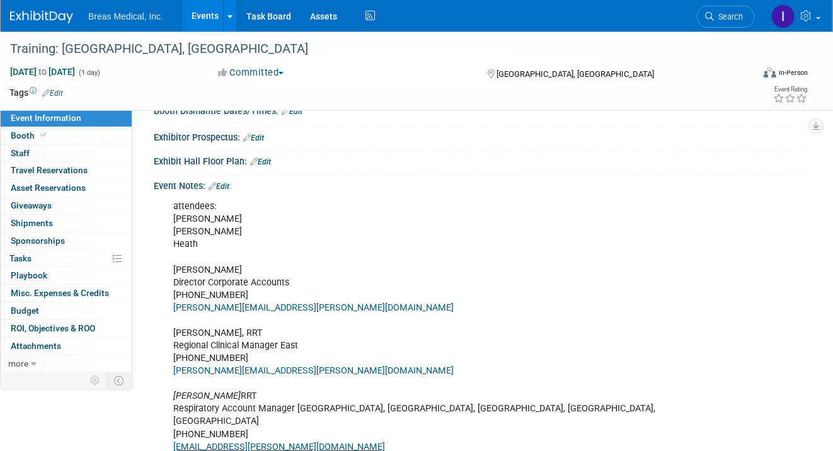
scroll to position [252, 0]
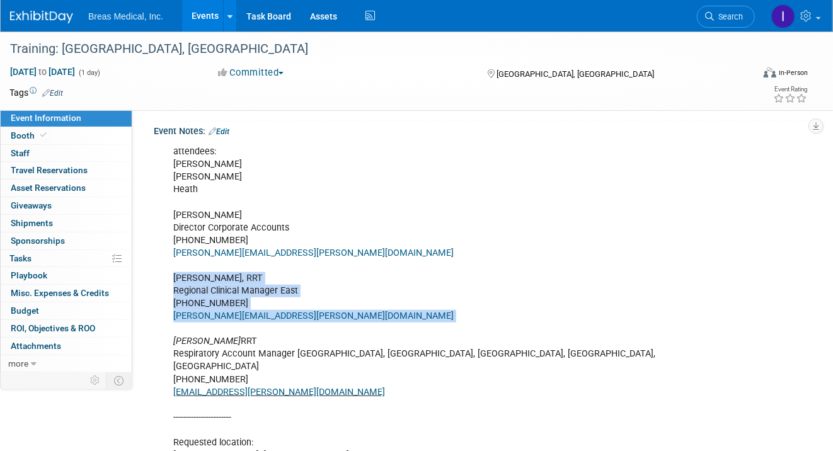
drag, startPoint x: 174, startPoint y: 287, endPoint x: 304, endPoint y: 337, distance: 139.2
copy div "Joseph Melanson, RRT Regional Clinical Manager East 617-314-1781 Joseph.Melanso…"
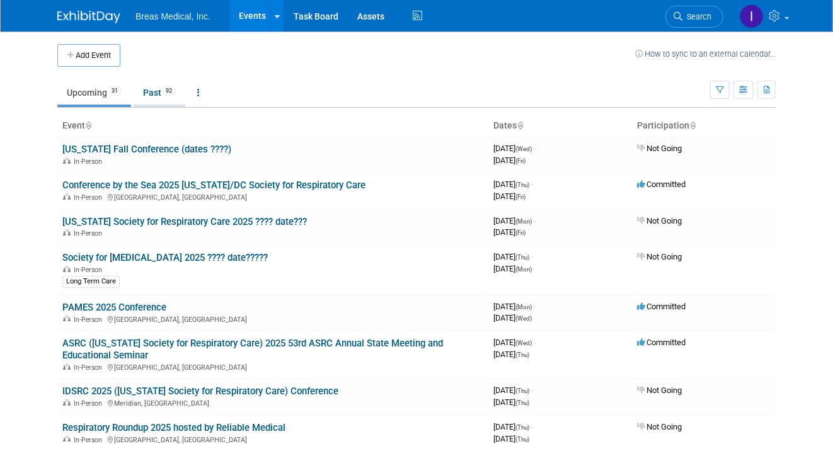
click at [150, 86] on link "Past 92" at bounding box center [160, 93] width 52 height 24
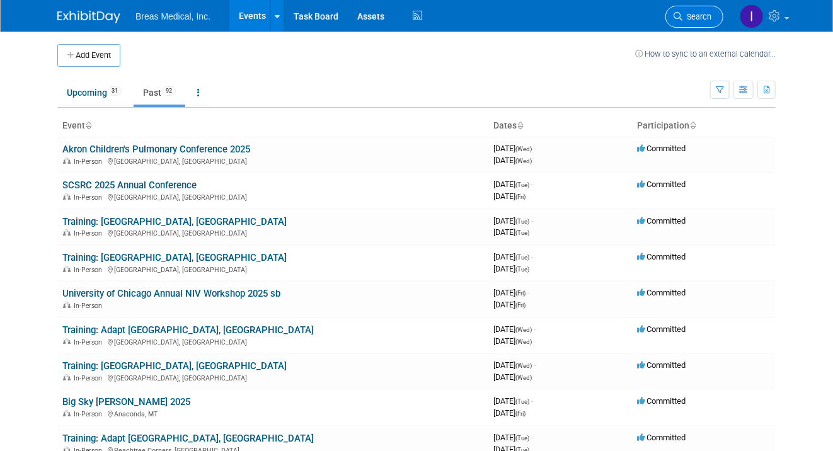
click at [707, 22] on link "Search" at bounding box center [694, 17] width 58 height 22
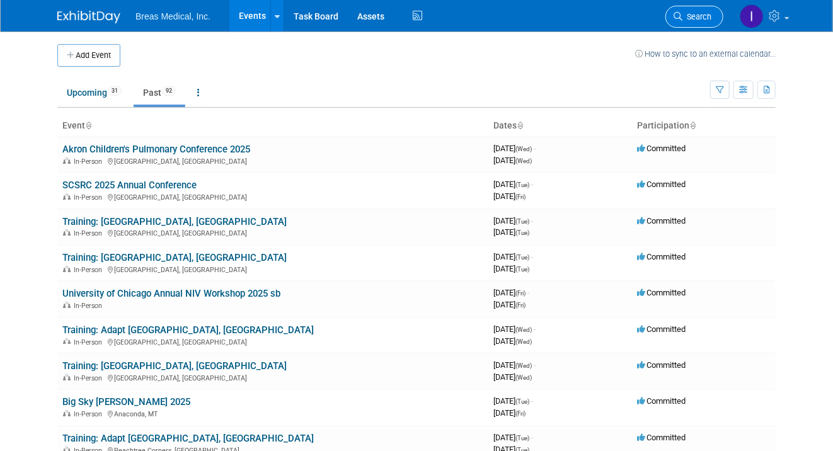
click at [692, 18] on span "Search" at bounding box center [696, 16] width 29 height 9
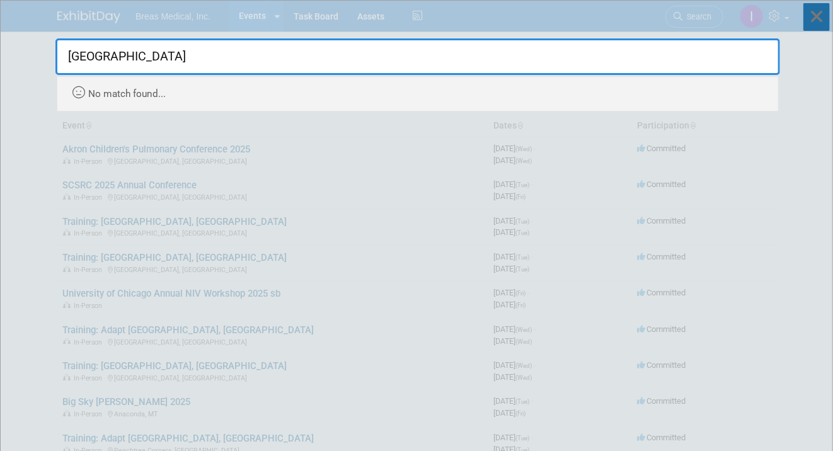
type input "denver"
click at [817, 17] on icon at bounding box center [816, 17] width 26 height 28
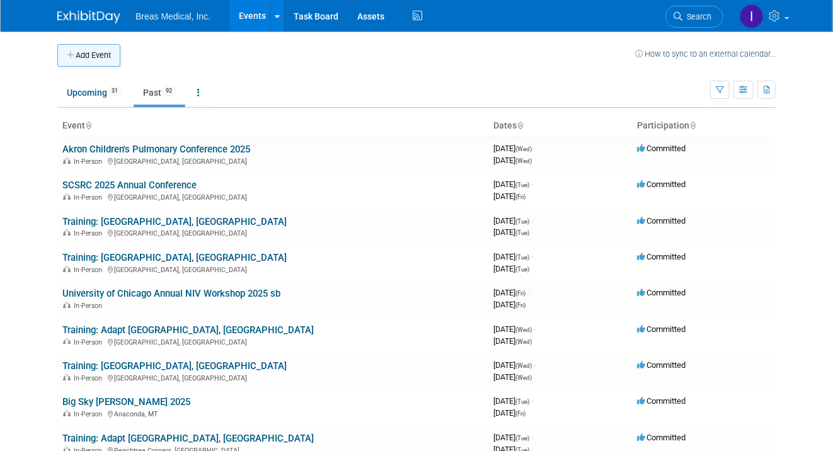
click at [86, 60] on button "Add Event" at bounding box center [88, 55] width 63 height 23
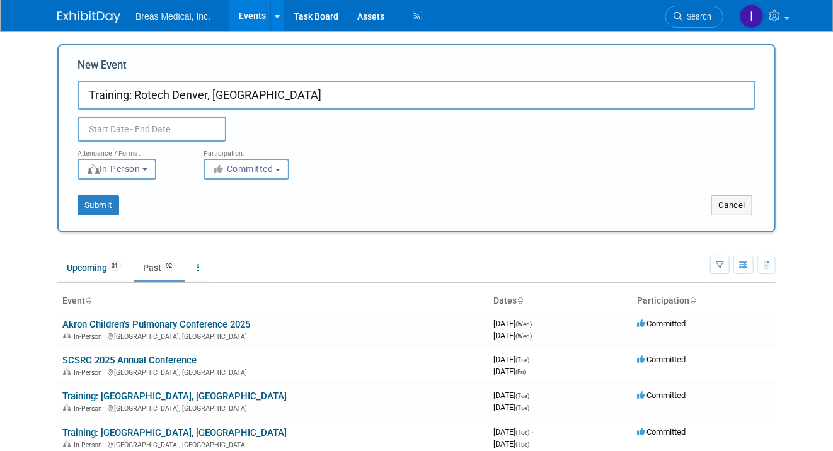
type input "Training: Rotech Denver, [GEOGRAPHIC_DATA]"
click at [151, 128] on input "text" at bounding box center [151, 129] width 149 height 25
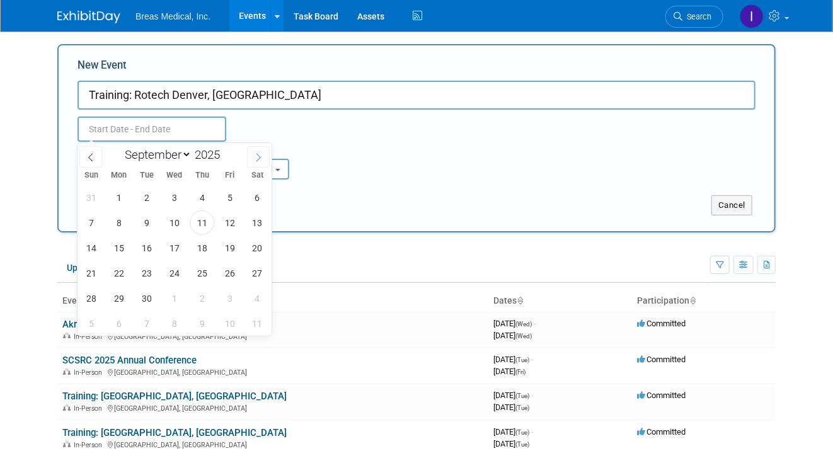
click at [259, 156] on icon at bounding box center [258, 157] width 9 height 9
select select "10"
click at [149, 251] on span "11" at bounding box center [146, 248] width 25 height 25
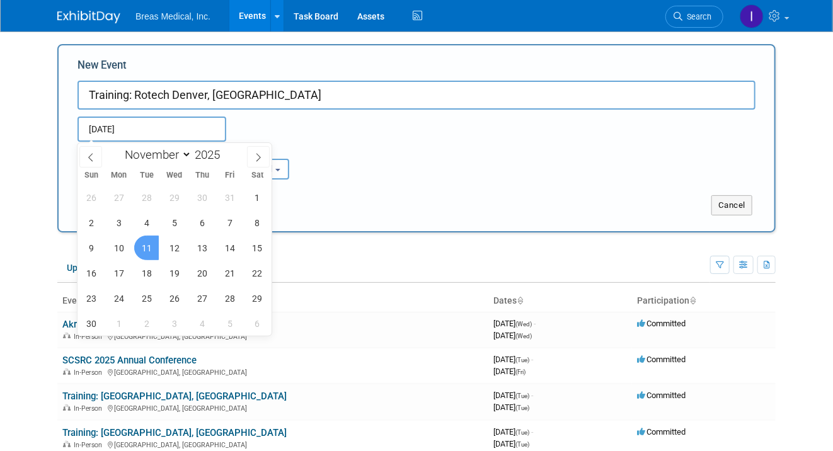
type input "[DATE] to [DATE]"
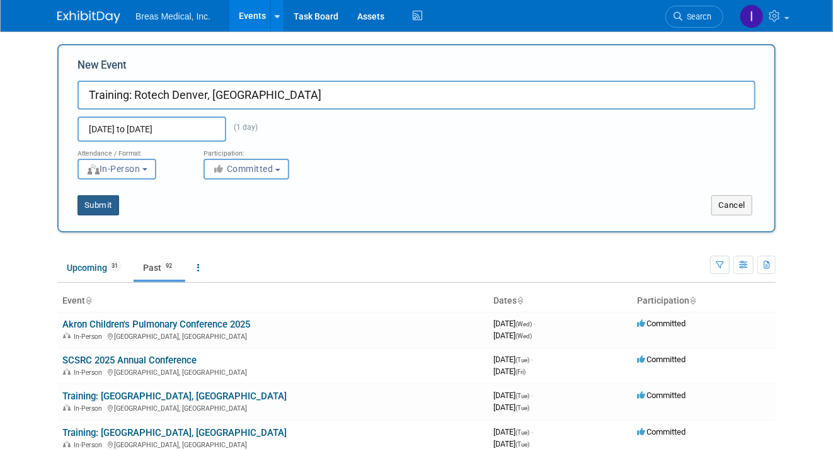
click at [105, 208] on button "Submit" at bounding box center [98, 205] width 42 height 20
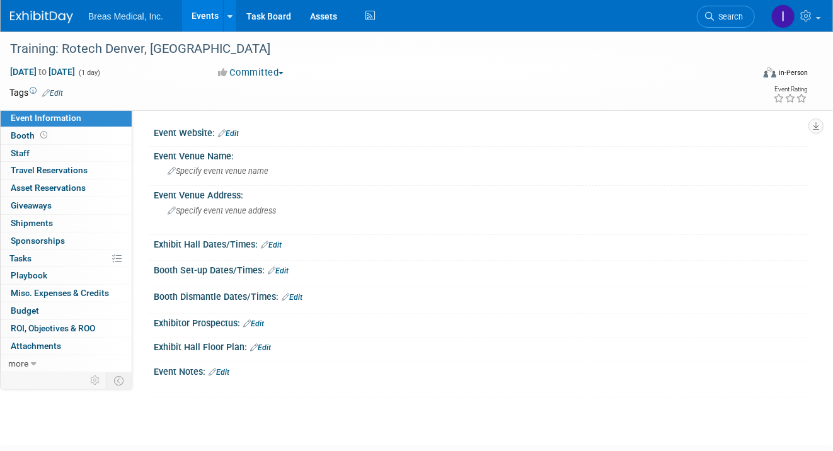
click at [229, 370] on link "Edit" at bounding box center [218, 372] width 21 height 9
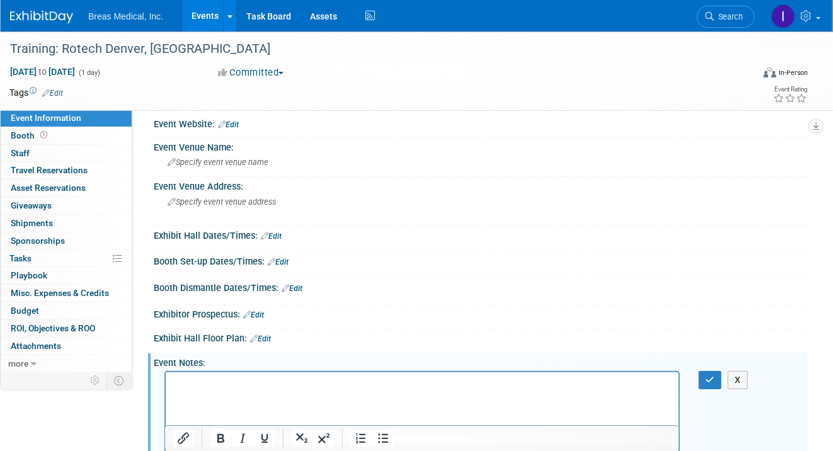
scroll to position [135, 0]
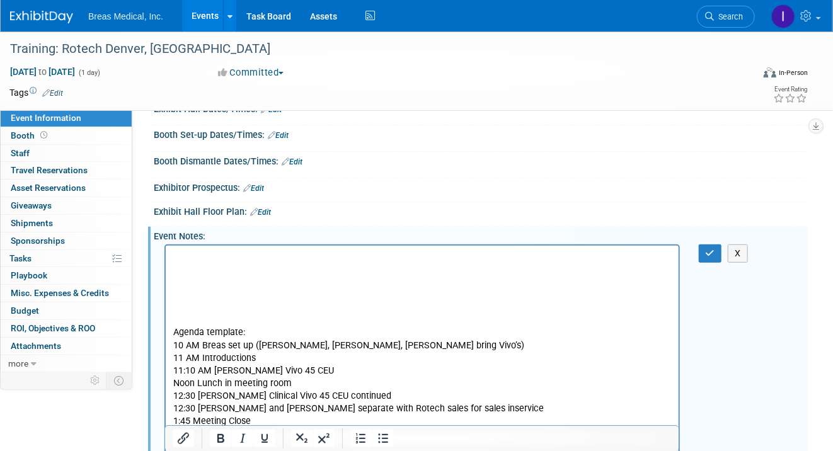
click at [205, 320] on p "Rich Text Area. Press ALT-0 for help." at bounding box center [422, 319] width 498 height 13
click at [192, 251] on p "Rich Text Area. Press ALT-0 for help." at bounding box center [422, 256] width 498 height 13
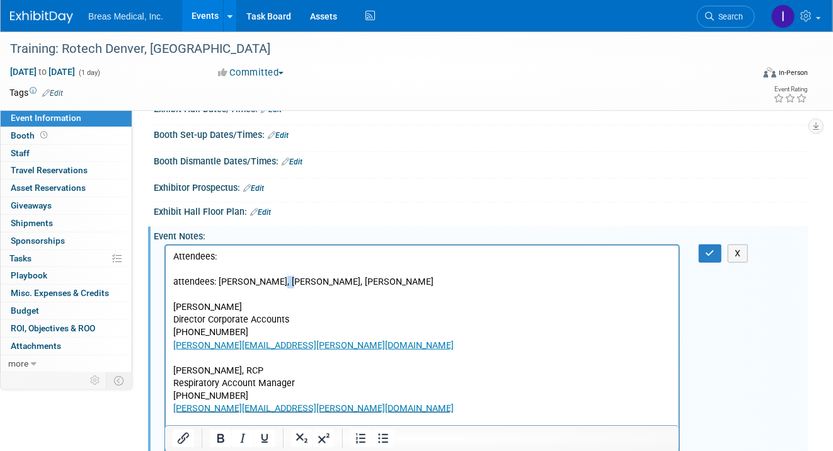
drag, startPoint x: 279, startPoint y: 284, endPoint x: 263, endPoint y: 284, distance: 16.4
click at [263, 284] on p "attendees: Brett, Jodi, Joe Brett Townsend Director Corporate Accounts 770-324-…" at bounding box center [422, 344] width 498 height 139
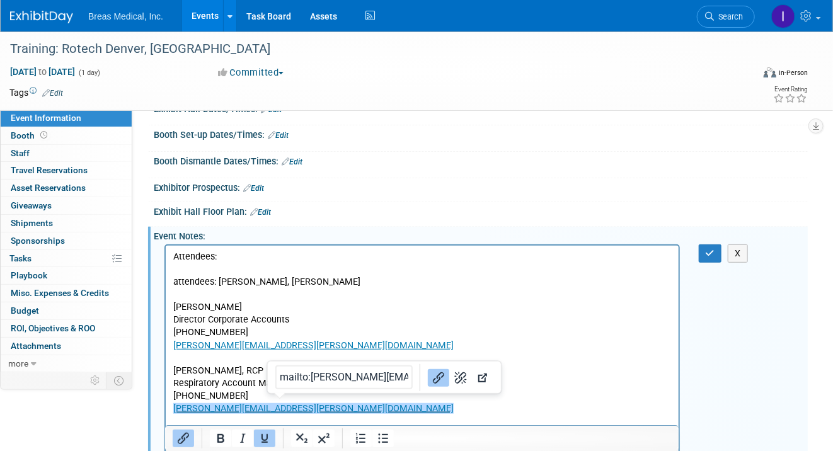
click at [288, 408] on p "attendees: Brett, Jodi, Michael Brett Townsend Director Corporate Accounts 770-…" at bounding box center [422, 344] width 498 height 139
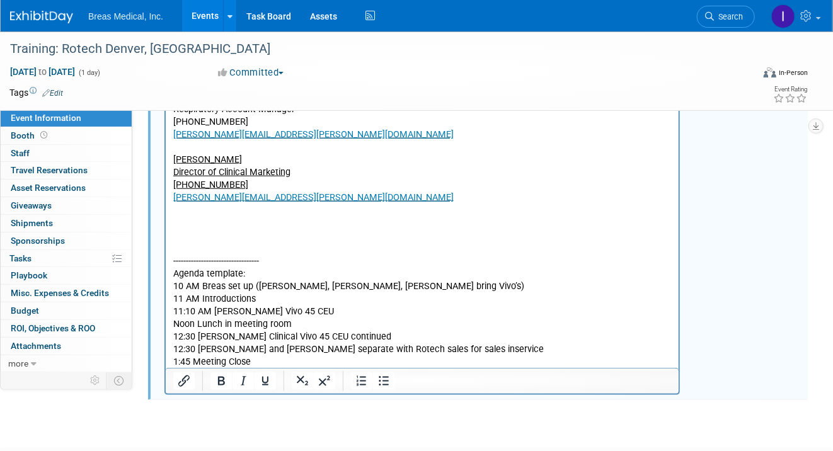
scroll to position [438, 0]
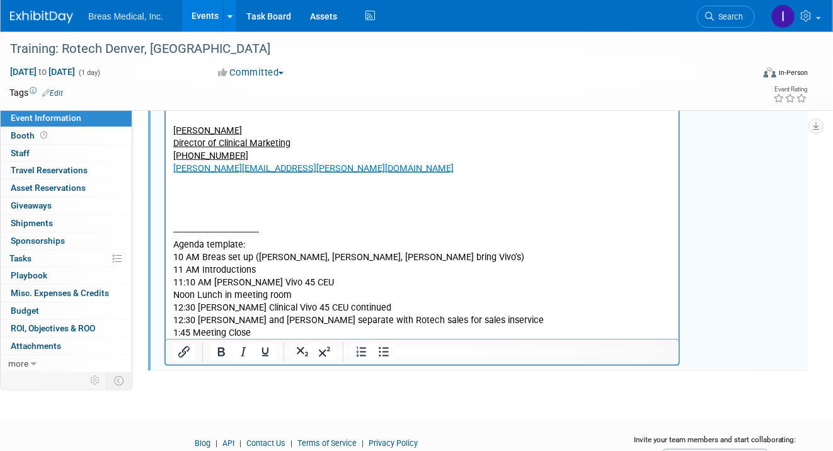
click at [225, 218] on p "Rich Text Area. Press ALT-0 for help." at bounding box center [422, 220] width 498 height 13
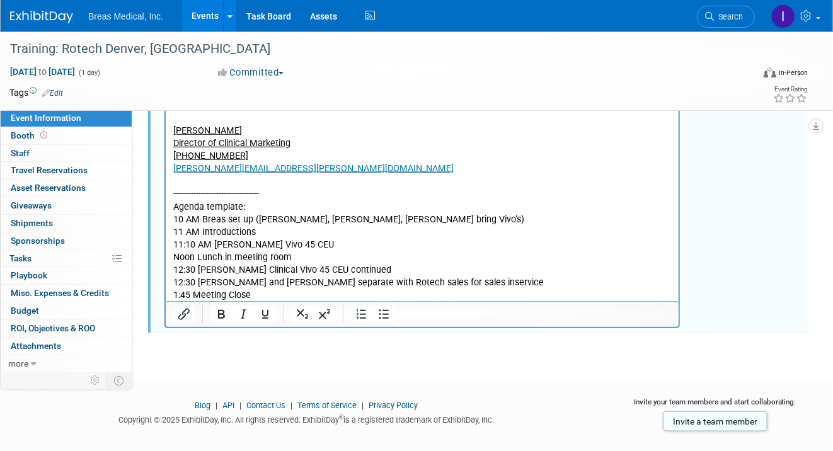
scroll to position [454, 0]
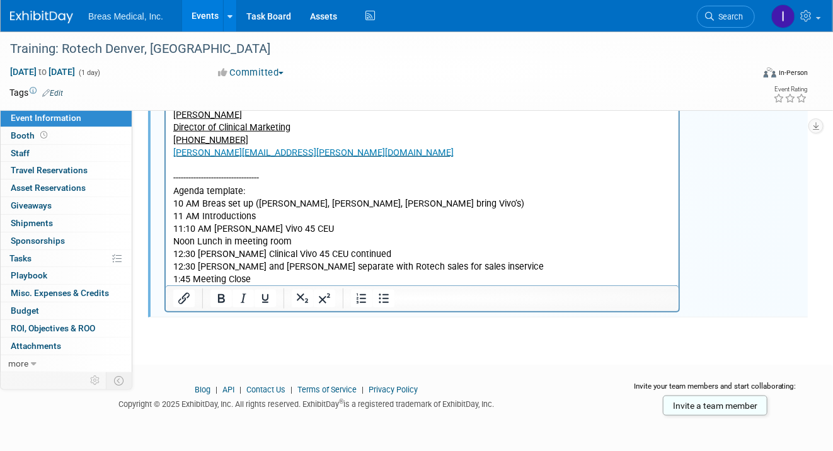
click at [276, 275] on p "1:45 Meeting Close" at bounding box center [422, 280] width 498 height 13
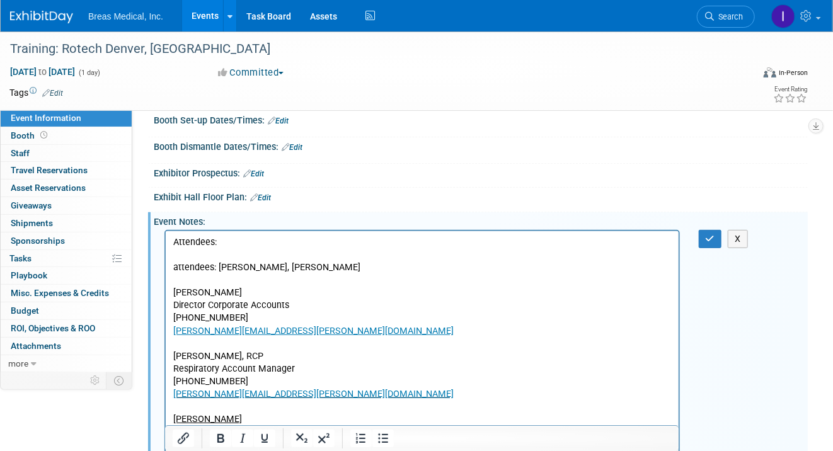
scroll to position [139, 0]
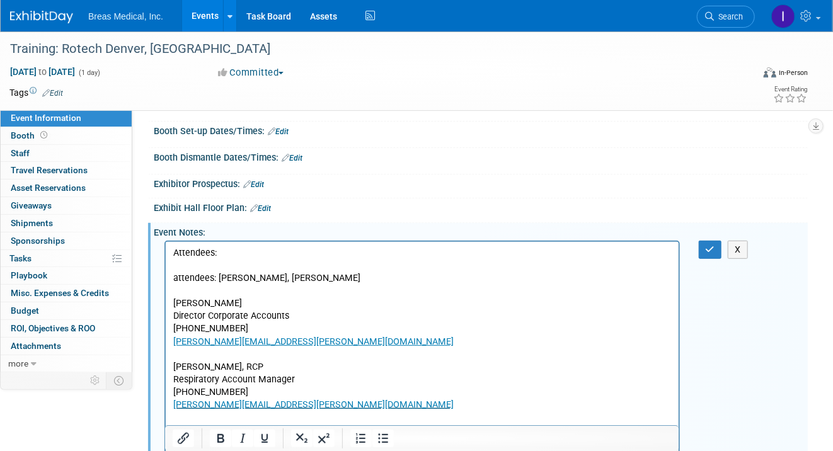
click at [710, 237] on div "X" at bounding box center [479, 240] width 638 height 6
click at [711, 246] on icon "button" at bounding box center [709, 249] width 9 height 9
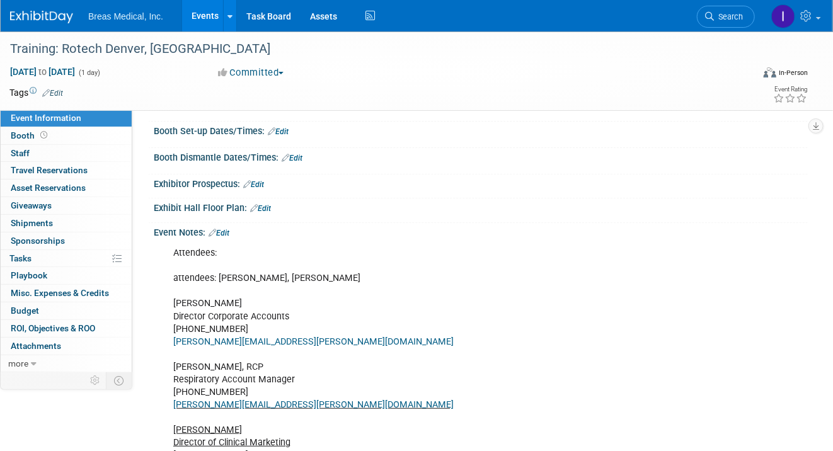
click at [204, 16] on link "Events" at bounding box center [205, 15] width 46 height 31
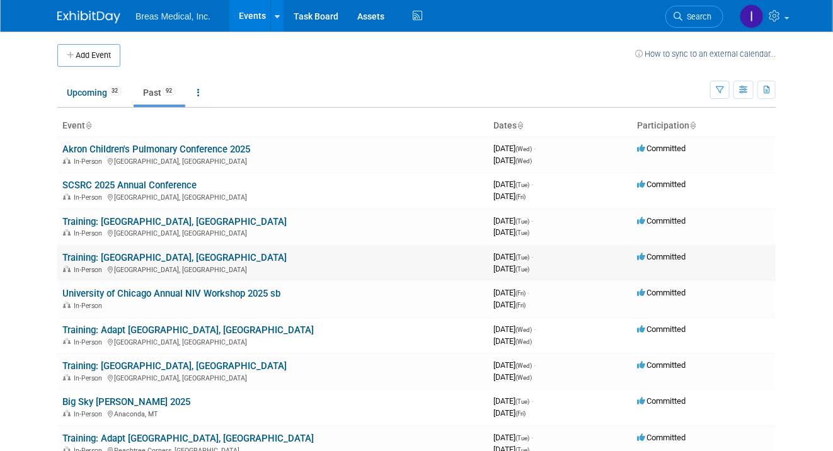
click at [155, 253] on link "Training: [GEOGRAPHIC_DATA], [GEOGRAPHIC_DATA]" at bounding box center [174, 257] width 224 height 11
click at [115, 221] on link "Training: [GEOGRAPHIC_DATA], [GEOGRAPHIC_DATA]" at bounding box center [174, 221] width 224 height 11
click at [131, 367] on link "Training: [GEOGRAPHIC_DATA], [GEOGRAPHIC_DATA]" at bounding box center [174, 365] width 224 height 11
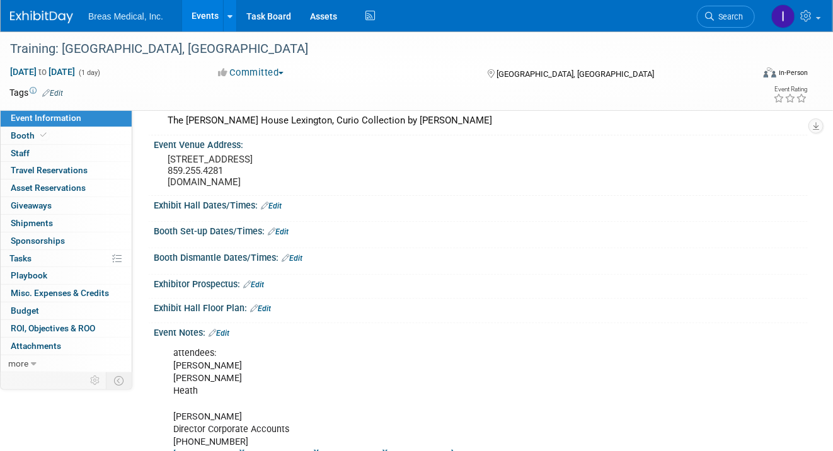
scroll to position [126, 0]
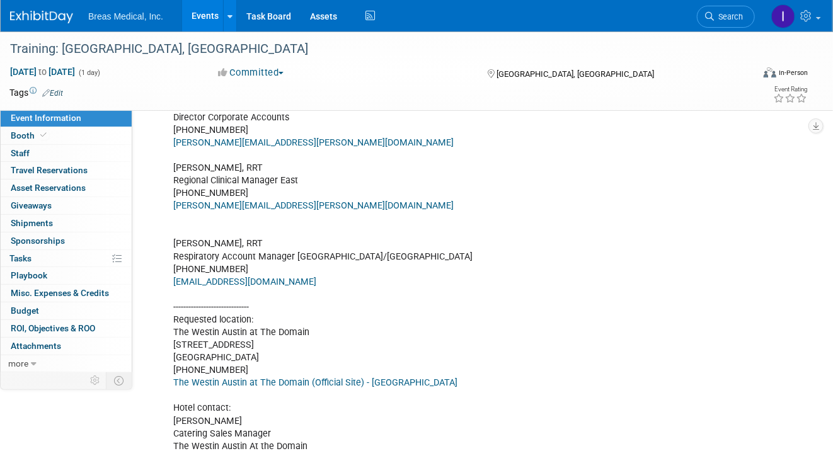
scroll to position [378, 0]
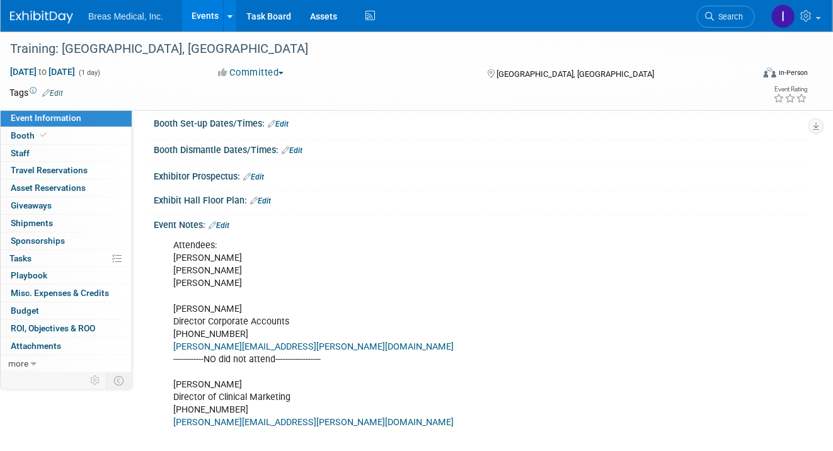
scroll to position [252, 0]
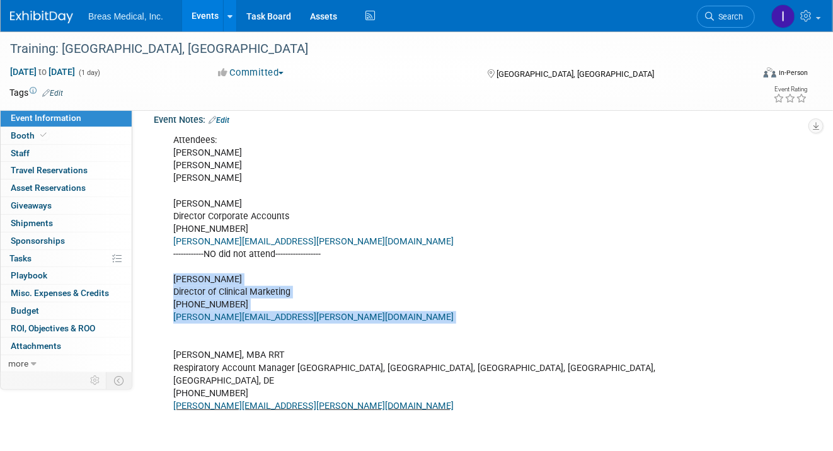
drag, startPoint x: 173, startPoint y: 287, endPoint x: 330, endPoint y: 335, distance: 164.7
copy div "[PERSON_NAME] Director of Clinical Marketing [PHONE_NUMBER] [PERSON_NAME][EMAIL…"
click at [208, 17] on link "Events" at bounding box center [205, 15] width 46 height 31
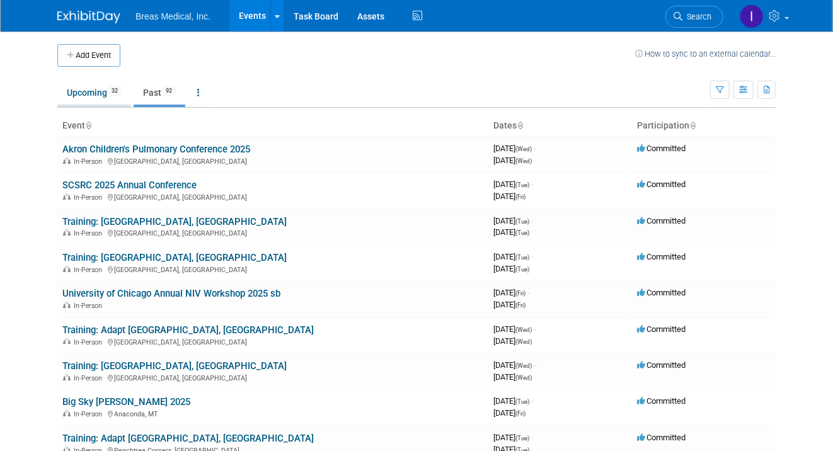
click at [89, 92] on link "Upcoming 32" at bounding box center [94, 93] width 74 height 24
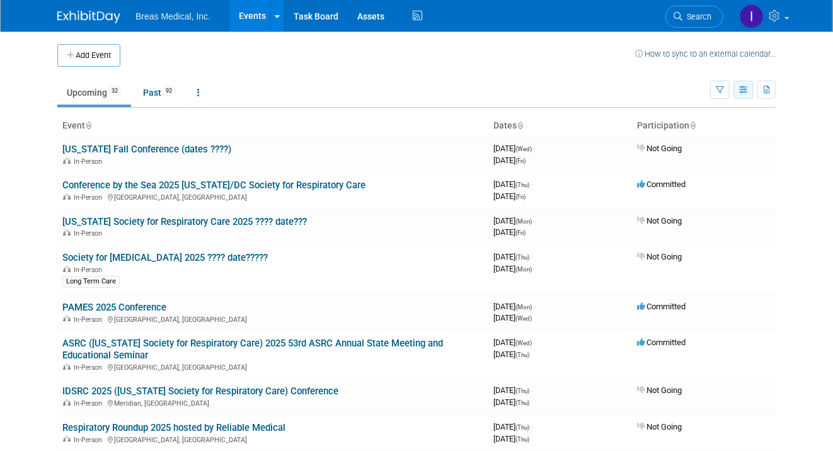
click at [744, 89] on icon "button" at bounding box center [743, 90] width 9 height 8
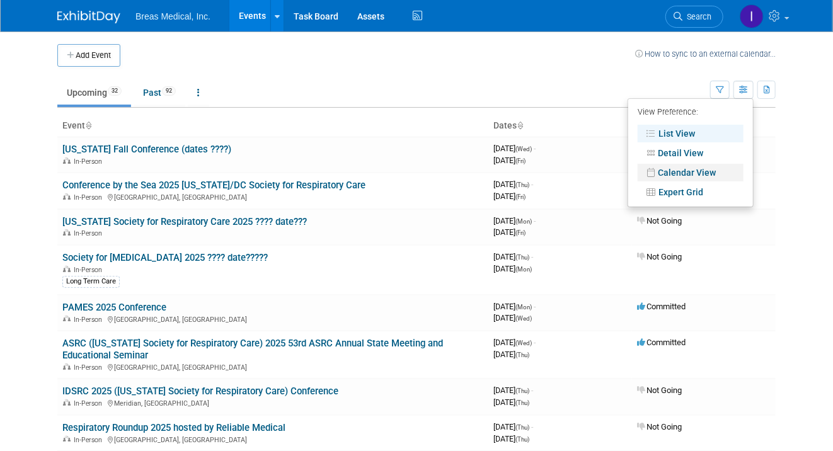
click at [683, 168] on link "Calendar View" at bounding box center [690, 173] width 106 height 18
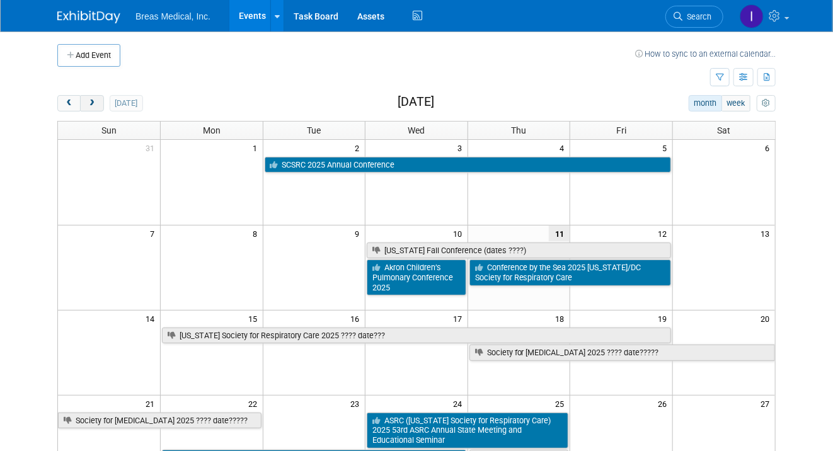
click at [100, 107] on button "next" at bounding box center [91, 103] width 23 height 16
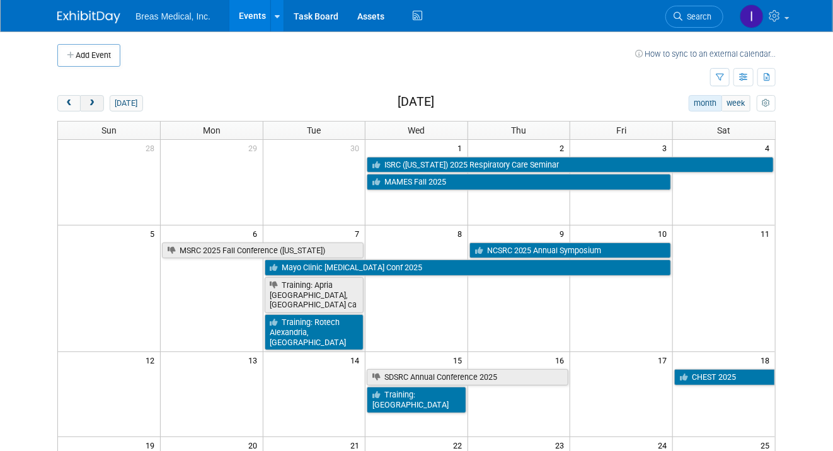
click at [100, 107] on button "next" at bounding box center [91, 103] width 23 height 16
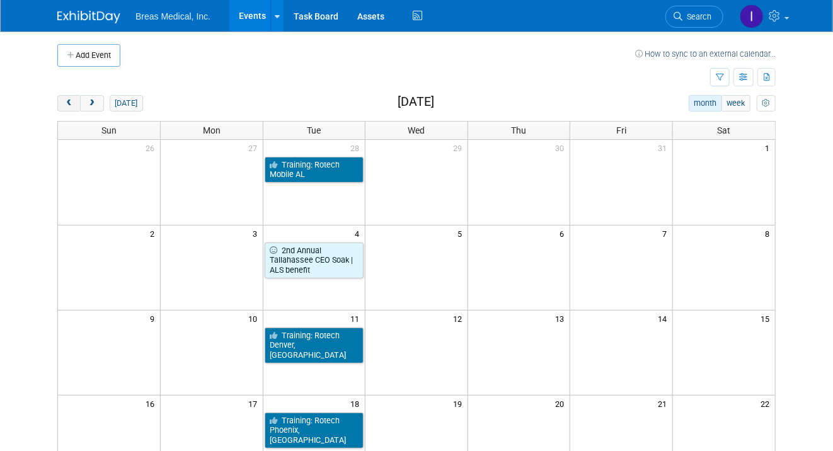
click at [64, 103] on span "prev" at bounding box center [68, 104] width 9 height 8
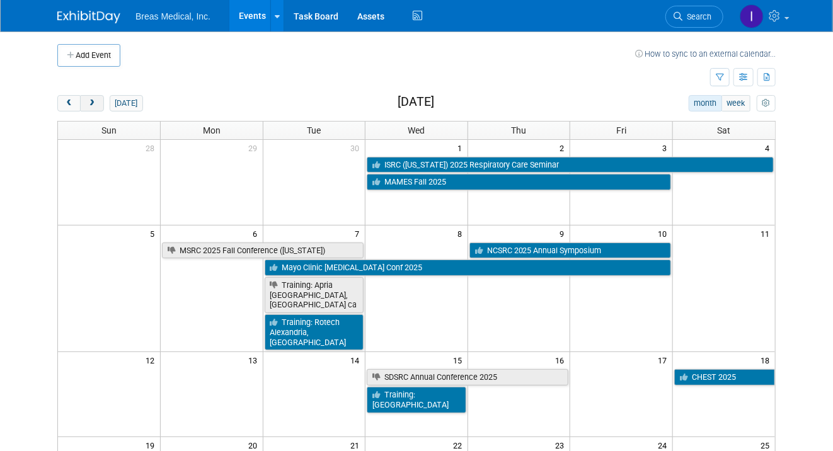
click at [98, 102] on button "next" at bounding box center [91, 103] width 23 height 16
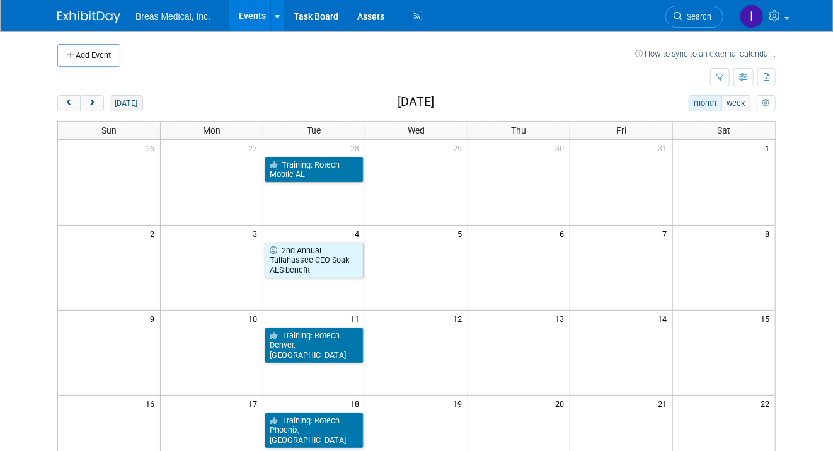
click at [127, 103] on button "[DATE]" at bounding box center [126, 103] width 33 height 16
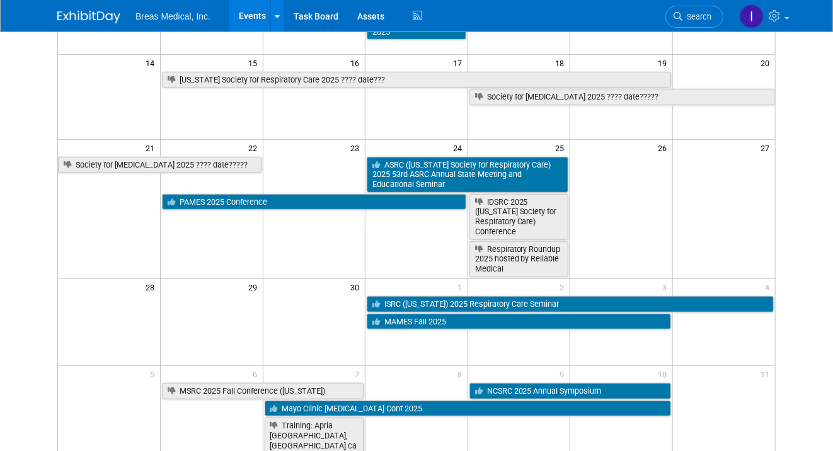
scroll to position [315, 0]
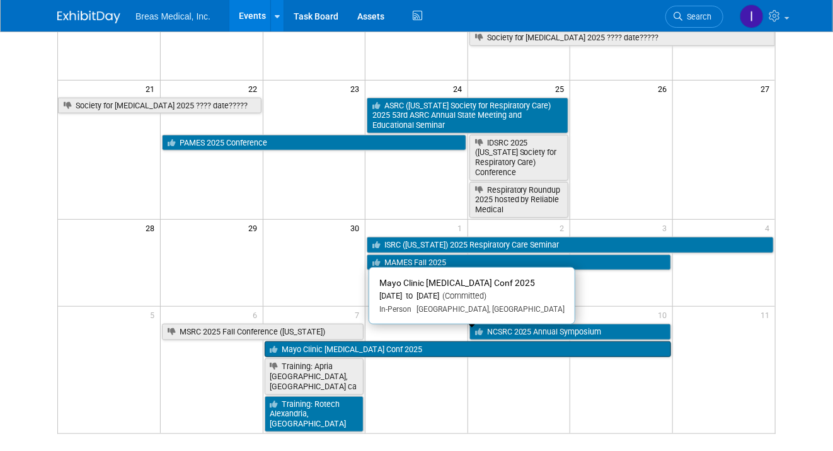
click at [401, 341] on link "Mayo Clinic [MEDICAL_DATA] Conf 2025" at bounding box center [468, 349] width 406 height 16
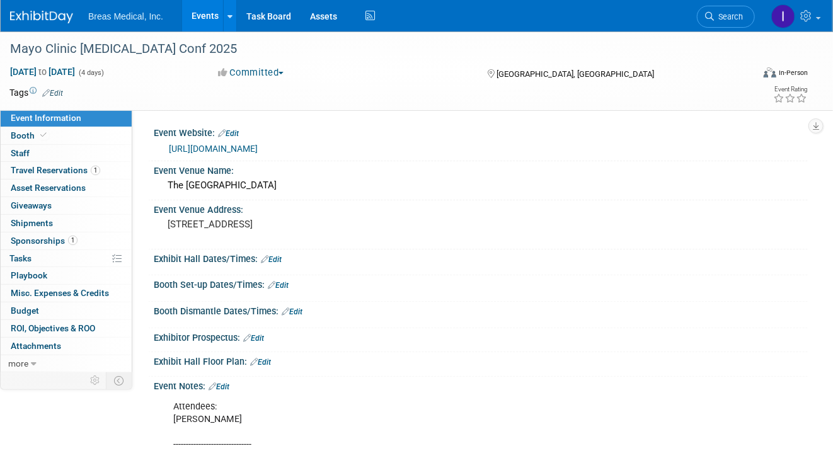
click at [281, 286] on link "Edit" at bounding box center [278, 285] width 21 height 9
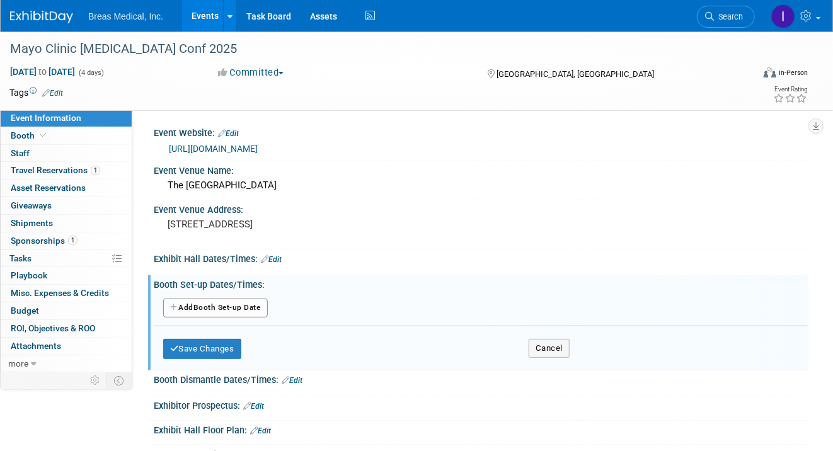
click at [213, 309] on button "Add Another Booth Set-up Date" at bounding box center [215, 308] width 105 height 19
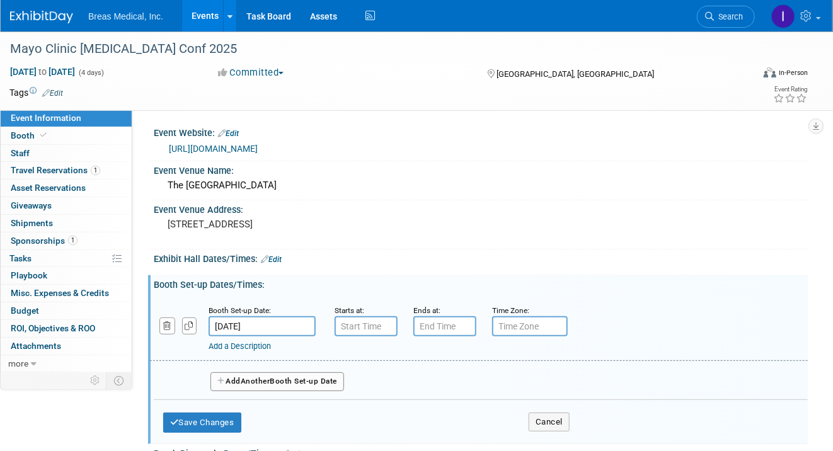
click at [272, 326] on input "Oct 7, 2025" at bounding box center [261, 326] width 107 height 20
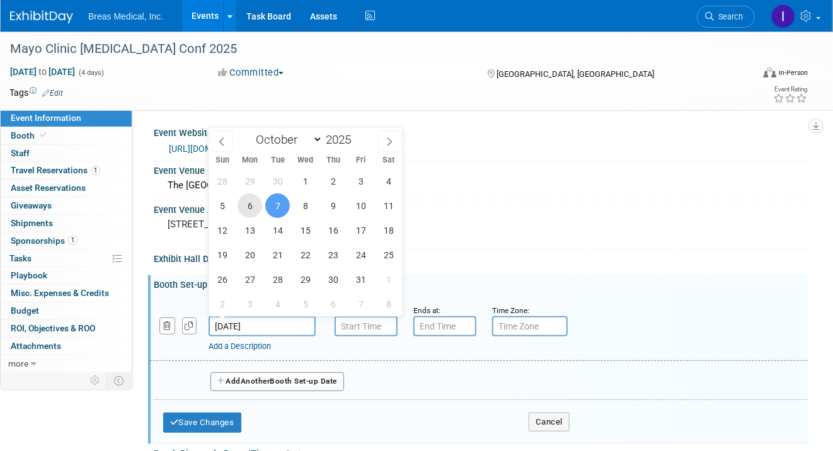
click at [254, 205] on span "6" at bounding box center [249, 205] width 25 height 25
type input "Oct 6, 2025"
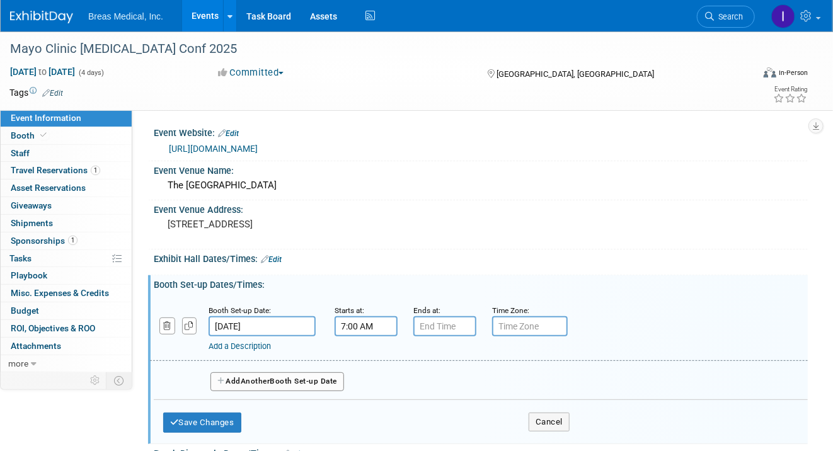
click at [365, 325] on input "7:00 AM" at bounding box center [365, 326] width 63 height 20
click at [365, 384] on span "07" at bounding box center [364, 383] width 24 height 23
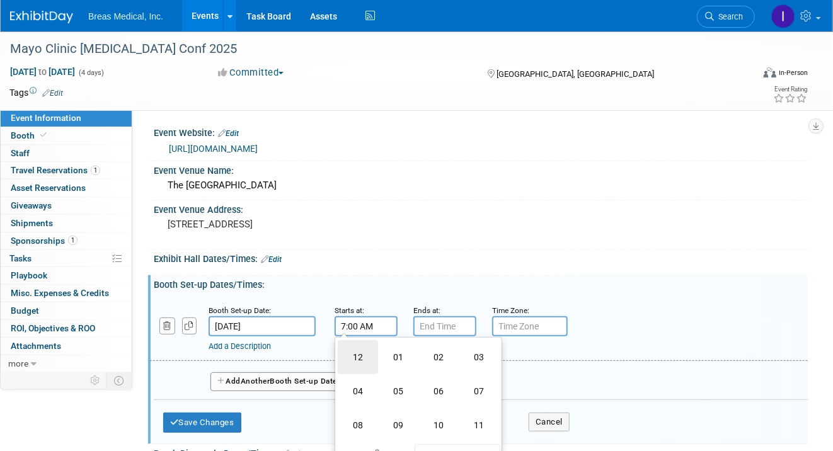
click at [363, 362] on td "12" at bounding box center [358, 357] width 40 height 34
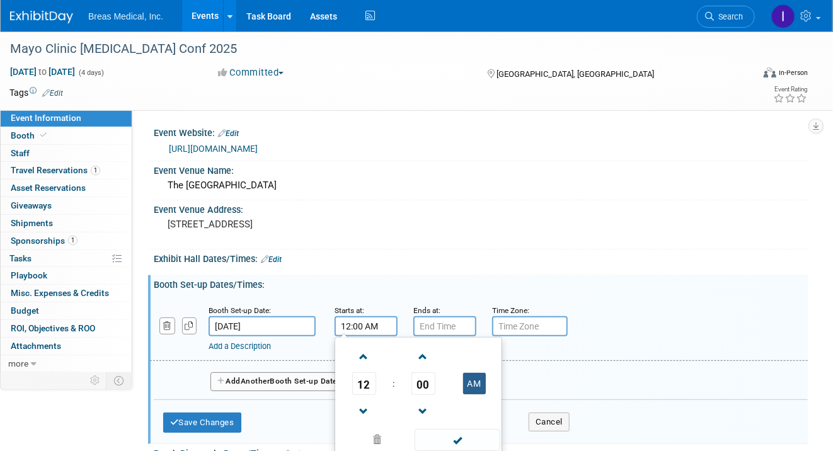
click at [481, 384] on button "AM" at bounding box center [474, 383] width 23 height 21
type input "12:00 PM"
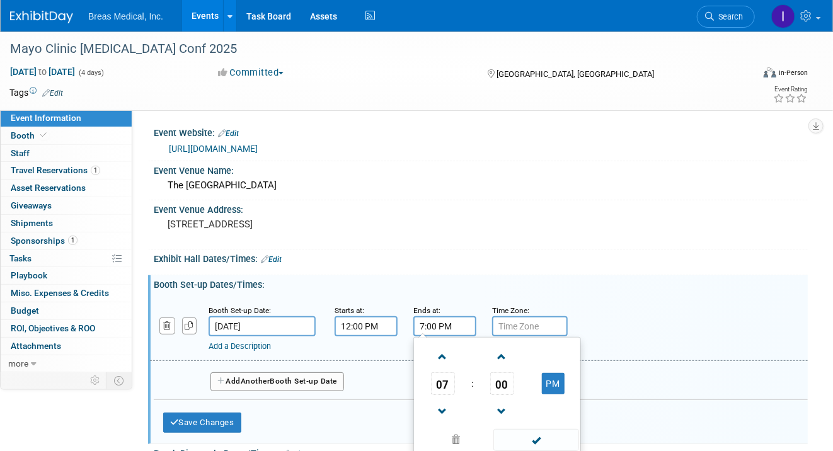
click at [453, 324] on input "7:00 PM" at bounding box center [444, 326] width 63 height 20
click at [448, 383] on span "07" at bounding box center [443, 383] width 24 height 23
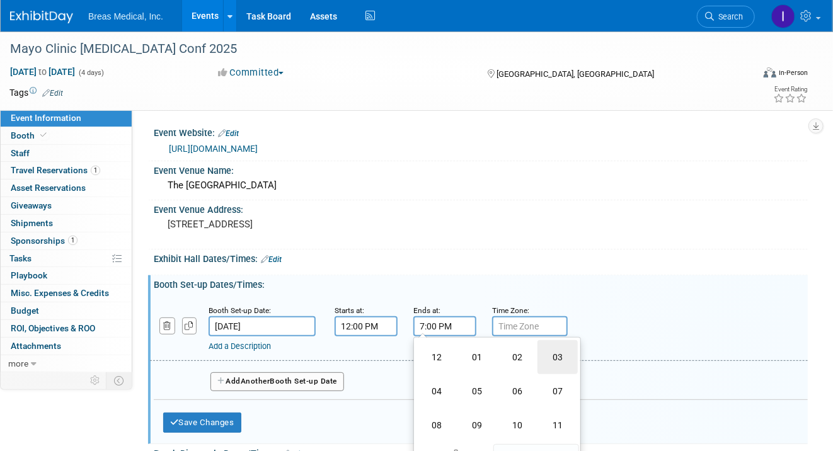
click at [558, 361] on td "03" at bounding box center [557, 357] width 40 height 34
type input "3:00 PM"
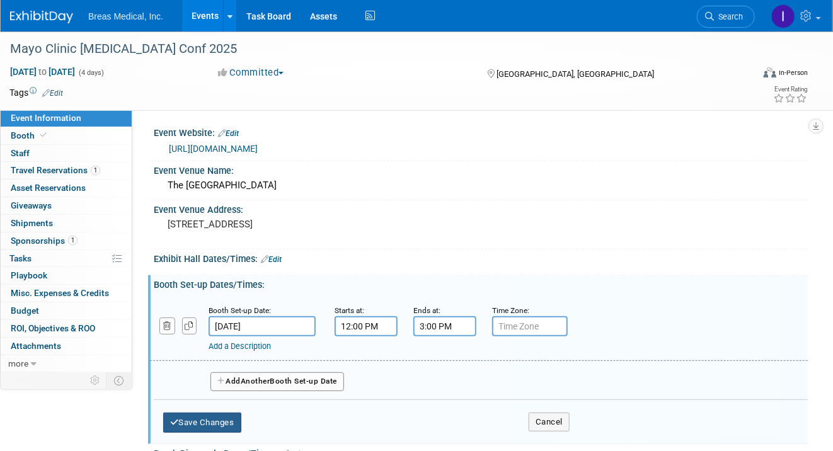
click at [223, 423] on button "Save Changes" at bounding box center [202, 423] width 78 height 20
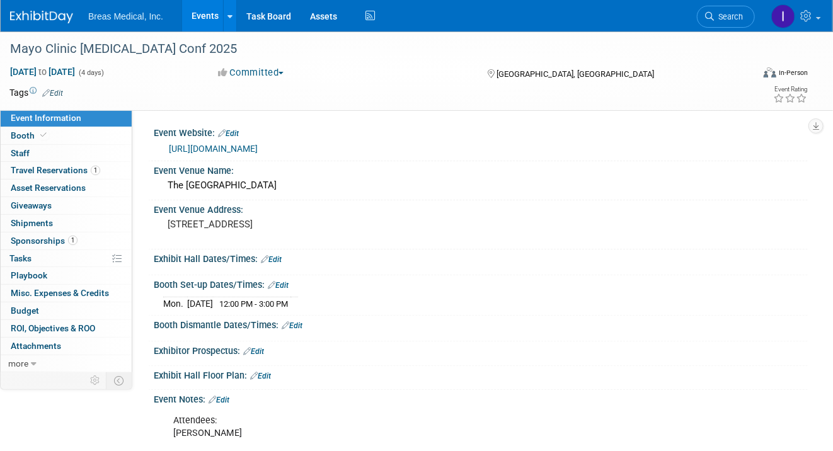
click at [305, 321] on div "Booth Dismantle Dates/Times: Edit" at bounding box center [481, 324] width 654 height 16
click at [302, 322] on link "Edit" at bounding box center [292, 325] width 21 height 9
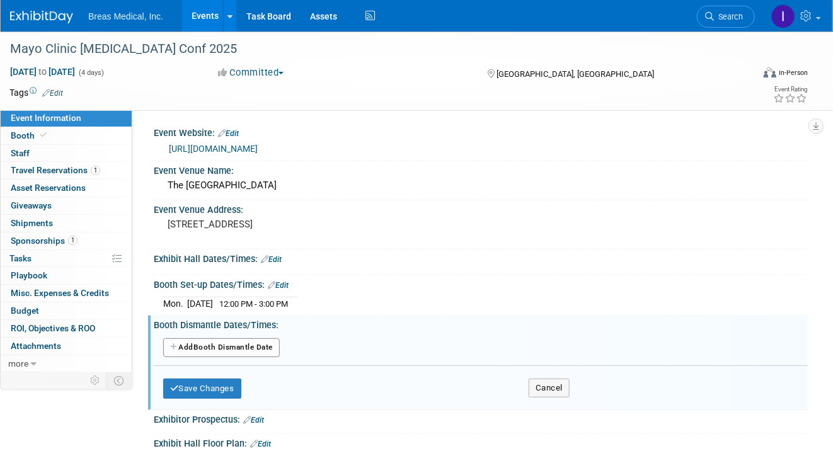
click at [254, 344] on button "Add Another Booth Dismantle Date" at bounding box center [221, 347] width 117 height 19
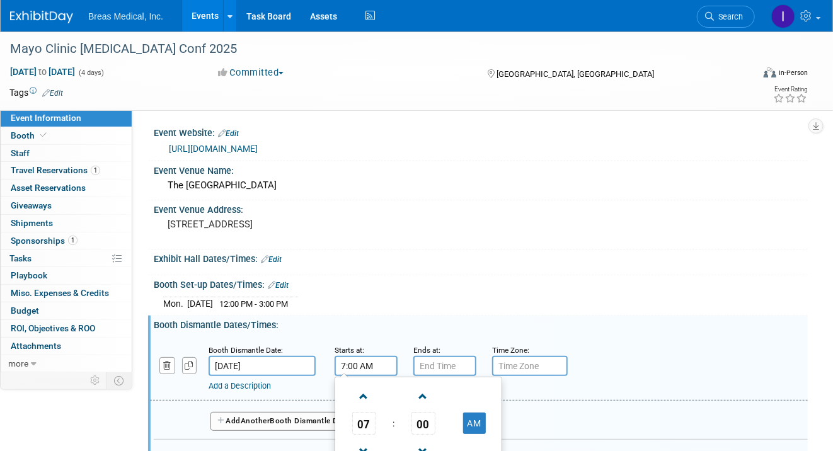
click at [372, 362] on input "7:00 AM" at bounding box center [365, 366] width 63 height 20
click at [360, 425] on span "07" at bounding box center [364, 423] width 24 height 23
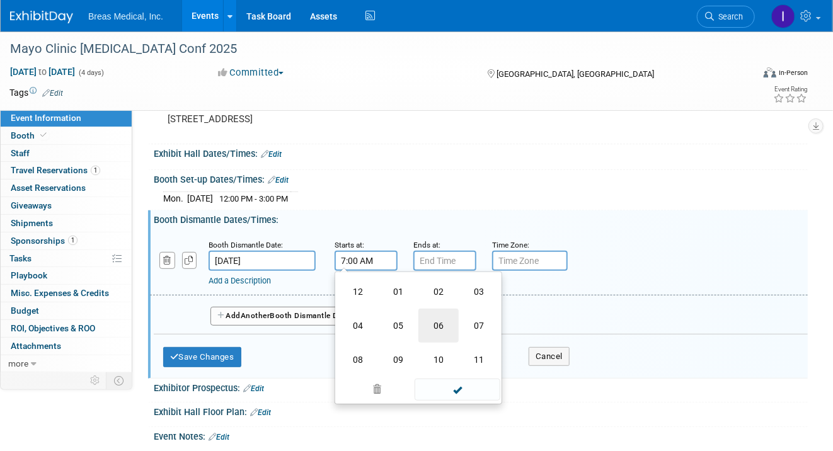
scroll to position [126, 0]
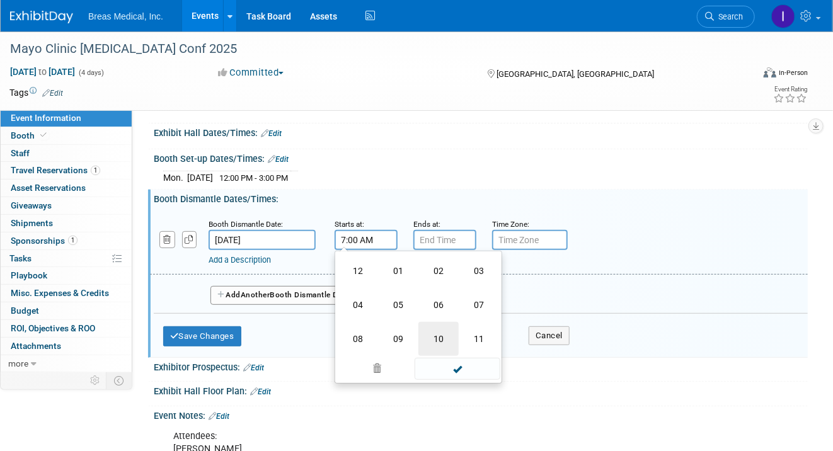
click at [440, 337] on td "10" at bounding box center [438, 339] width 40 height 34
type input "10:00 AM"
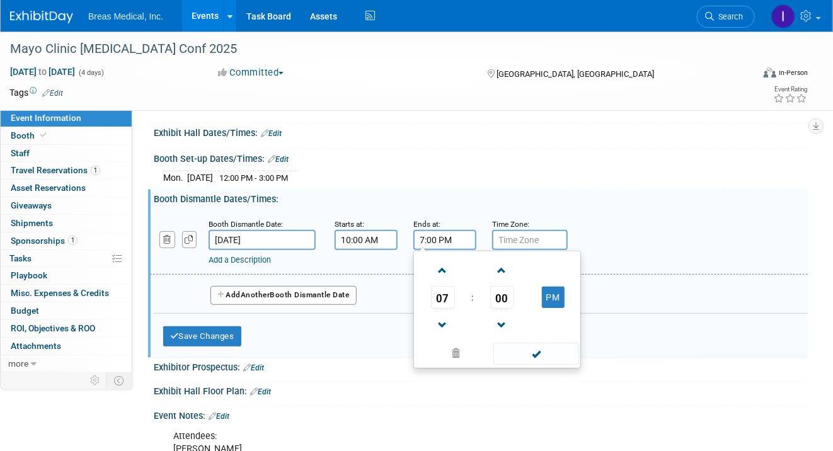
click at [450, 238] on input "7:00 PM" at bounding box center [444, 240] width 63 height 20
click at [440, 290] on span "07" at bounding box center [443, 297] width 24 height 23
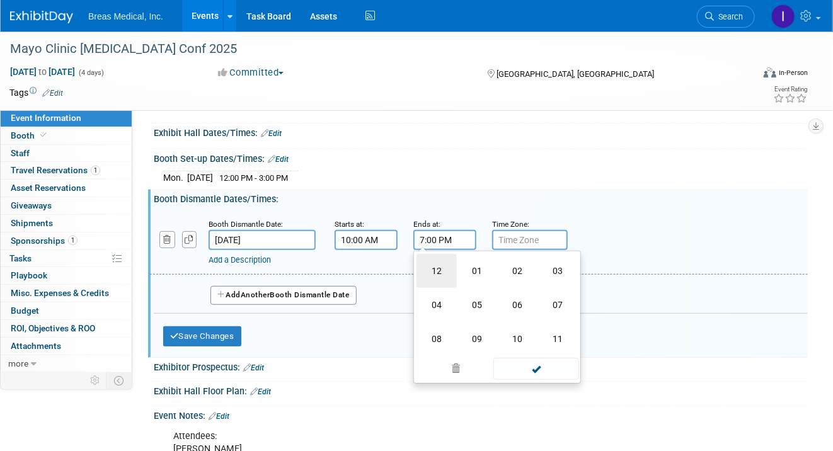
click at [441, 271] on td "12" at bounding box center [436, 271] width 40 height 34
type input "12:00 PM"
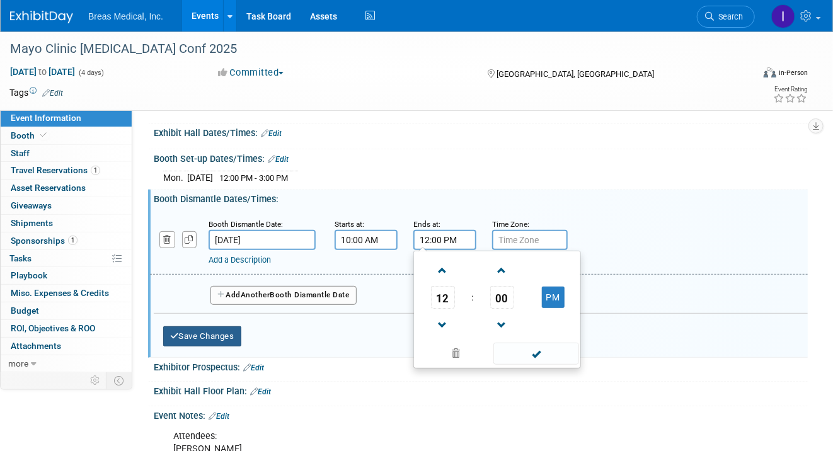
click at [204, 336] on button "Save Changes" at bounding box center [202, 336] width 78 height 20
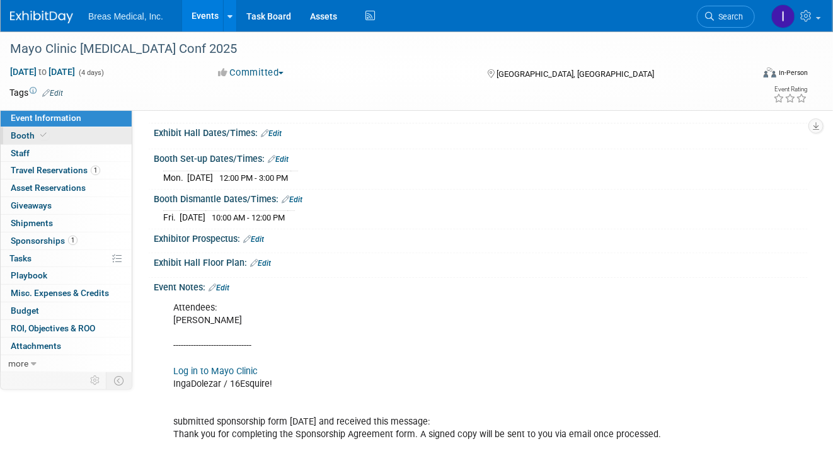
click at [19, 134] on span "Booth" at bounding box center [30, 135] width 38 height 10
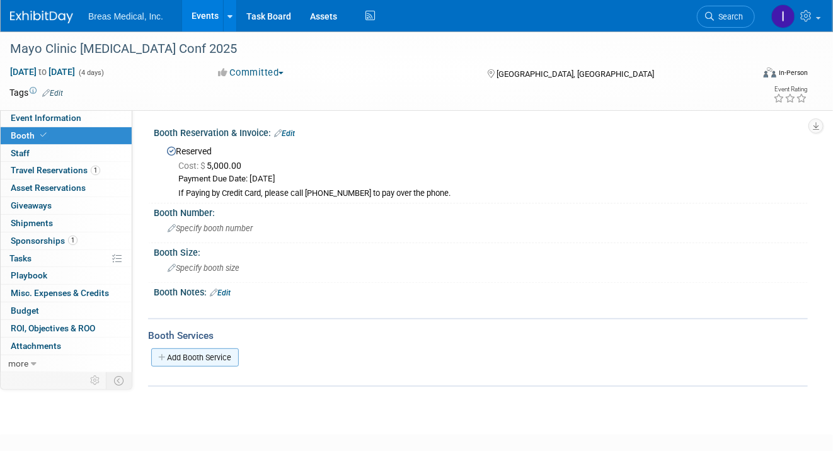
click at [209, 356] on link "Add Booth Service" at bounding box center [195, 357] width 88 height 18
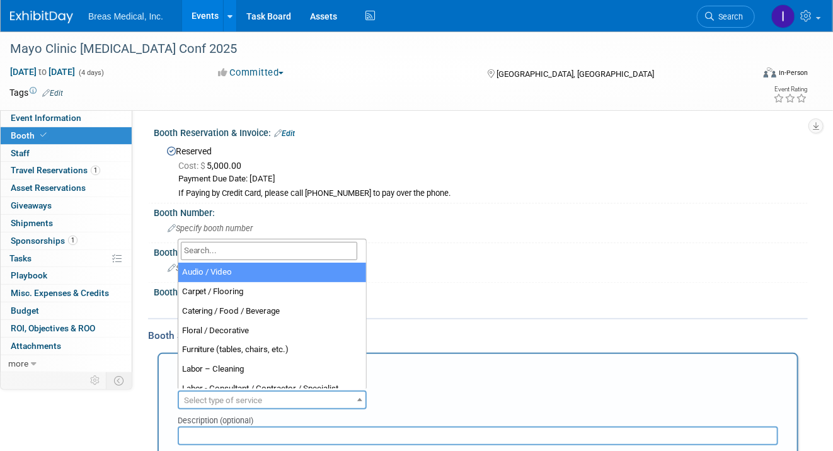
click at [253, 399] on span "Select type of service" at bounding box center [223, 399] width 78 height 9
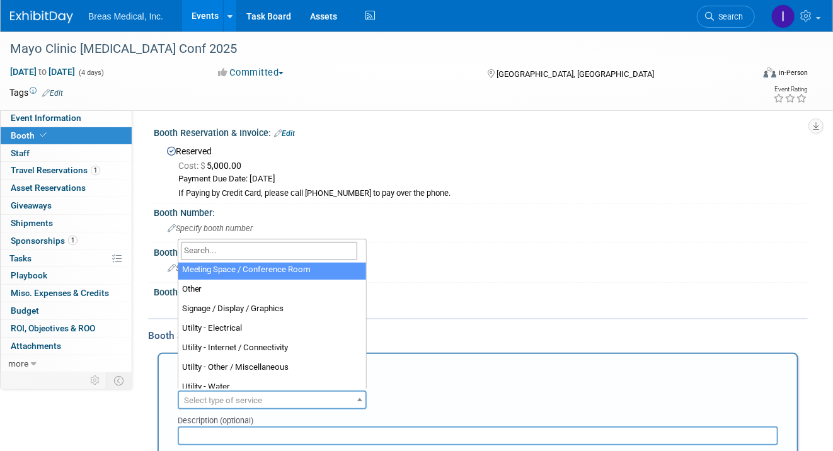
scroll to position [315, 0]
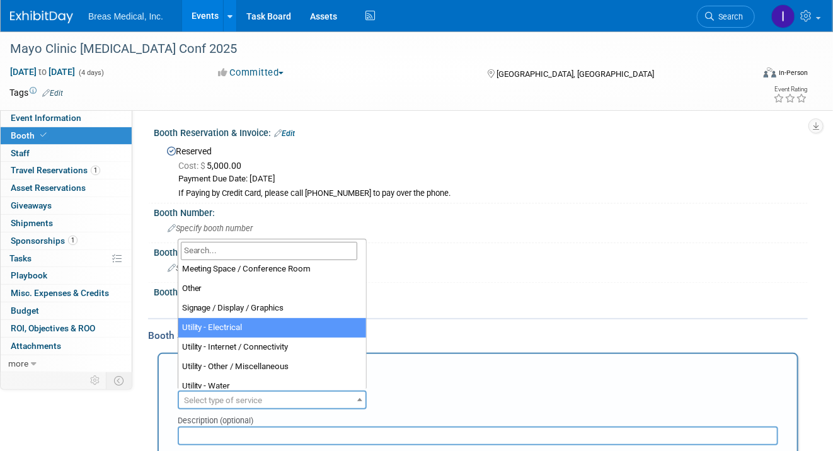
select select "8"
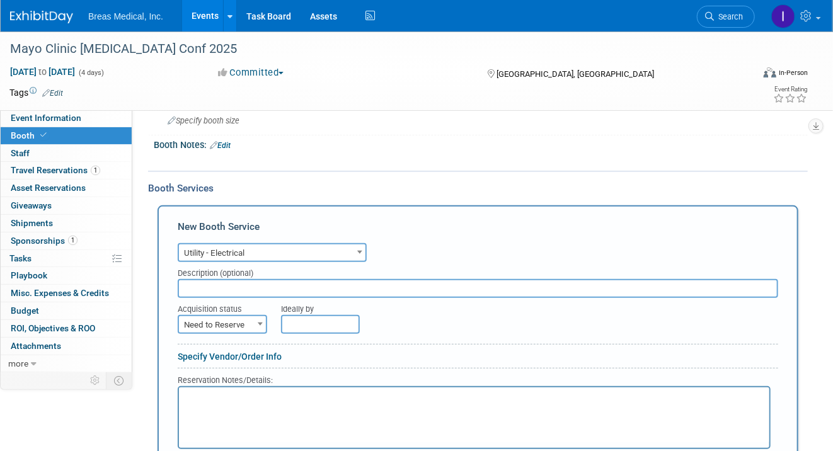
scroll to position [189, 0]
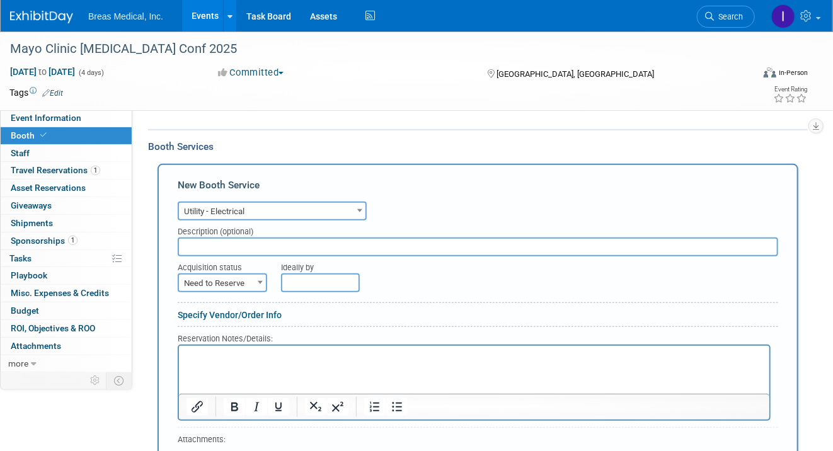
click at [236, 362] on html at bounding box center [473, 353] width 590 height 17
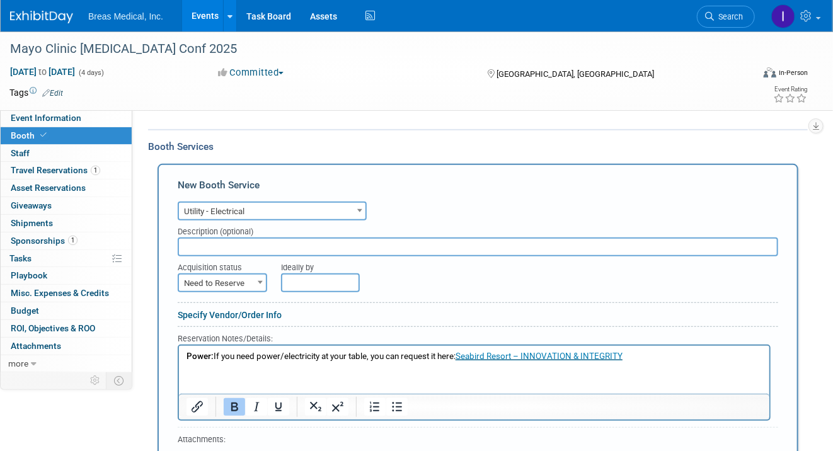
click at [667, 356] on p "Power: If you need power/electricity at your table, you can request it here: Se…" at bounding box center [474, 356] width 576 height 12
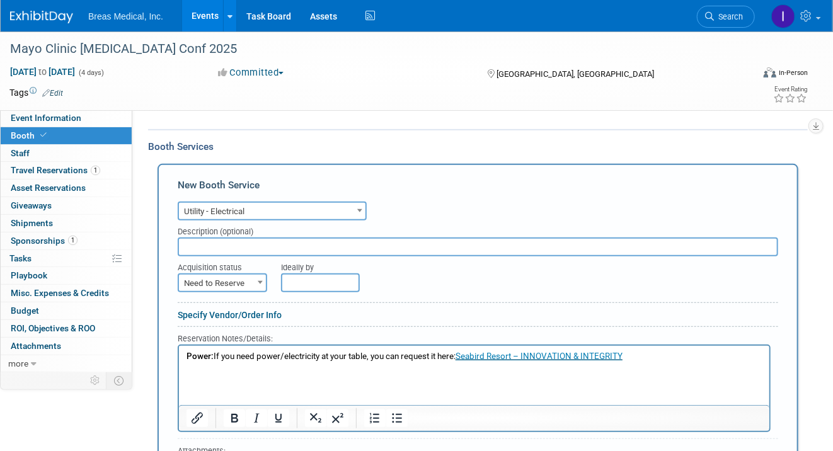
click at [601, 356] on link "Seabird Resort – INNOVATION & INTEGRITY" at bounding box center [538, 355] width 167 height 9
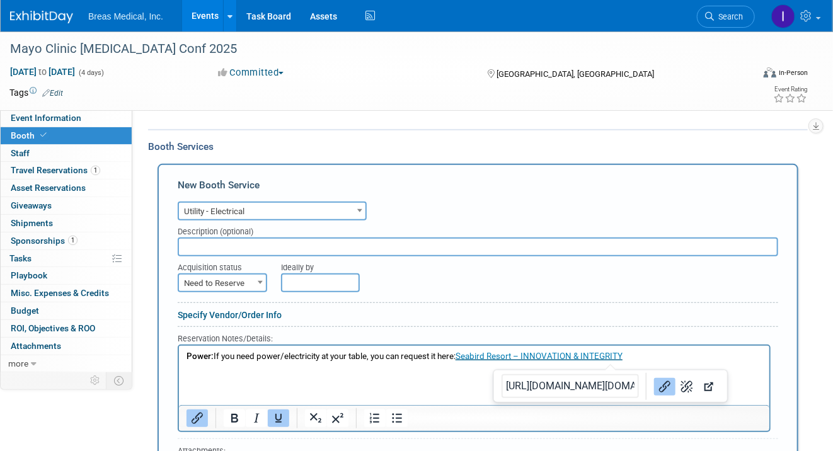
click at [719, 356] on p "Power: If you need power/electricity at your table, you can request it here: Se…" at bounding box center [474, 356] width 576 height 12
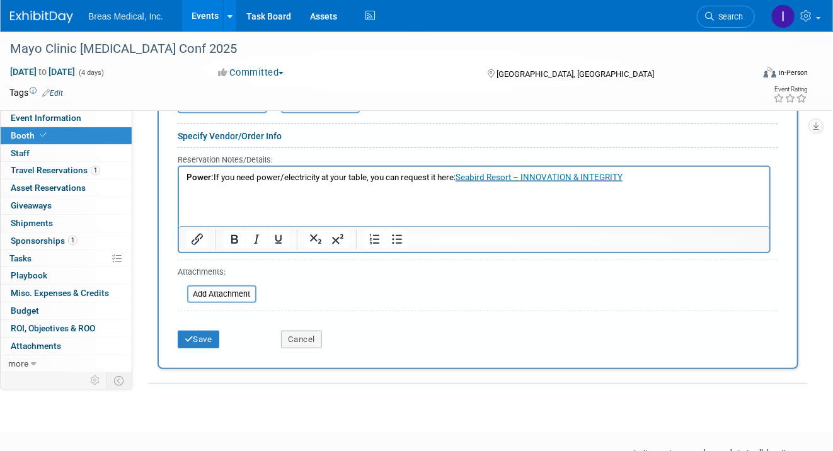
scroll to position [378, 0]
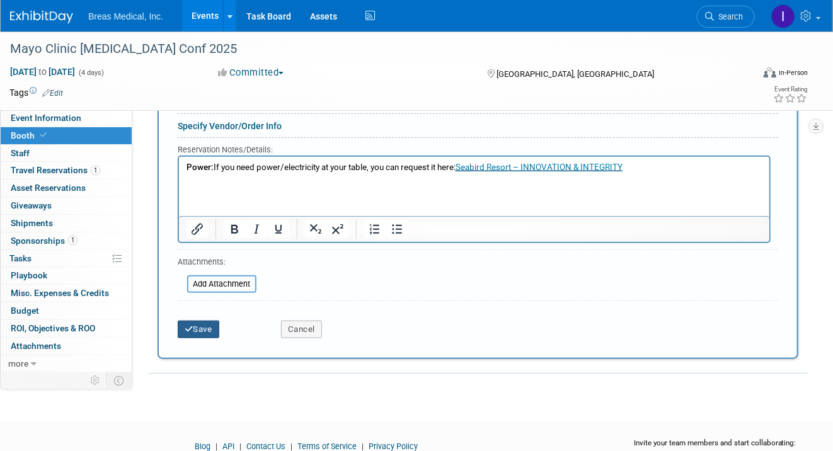
click at [216, 324] on button "Save" at bounding box center [199, 330] width 42 height 18
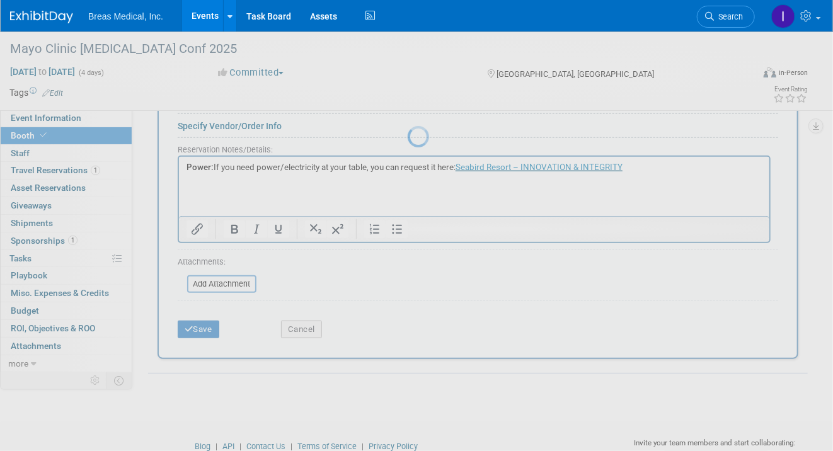
scroll to position [145, 0]
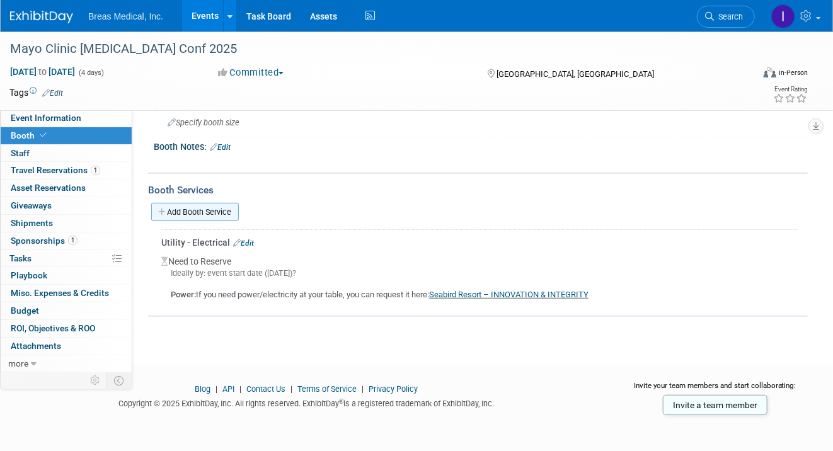
click at [222, 208] on link "Add Booth Service" at bounding box center [195, 212] width 88 height 18
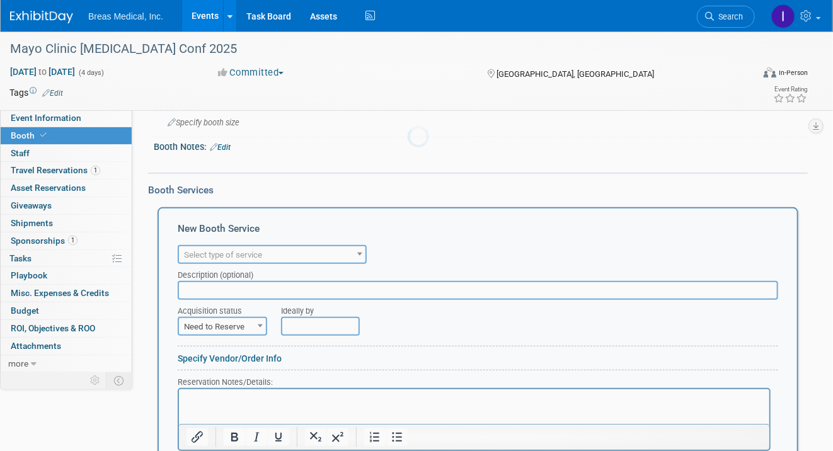
scroll to position [0, 0]
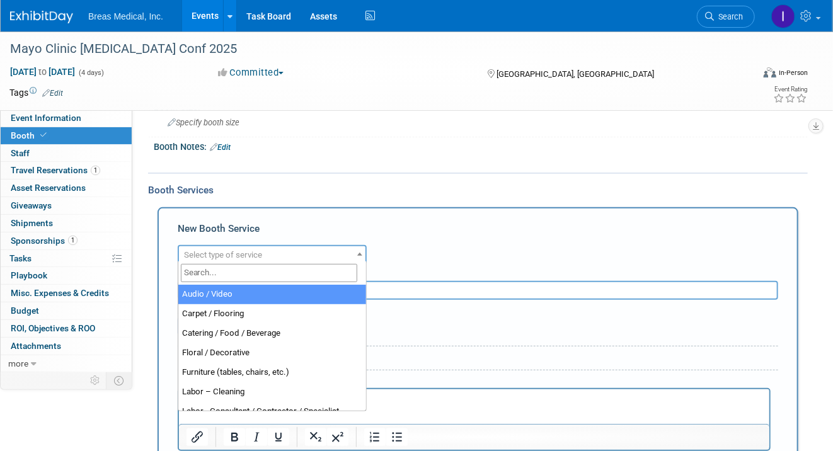
click at [261, 255] on span "Select type of service" at bounding box center [223, 254] width 78 height 9
click at [474, 246] on div "Audio / Video Carpet / Flooring Catering / Food / Beverage Floral / Decorative …" at bounding box center [478, 253] width 600 height 22
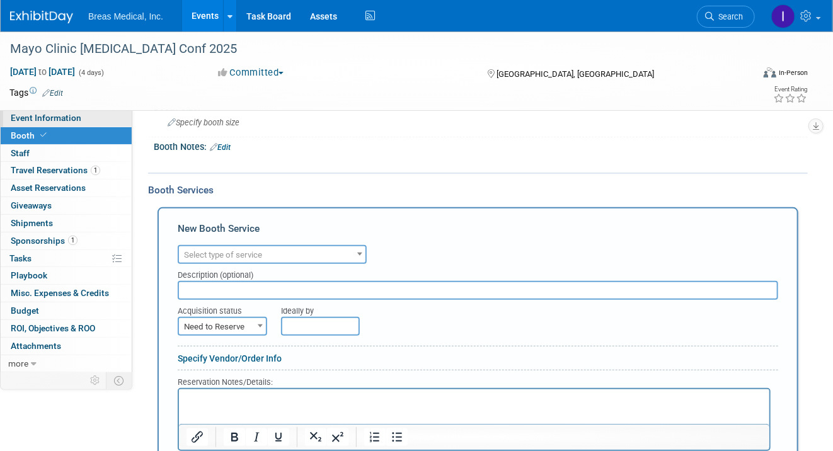
click at [38, 118] on span "Event Information" at bounding box center [46, 118] width 71 height 10
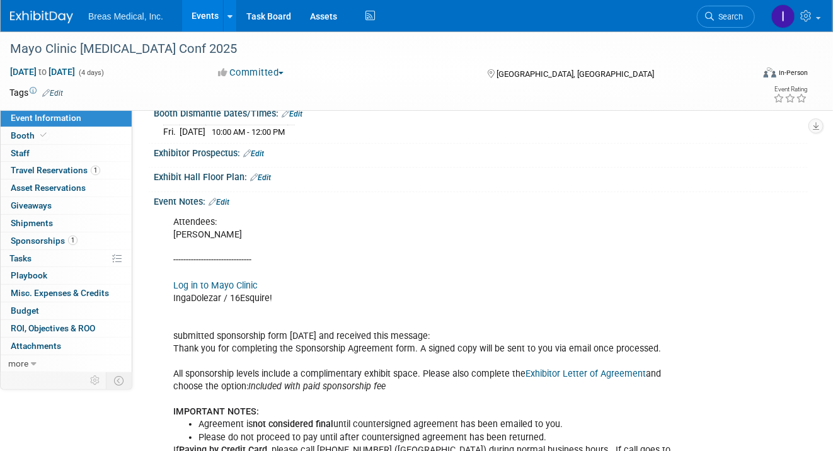
scroll to position [149, 0]
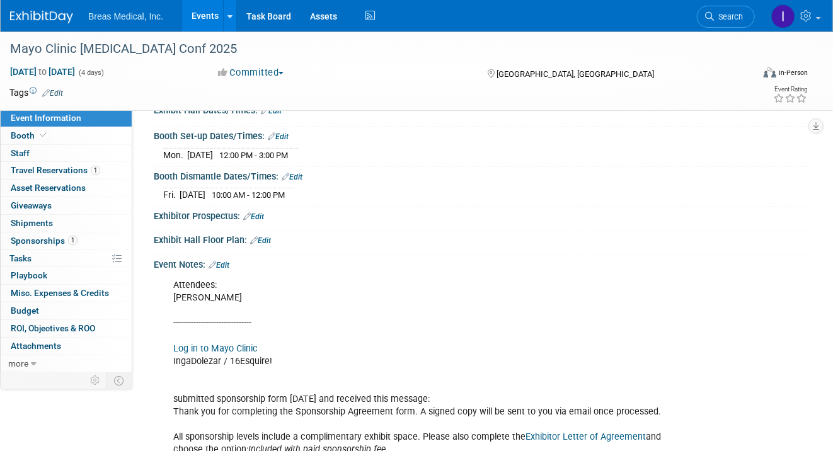
click at [229, 263] on link "Edit" at bounding box center [218, 265] width 21 height 9
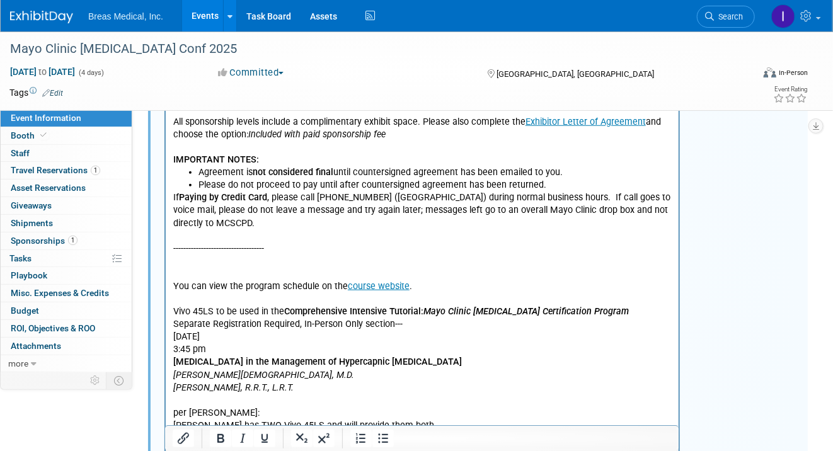
scroll to position [778, 0]
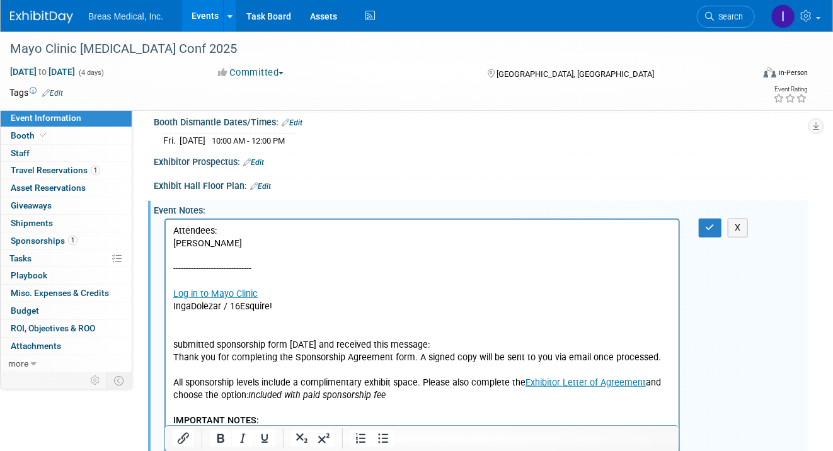
scroll to position [200, 0]
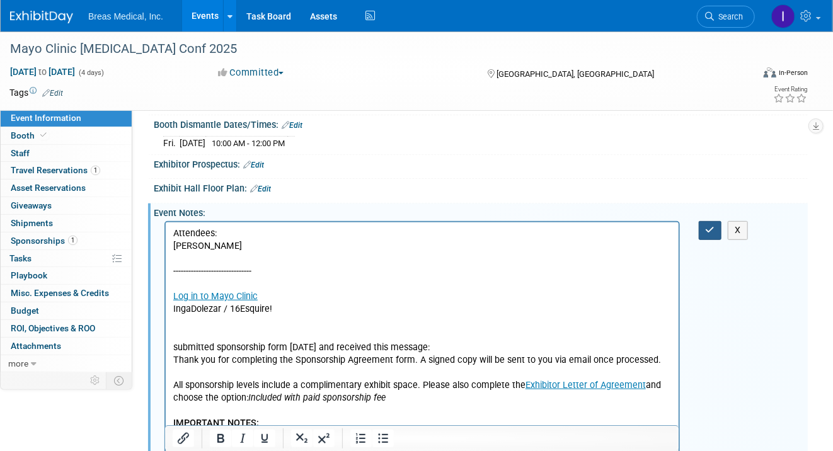
click at [714, 225] on icon "button" at bounding box center [709, 229] width 9 height 9
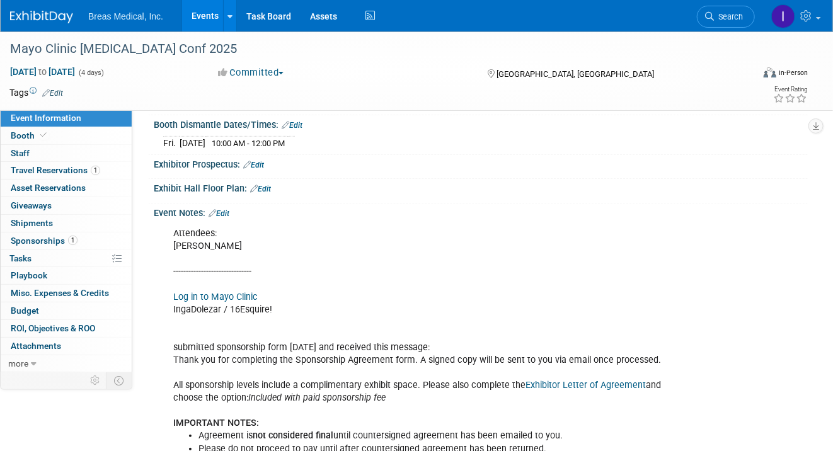
click at [197, 12] on link "Events" at bounding box center [205, 15] width 46 height 31
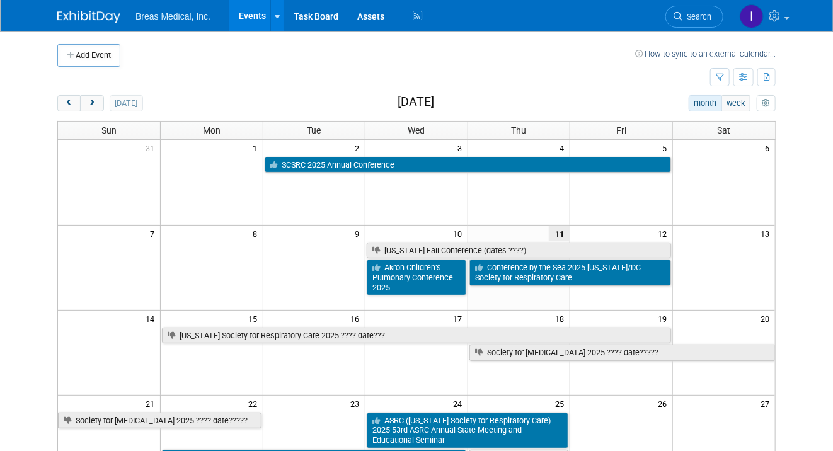
click at [800, 154] on body "Breas Medical, Inc. Events Add Event Bulk Upload Events Shareable Event Boards …" at bounding box center [416, 225] width 833 height 451
click at [86, 96] on button "next" at bounding box center [91, 103] width 23 height 16
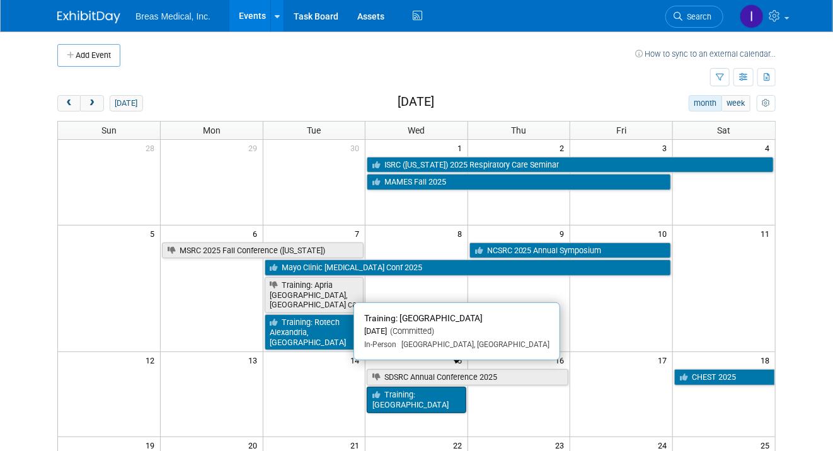
click at [416, 387] on link "Training: [GEOGRAPHIC_DATA]" at bounding box center [417, 400] width 100 height 26
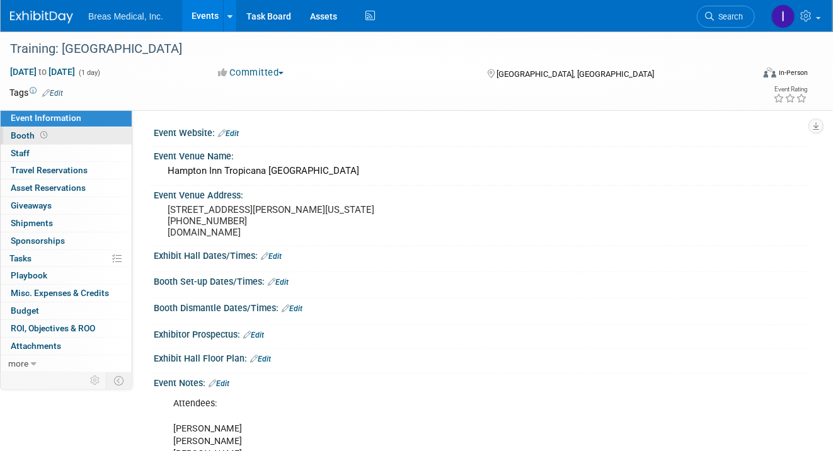
click at [27, 137] on span "Booth" at bounding box center [30, 135] width 39 height 10
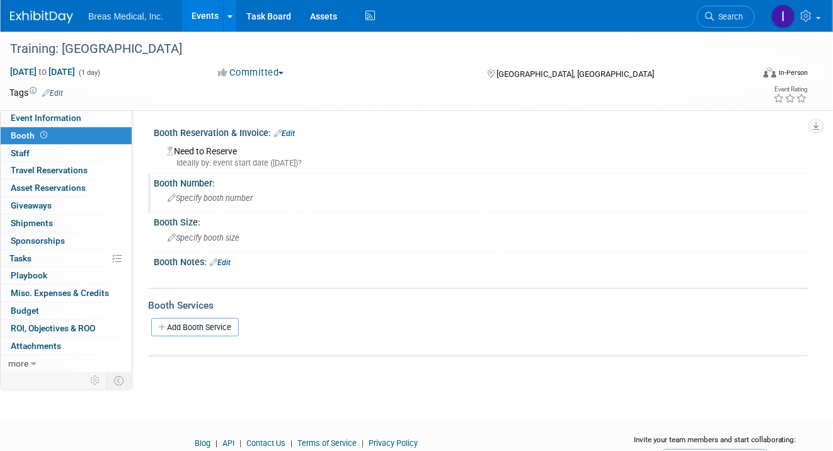
click at [251, 195] on span "Specify booth number" at bounding box center [210, 197] width 85 height 9
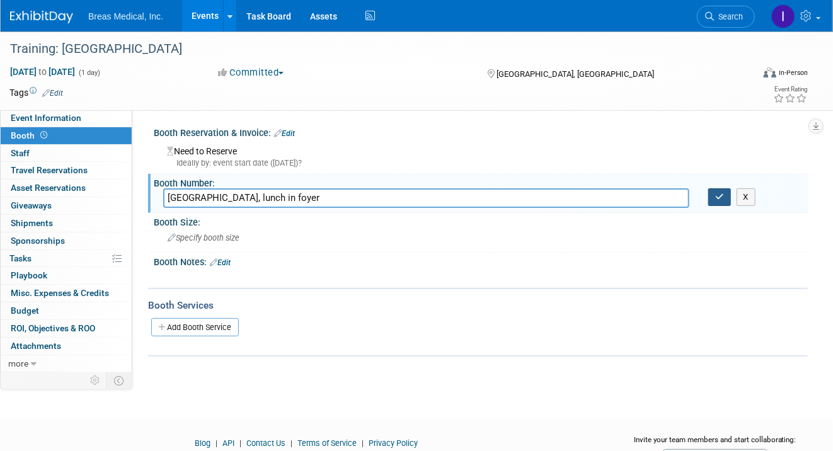
type input "Bora Bora Room, lunch in foyer"
click at [715, 200] on icon "button" at bounding box center [719, 197] width 9 height 8
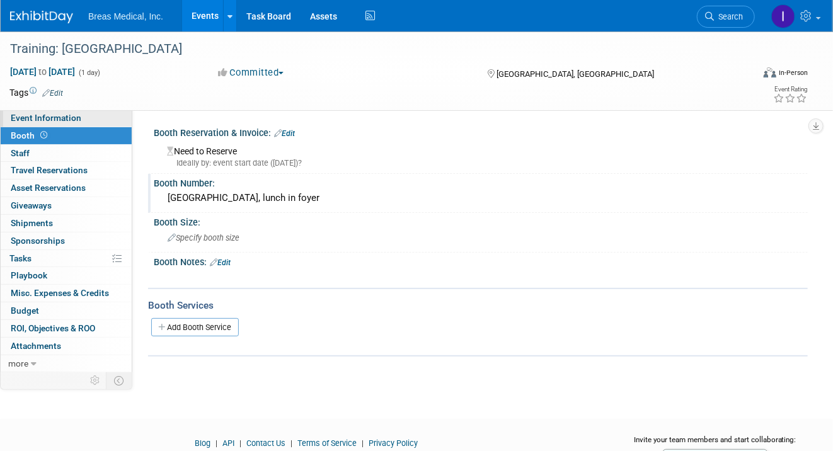
click at [45, 117] on span "Event Information" at bounding box center [46, 118] width 71 height 10
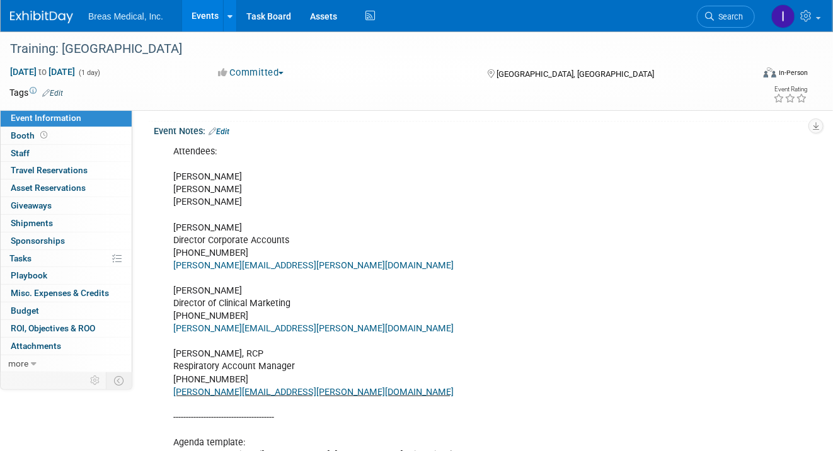
scroll to position [189, 0]
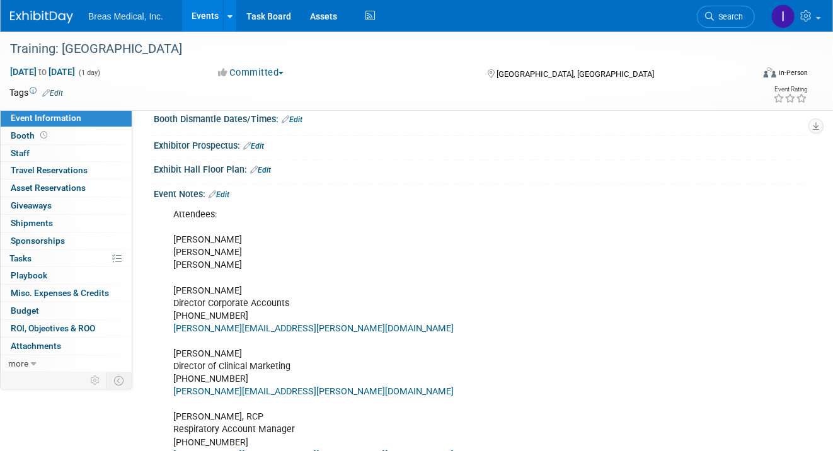
click at [227, 199] on link "Edit" at bounding box center [218, 194] width 21 height 9
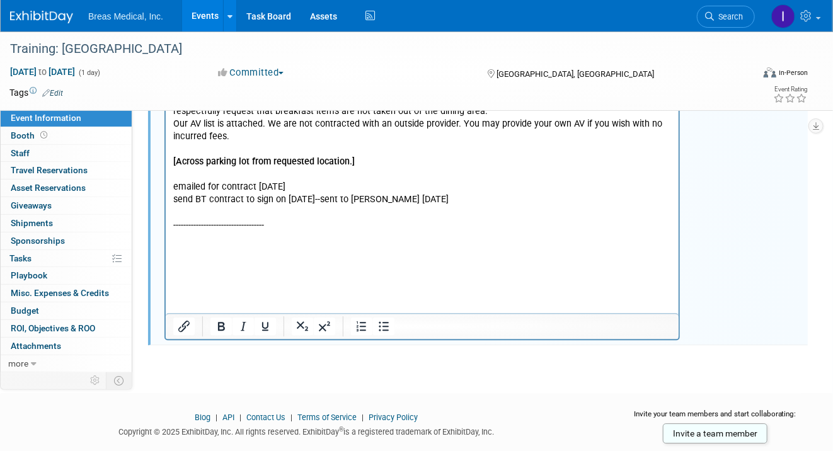
scroll to position [1411, 0]
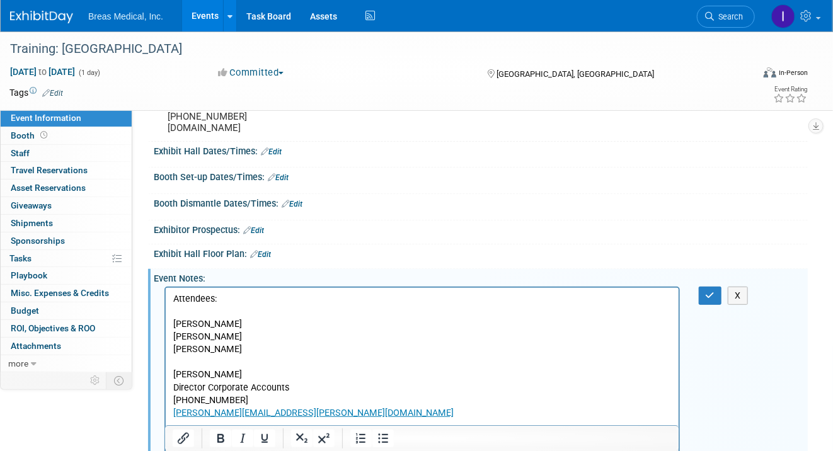
scroll to position [88, 0]
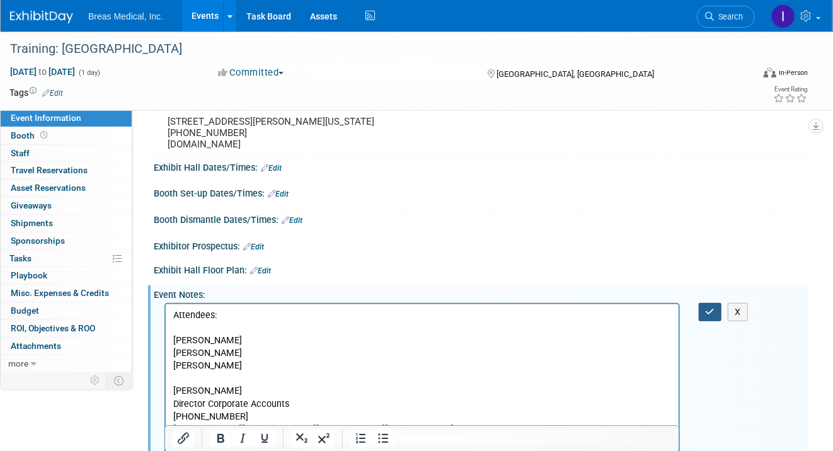
click at [706, 316] on icon "button" at bounding box center [709, 311] width 9 height 9
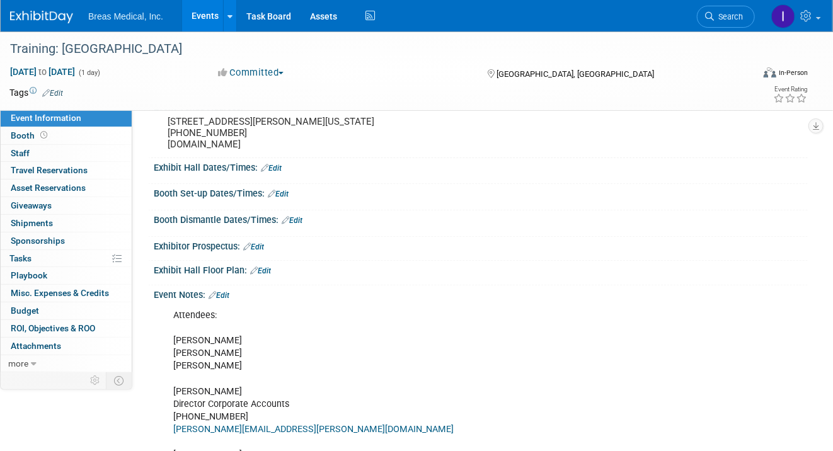
click at [740, 271] on div "Exhibit Hall Floor Plan: Edit" at bounding box center [481, 269] width 654 height 16
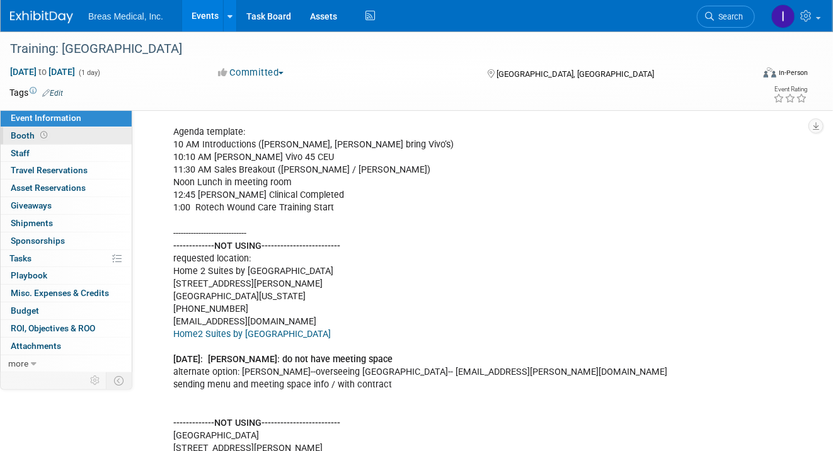
scroll to position [567, 0]
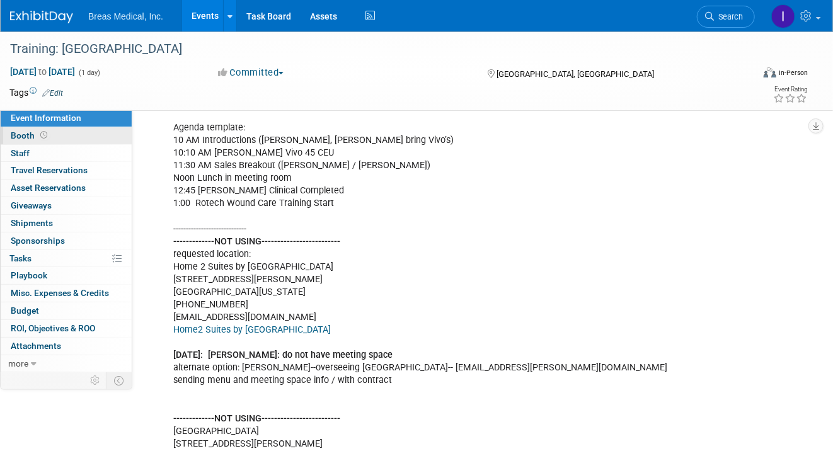
click at [24, 134] on span "Booth" at bounding box center [30, 135] width 39 height 10
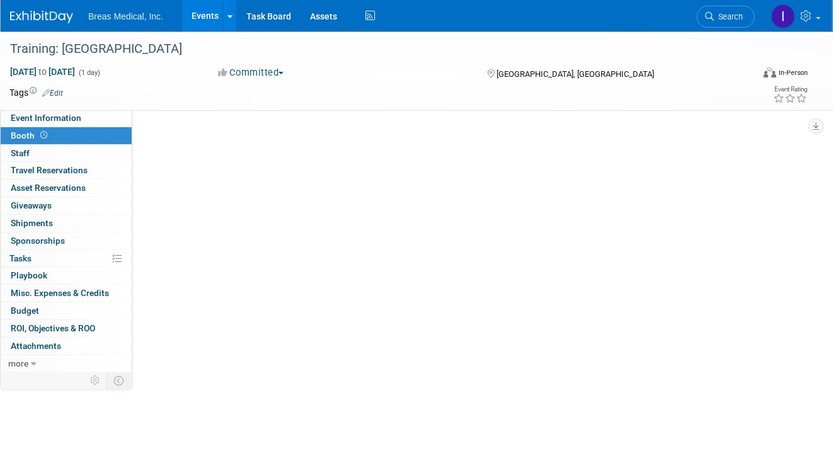
scroll to position [0, 0]
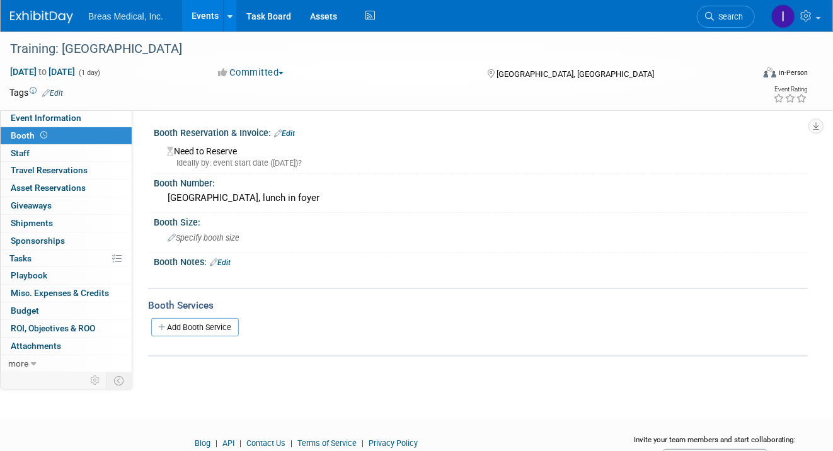
click at [271, 161] on div "Ideally by: event start date (Wed. Oct 15, 2025)?" at bounding box center [482, 162] width 631 height 11
click at [289, 132] on link "Edit" at bounding box center [284, 133] width 21 height 9
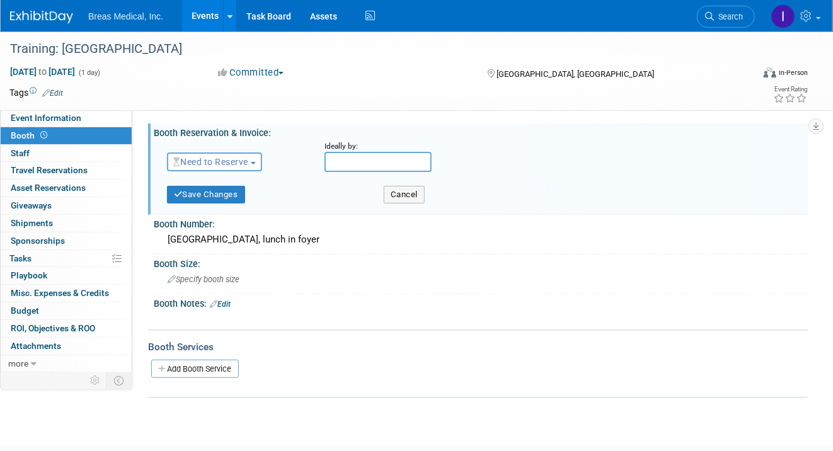
click at [244, 163] on span "Need to Reserve" at bounding box center [210, 162] width 75 height 10
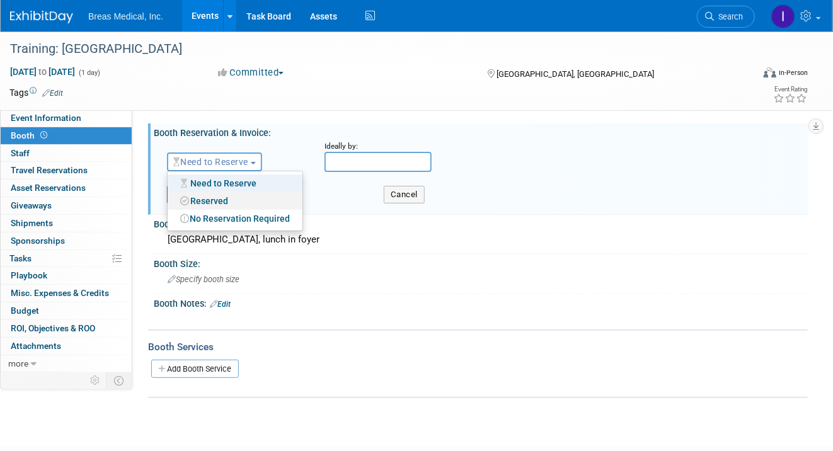
click at [236, 200] on link "Reserved" at bounding box center [235, 201] width 135 height 18
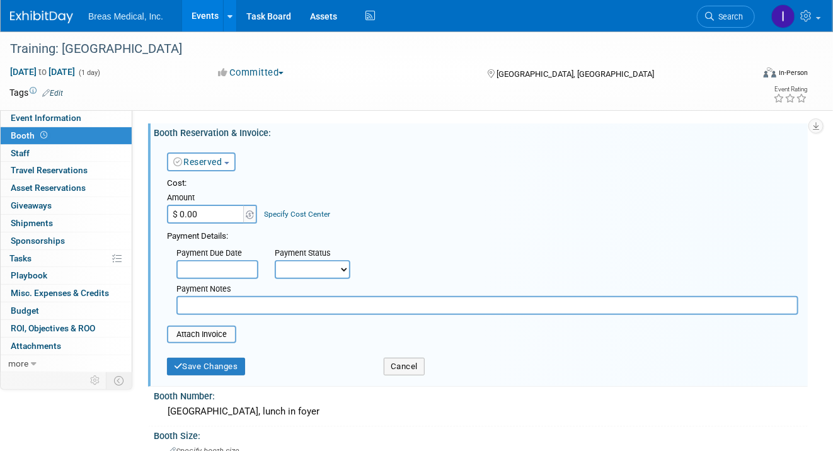
click at [277, 312] on input "text" at bounding box center [487, 305] width 622 height 19
type input "first payment made 9-11-2025 on iwd am ex"
click at [220, 365] on button "Save Changes" at bounding box center [206, 367] width 78 height 18
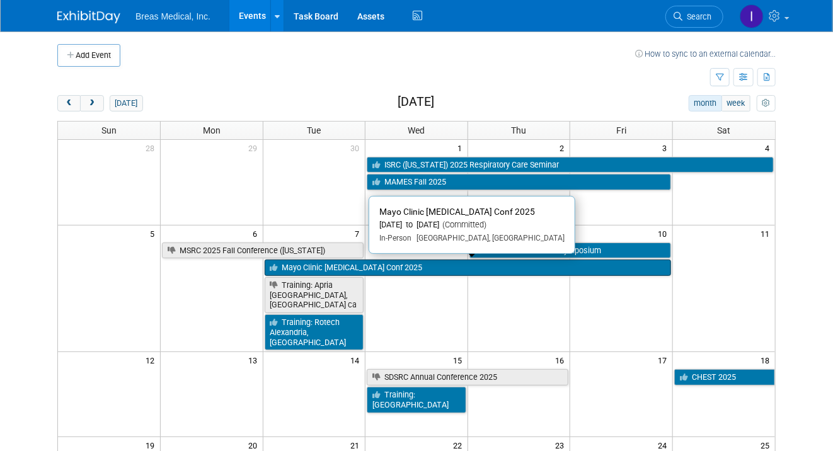
click at [411, 260] on link "Mayo Clinic [MEDICAL_DATA] Conf 2025" at bounding box center [468, 267] width 406 height 16
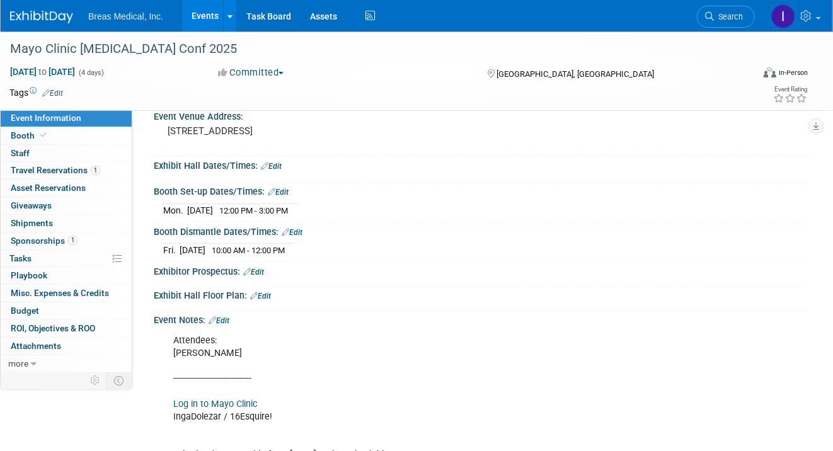
scroll to position [63, 0]
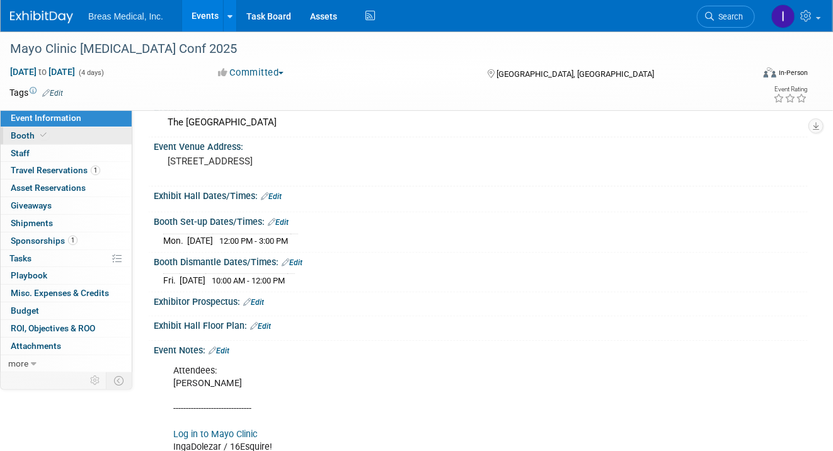
click at [25, 134] on span "Booth" at bounding box center [30, 135] width 38 height 10
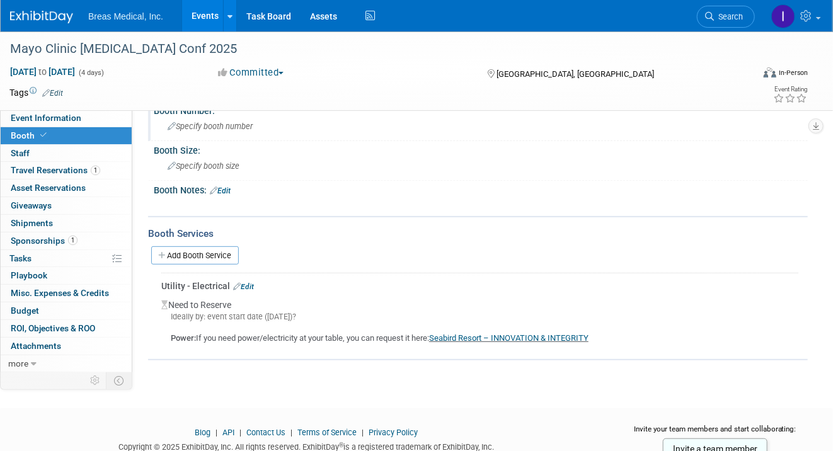
scroll to position [0, 0]
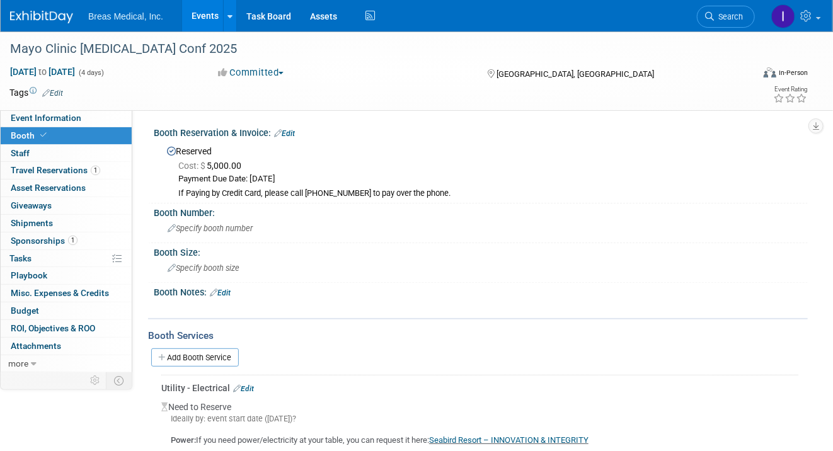
click at [768, 167] on div "Cost: $ 5,000.00" at bounding box center [488, 165] width 620 height 13
click at [703, 47] on div "Mayo Clinic [MEDICAL_DATA] Conf 2025" at bounding box center [373, 49] width 734 height 23
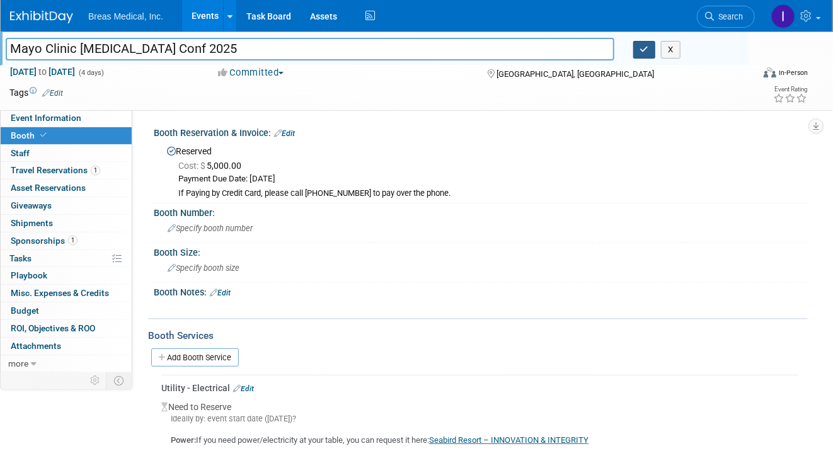
click at [646, 51] on icon "button" at bounding box center [644, 49] width 9 height 8
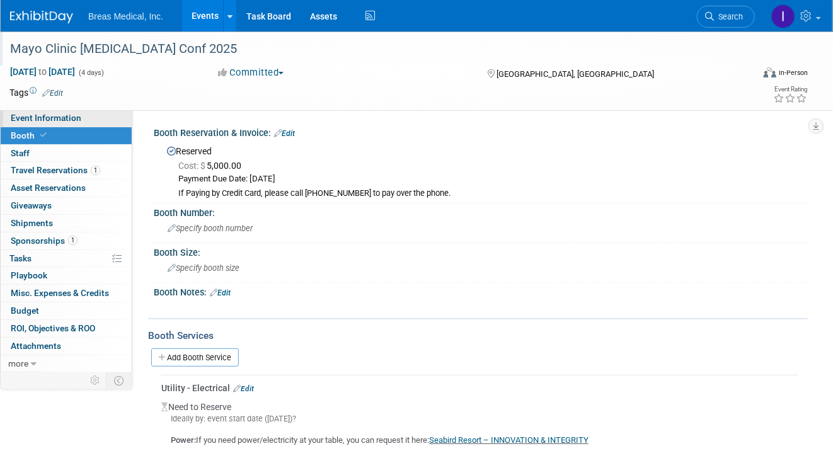
click at [40, 112] on link "Event Information" at bounding box center [66, 118] width 131 height 17
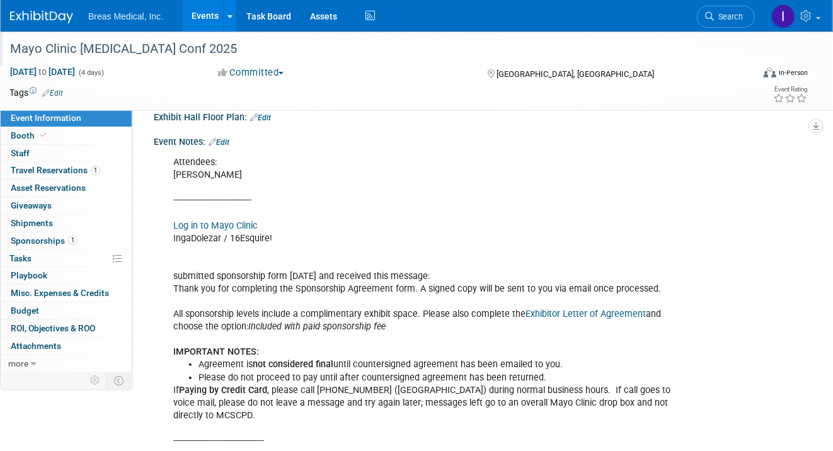
scroll to position [315, 0]
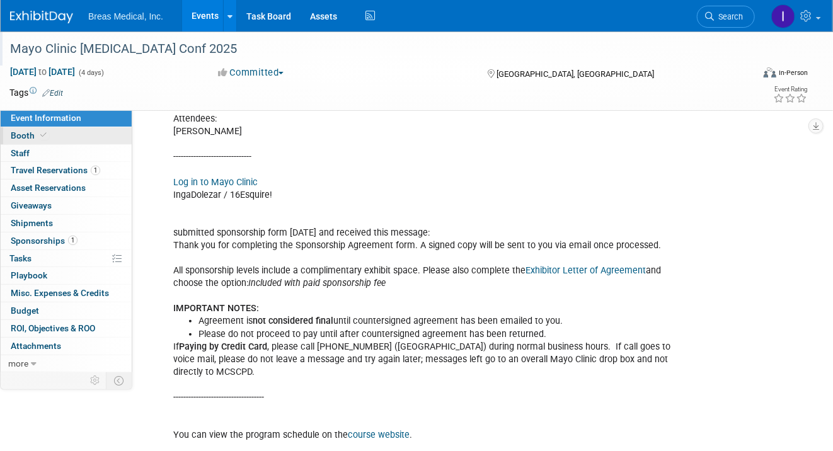
click at [58, 135] on link "Booth" at bounding box center [66, 135] width 131 height 17
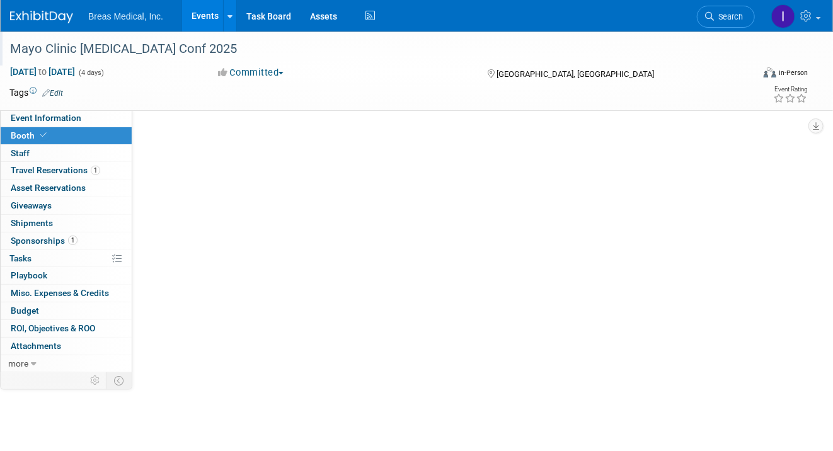
scroll to position [0, 0]
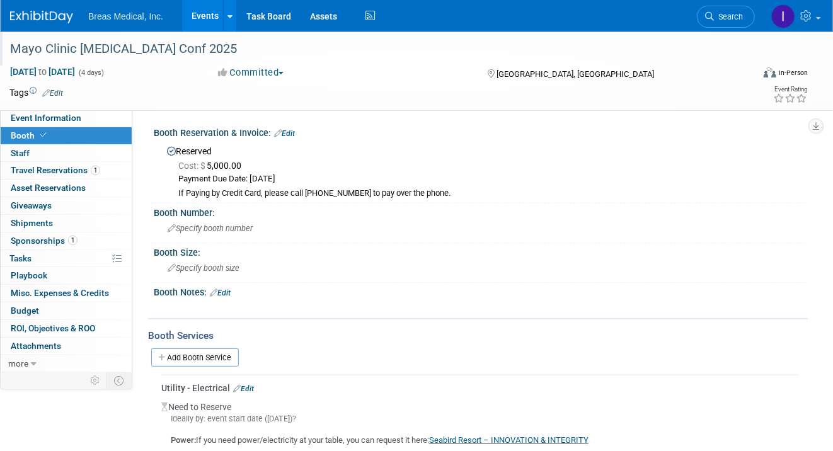
click at [290, 131] on link "Edit" at bounding box center [284, 133] width 21 height 9
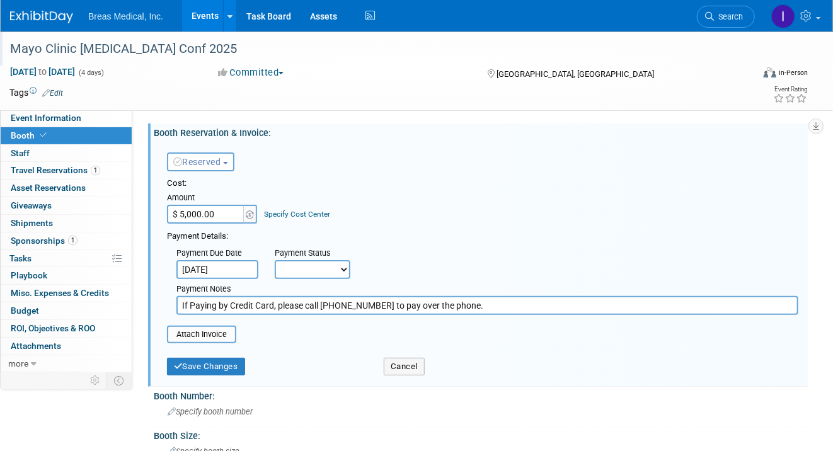
click at [343, 269] on select "Not Paid Yet Partially Paid Paid in Full" at bounding box center [313, 269] width 76 height 19
select select "1"
click at [275, 260] on select "Not Paid Yet Partially Paid Paid in Full" at bounding box center [313, 269] width 76 height 19
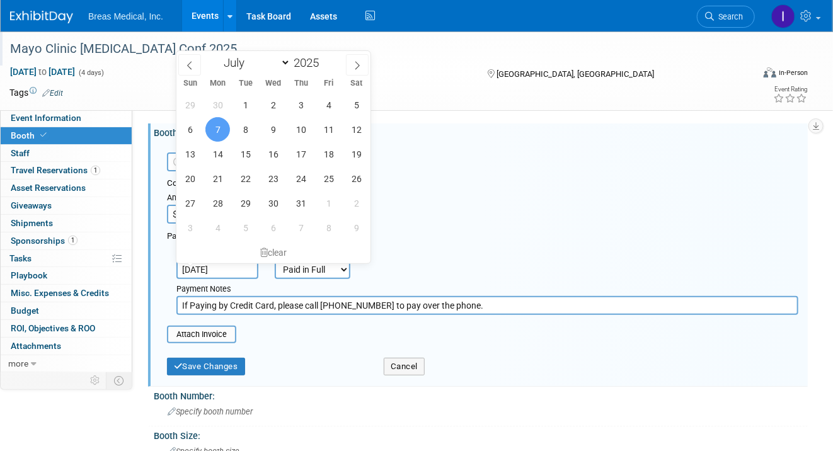
click at [240, 269] on input "Jul 7, 2025" at bounding box center [217, 269] width 82 height 19
click at [280, 249] on div "clear" at bounding box center [273, 252] width 194 height 21
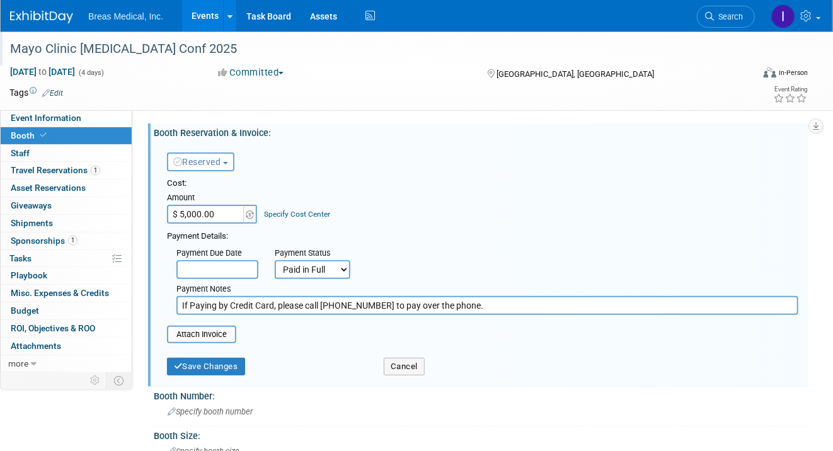
click at [476, 244] on div "Payment Due Date Payment Status Not Paid Yet Partially Paid Paid in Full Next P…" at bounding box center [482, 278] width 650 height 72
click at [538, 309] on input "If Paying by Credit Card, please call 800-323-2688 to pay over the phone." at bounding box center [487, 305] width 622 height 19
type input "If Paying by Credit Card, please call 800-323-2688 to pay over the phone. paid …"
click at [219, 362] on button "Save Changes" at bounding box center [206, 367] width 78 height 18
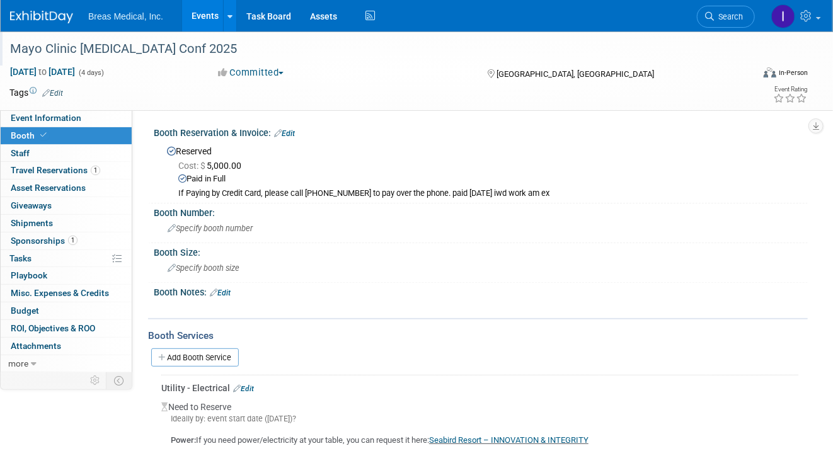
click at [462, 319] on div "Booth Services Add Booth Service Utility - Electrical Edit Need to Reserve" at bounding box center [477, 390] width 659 height 145
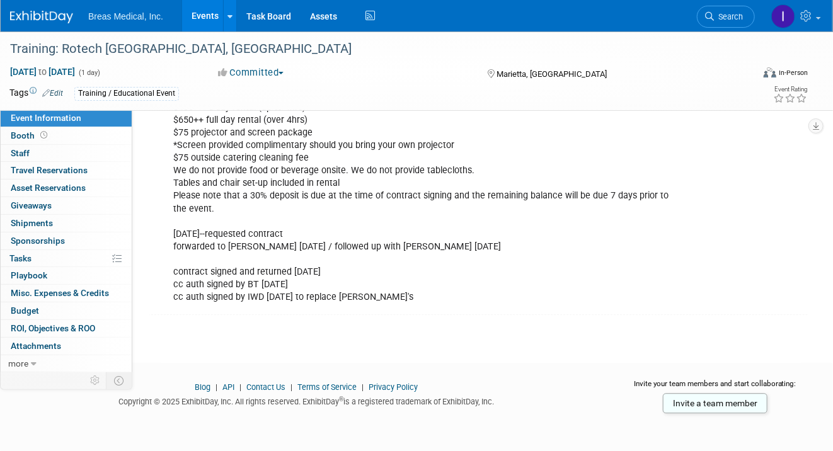
scroll to position [1239, 0]
click at [206, 14] on link "Events" at bounding box center [205, 15] width 46 height 31
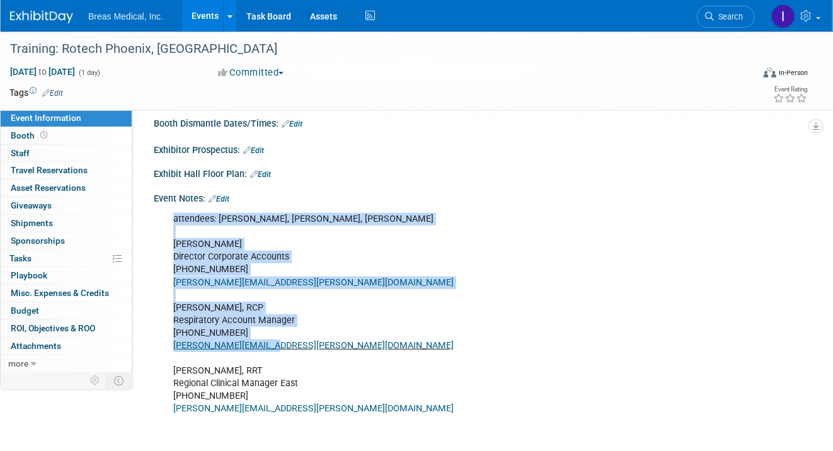
click at [367, 303] on div "attendees: Brett, Jodi, Joe Brett Townsend Director Corporate Accounts 770-324-…" at bounding box center [421, 428] width 515 height 443
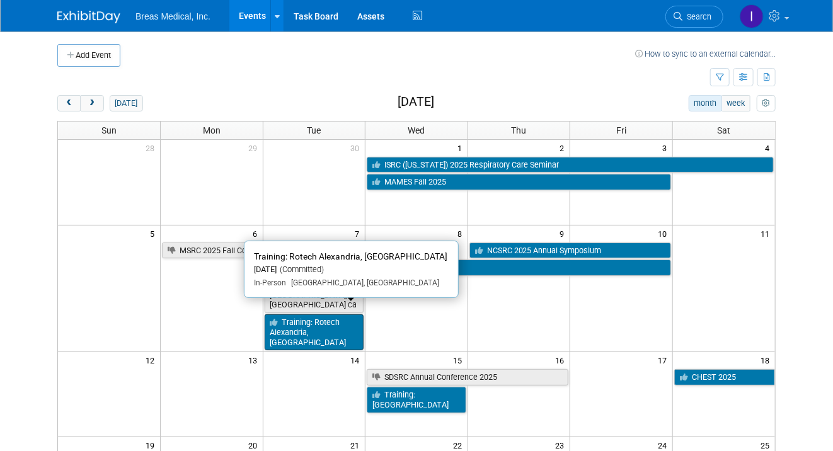
click at [317, 314] on link "Training: Rotech Alexandria, [GEOGRAPHIC_DATA]" at bounding box center [315, 332] width 100 height 36
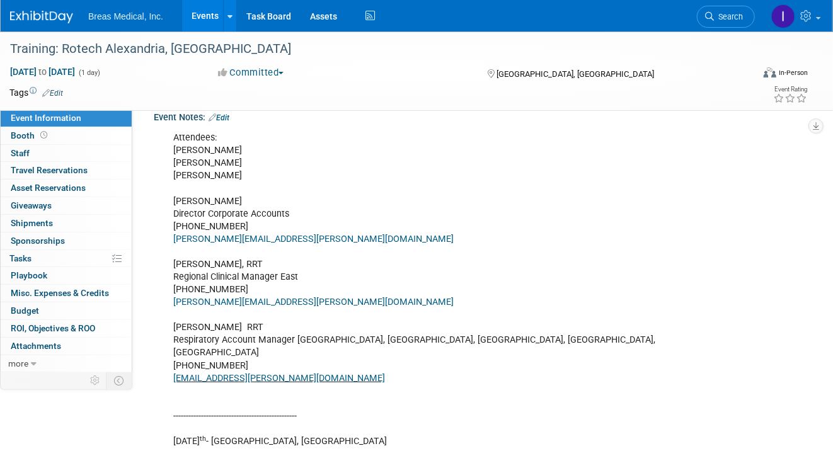
scroll to position [252, 0]
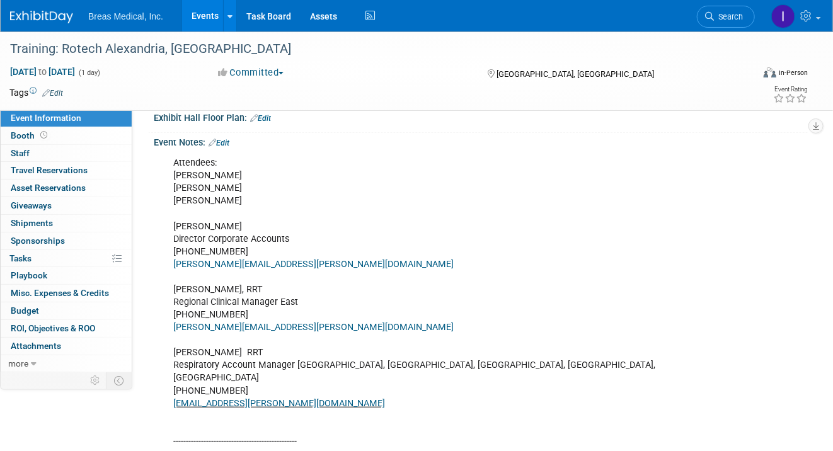
click at [229, 147] on link "Edit" at bounding box center [218, 143] width 21 height 9
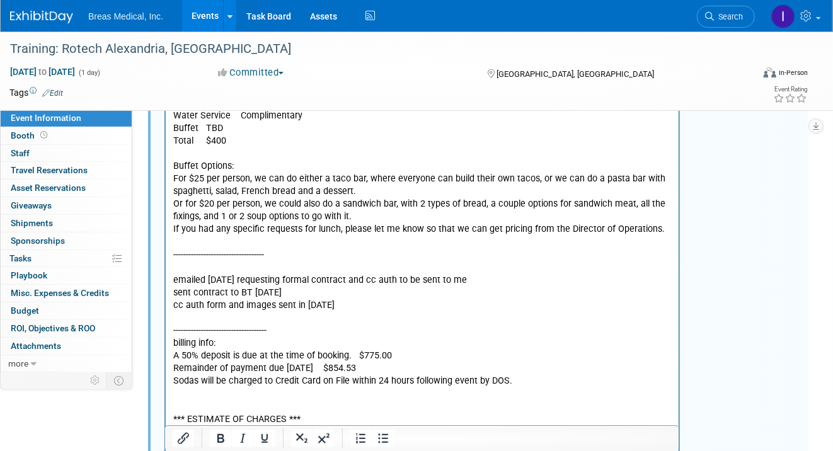
scroll to position [1542, 0]
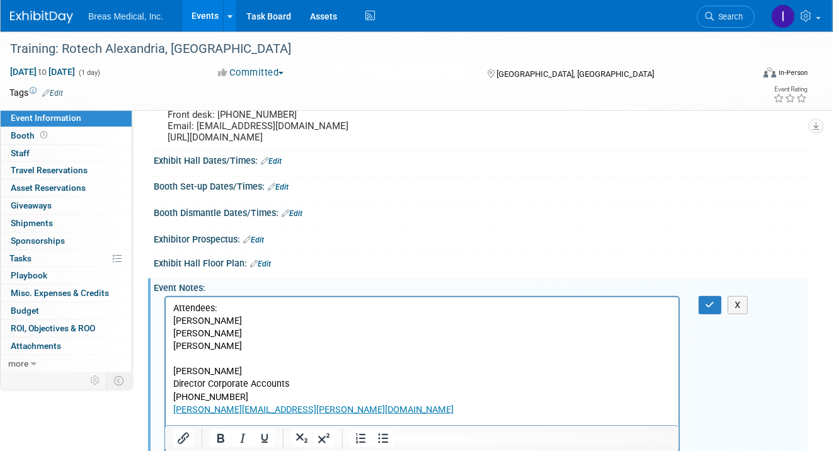
scroll to position [93, 0]
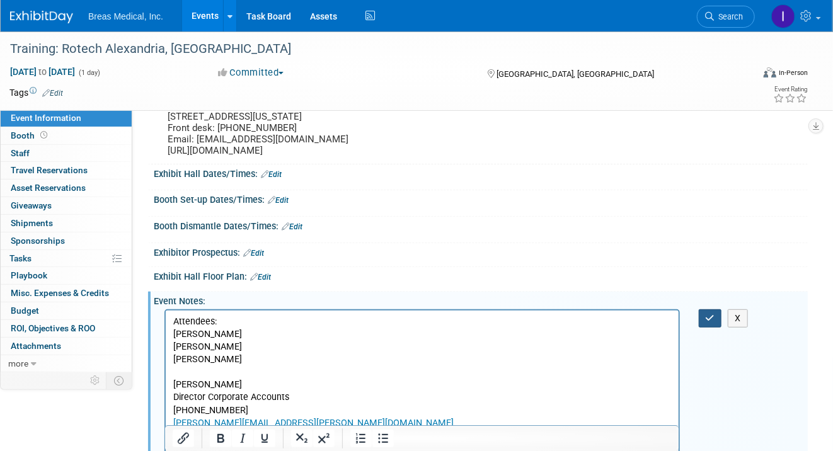
click at [711, 322] on icon "button" at bounding box center [709, 318] width 9 height 9
